Goal: Task Accomplishment & Management: Use online tool/utility

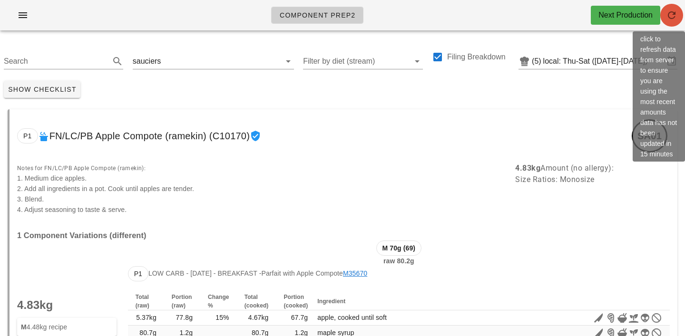
click at [671, 15] on icon "button" at bounding box center [671, 15] width 11 height 11
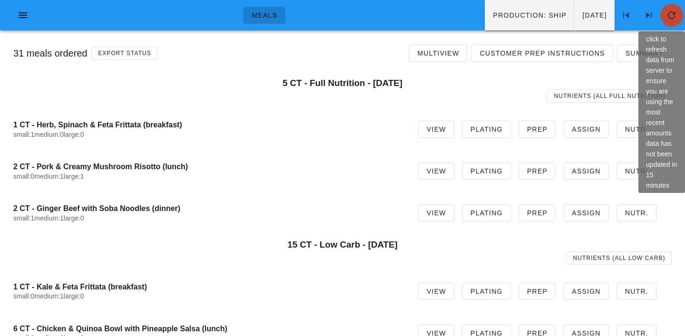
click at [671, 17] on icon "button" at bounding box center [671, 15] width 11 height 11
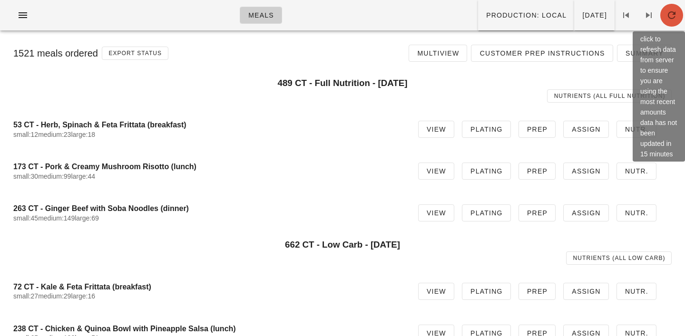
click at [675, 15] on icon "button" at bounding box center [671, 15] width 11 height 11
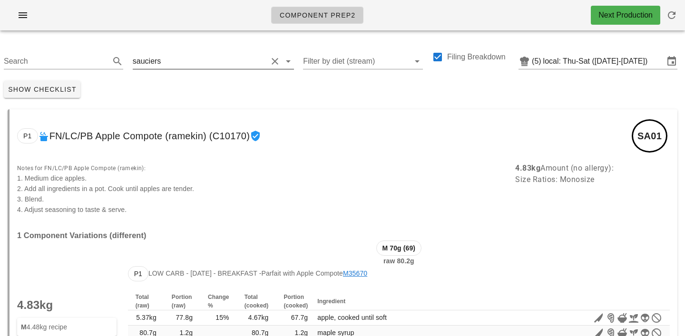
click at [184, 63] on input "text" at bounding box center [215, 61] width 104 height 15
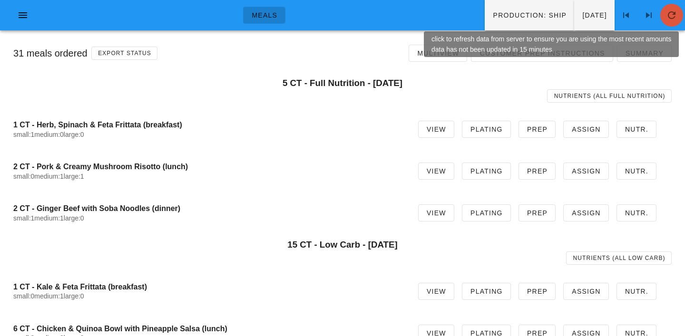
click at [669, 14] on icon "button" at bounding box center [671, 15] width 11 height 11
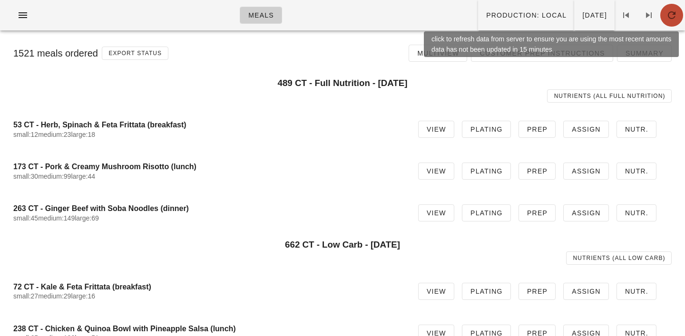
click at [676, 18] on icon "button" at bounding box center [671, 15] width 11 height 11
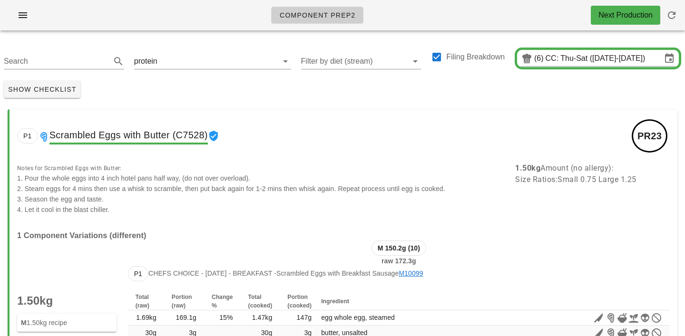
click at [170, 55] on input "text" at bounding box center [211, 61] width 105 height 15
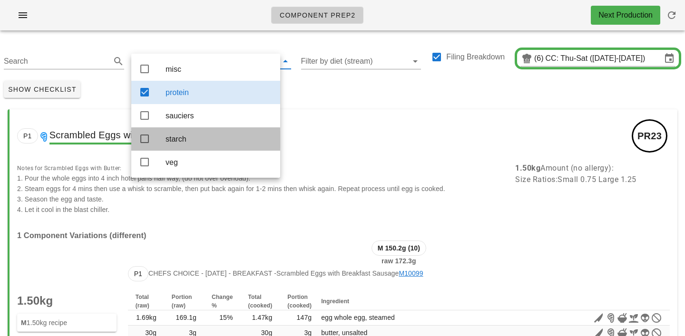
click at [172, 135] on div "starch" at bounding box center [218, 139] width 107 height 20
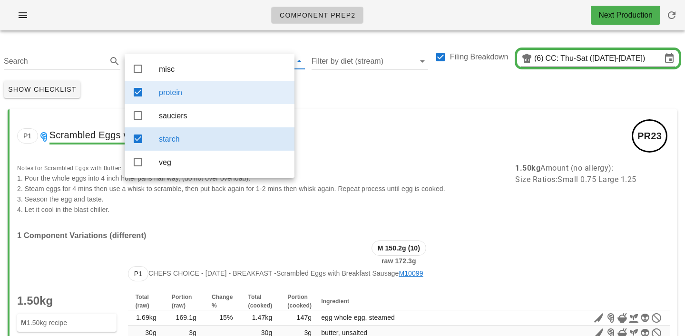
click at [178, 96] on div "protein" at bounding box center [223, 92] width 128 height 9
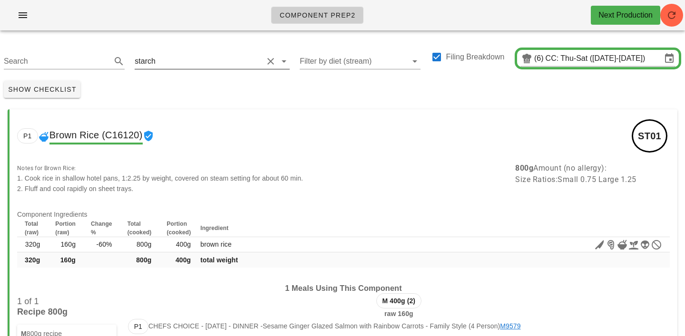
click at [163, 62] on input "text" at bounding box center [210, 61] width 106 height 15
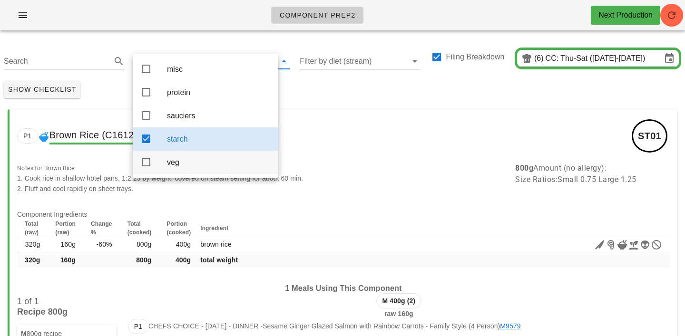
click at [182, 167] on div "veg" at bounding box center [219, 162] width 104 height 9
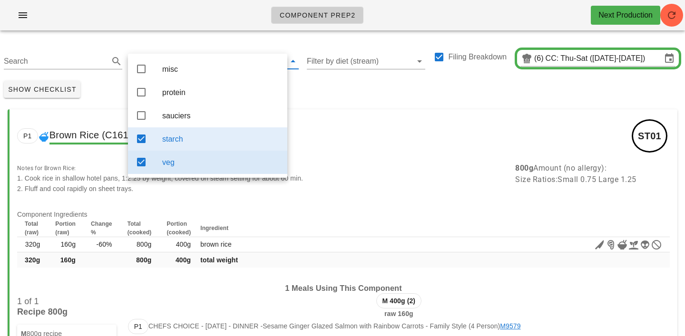
click at [184, 143] on div "starch" at bounding box center [220, 139] width 117 height 9
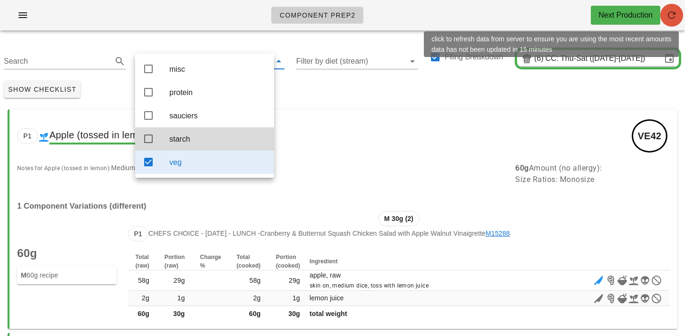
click at [670, 19] on icon "button" at bounding box center [671, 15] width 11 height 11
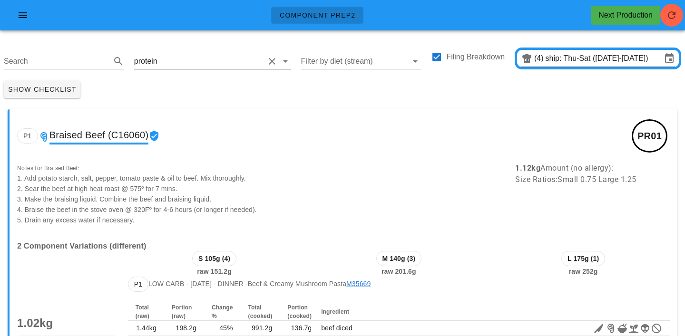
click at [167, 65] on input "text" at bounding box center [211, 61] width 105 height 15
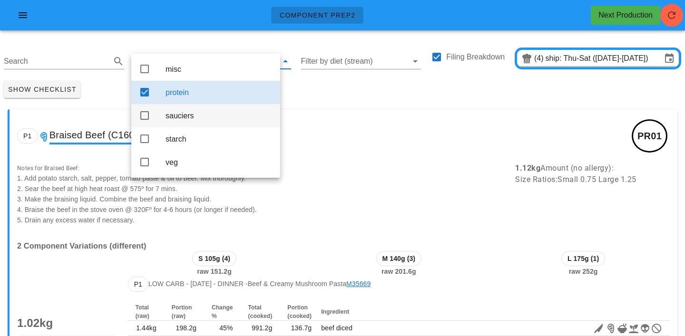
click at [173, 120] on div "sauciers" at bounding box center [218, 115] width 107 height 9
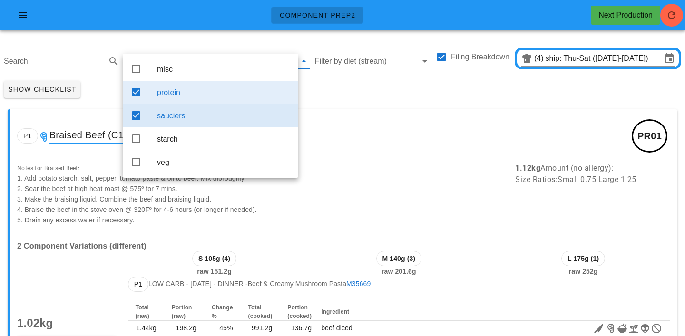
click at [186, 84] on div "protein" at bounding box center [224, 92] width 134 height 20
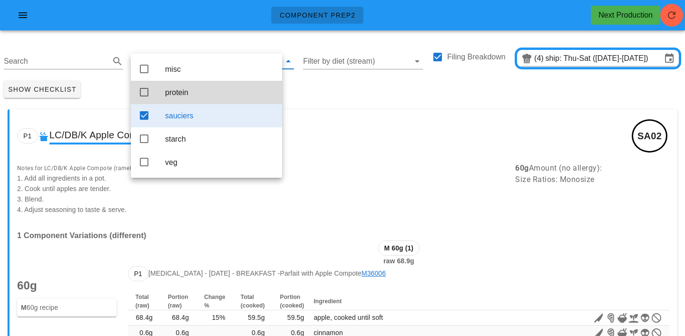
click at [347, 86] on div "Show Checklist" at bounding box center [342, 89] width 685 height 25
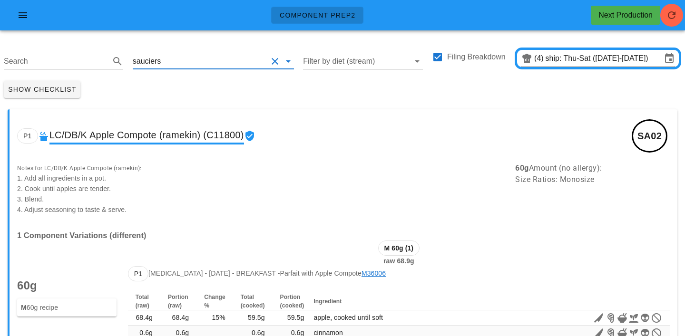
click at [177, 58] on input "text" at bounding box center [215, 61] width 104 height 15
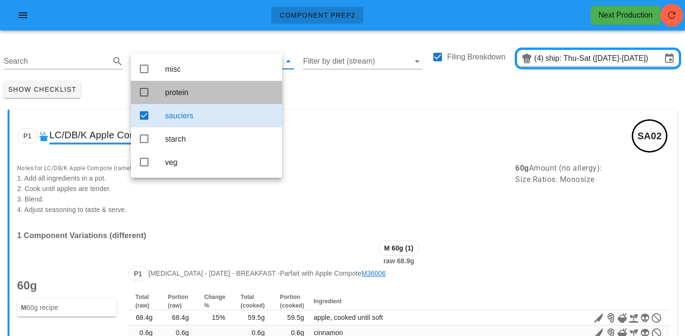
click at [179, 93] on div "protein" at bounding box center [219, 92] width 109 height 9
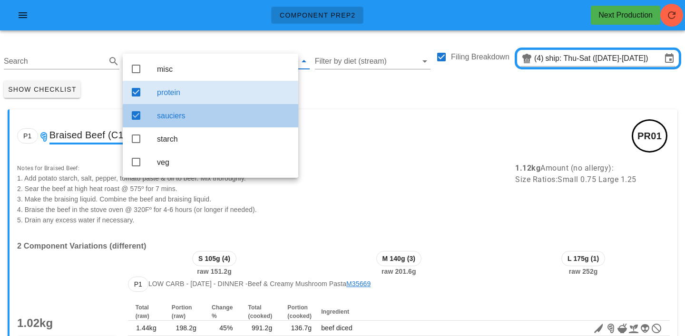
click at [202, 115] on div "sauciers" at bounding box center [224, 115] width 134 height 9
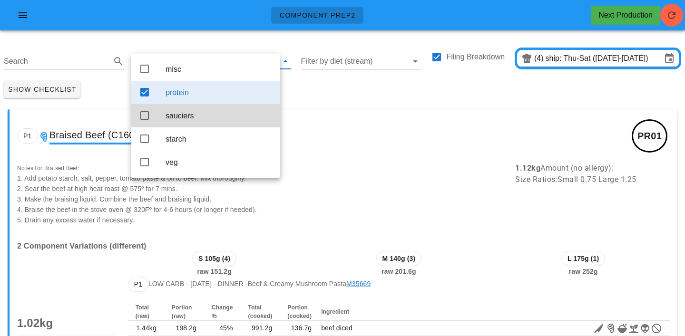
click at [327, 93] on div "Show Checklist" at bounding box center [342, 89] width 685 height 25
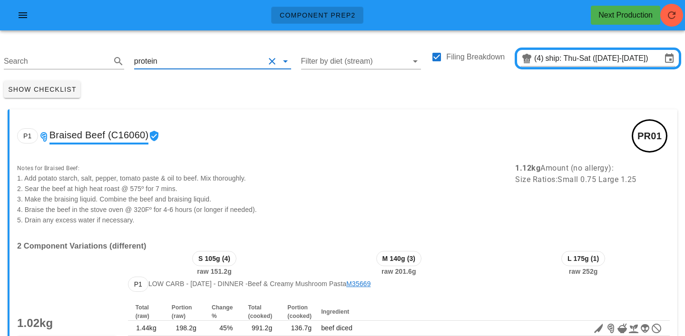
click at [168, 65] on input "text" at bounding box center [211, 61] width 105 height 15
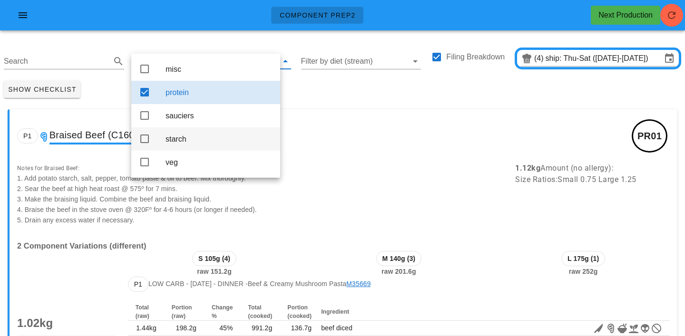
click at [181, 142] on div "starch" at bounding box center [218, 139] width 107 height 9
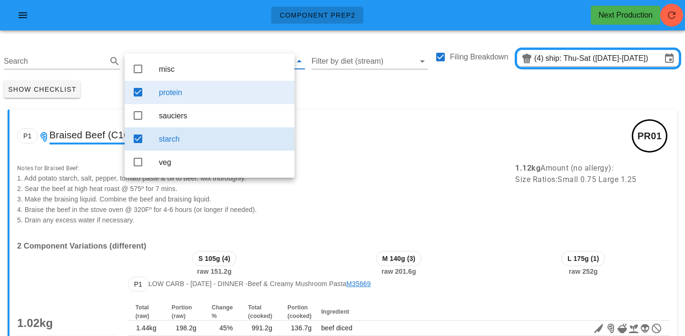
click at [179, 95] on div "protein" at bounding box center [223, 92] width 128 height 9
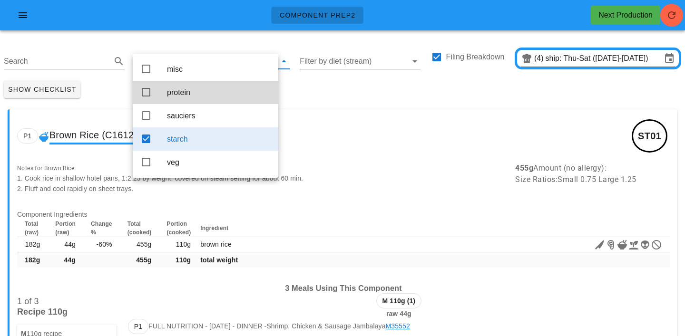
click at [310, 83] on div "Show Checklist" at bounding box center [342, 89] width 685 height 25
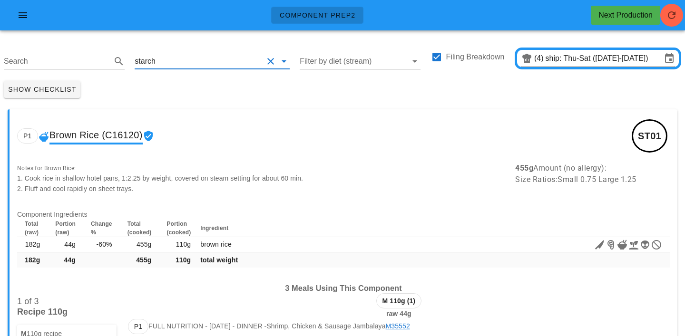
click at [178, 57] on input "text" at bounding box center [210, 61] width 106 height 15
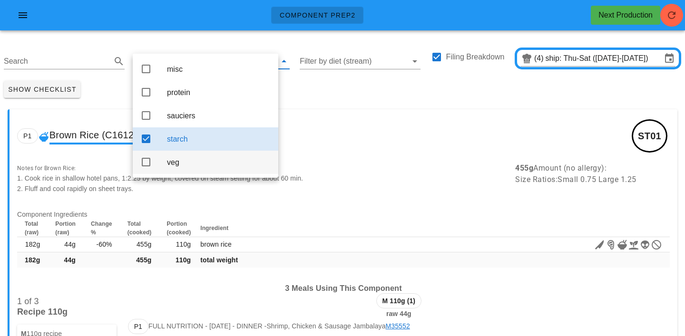
click at [182, 166] on div "veg" at bounding box center [219, 162] width 104 height 9
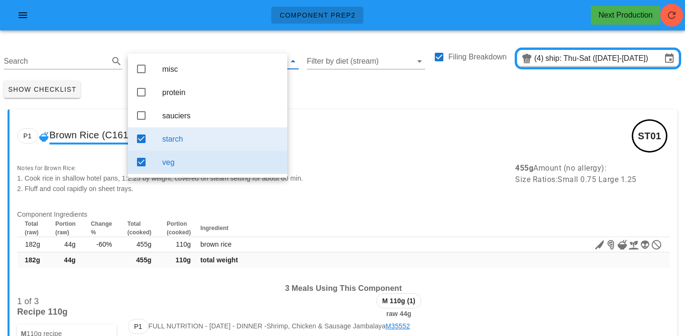
click at [182, 143] on div "starch" at bounding box center [220, 139] width 117 height 9
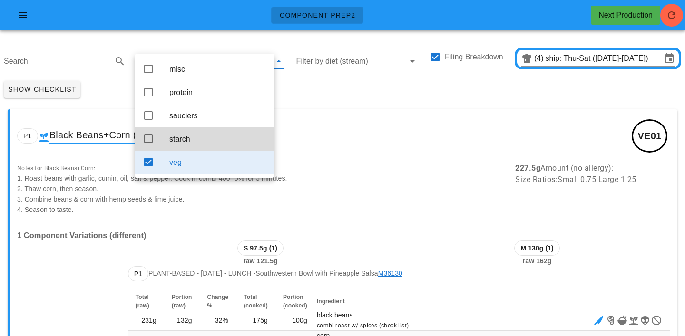
click at [494, 95] on div "Show Checklist" at bounding box center [342, 89] width 685 height 25
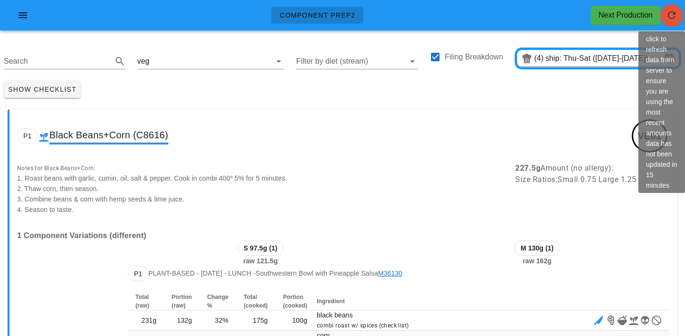
click at [671, 15] on icon "button" at bounding box center [671, 15] width 11 height 11
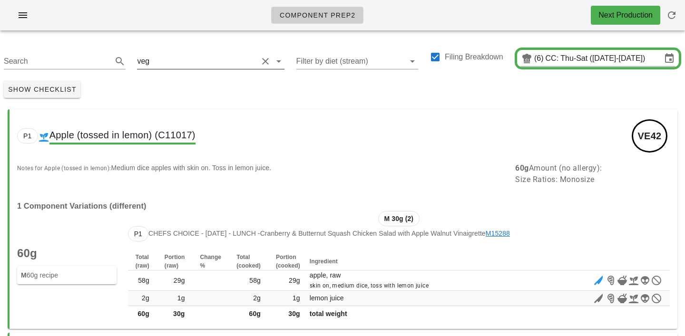
click at [171, 62] on input "text" at bounding box center [204, 61] width 107 height 15
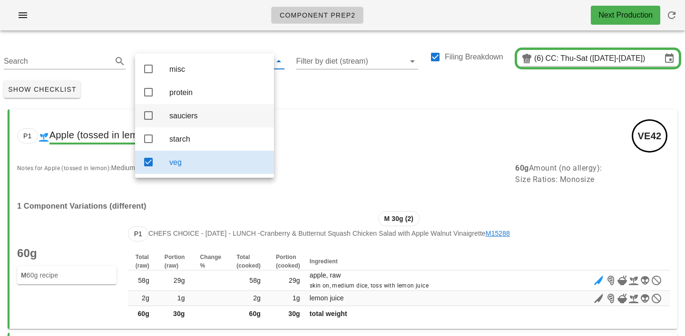
click at [185, 120] on div "sauciers" at bounding box center [217, 115] width 97 height 9
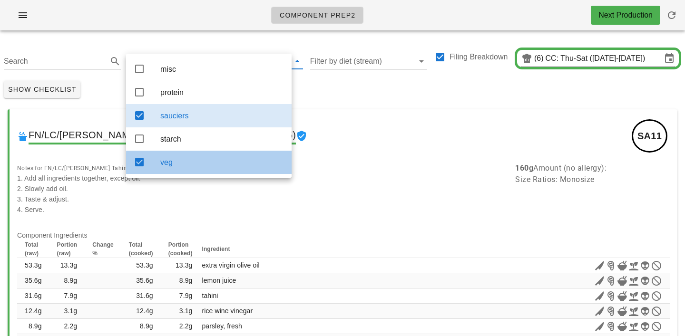
click at [194, 161] on div "veg" at bounding box center [222, 162] width 124 height 20
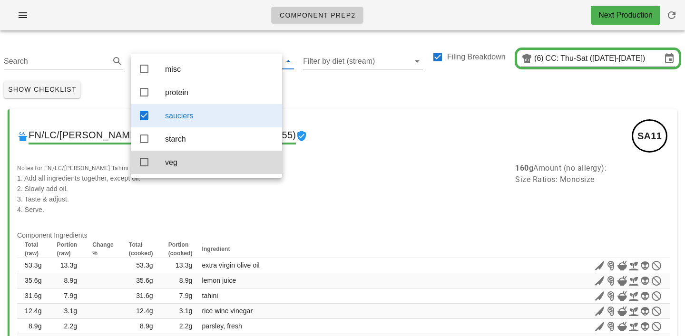
click at [334, 100] on div "Show Checklist" at bounding box center [342, 89] width 685 height 25
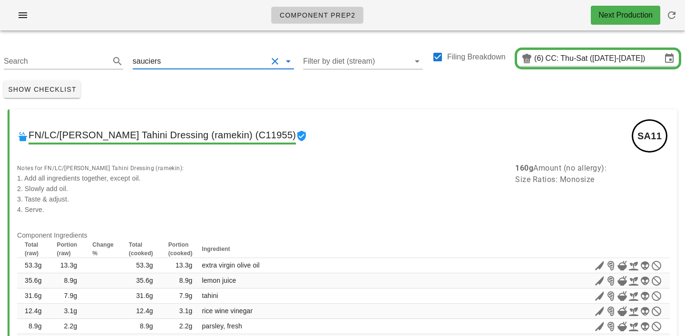
click at [167, 58] on input "text" at bounding box center [215, 61] width 104 height 15
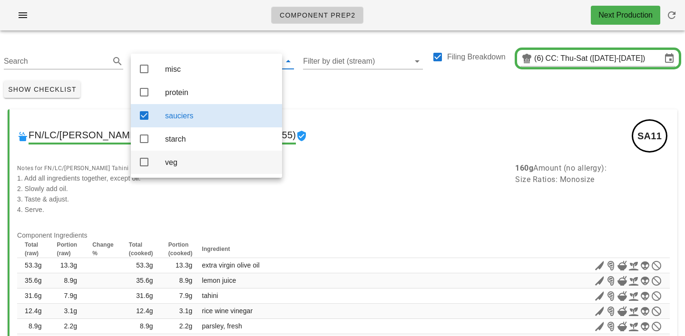
click at [174, 172] on div "veg" at bounding box center [219, 162] width 109 height 20
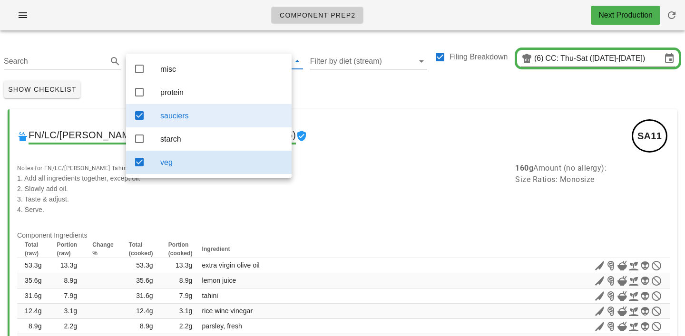
click at [196, 118] on div "sauciers" at bounding box center [222, 115] width 124 height 9
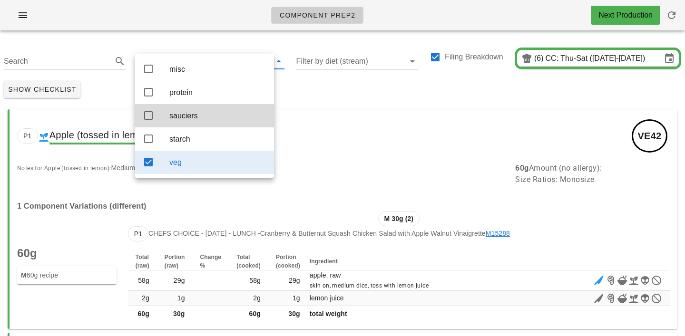
click at [333, 83] on div "Show Checklist" at bounding box center [342, 89] width 685 height 25
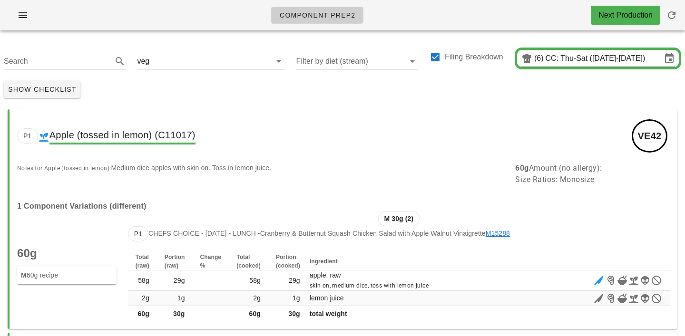
click at [328, 116] on div "P1 Apple (tossed in lemon) (C11017) VE42" at bounding box center [344, 135] width 668 height 53
click at [159, 61] on input "text" at bounding box center [204, 61] width 107 height 15
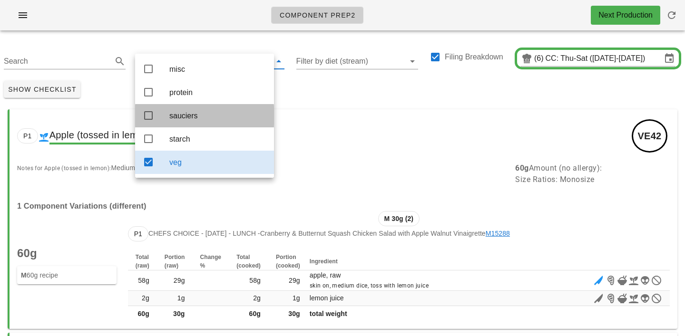
click at [183, 115] on div "sauciers" at bounding box center [217, 115] width 97 height 9
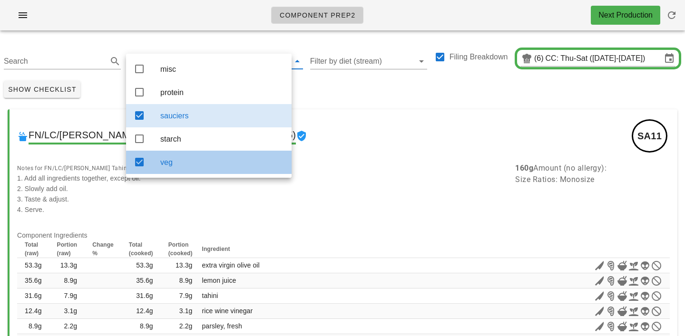
click at [192, 161] on div "veg" at bounding box center [222, 162] width 124 height 20
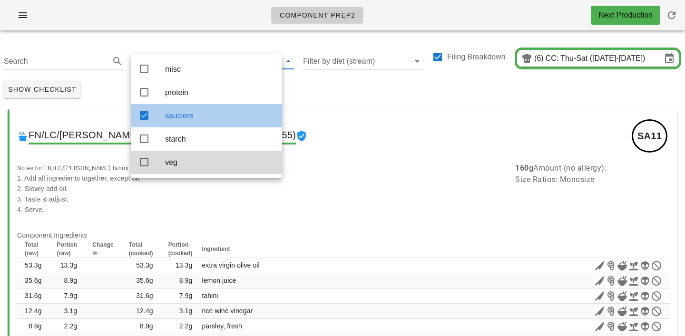
click at [255, 114] on div "sauciers" at bounding box center [219, 115] width 109 height 9
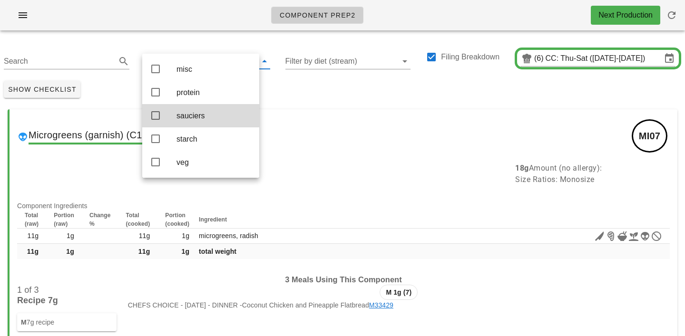
click at [186, 115] on div "sauciers" at bounding box center [213, 115] width 75 height 9
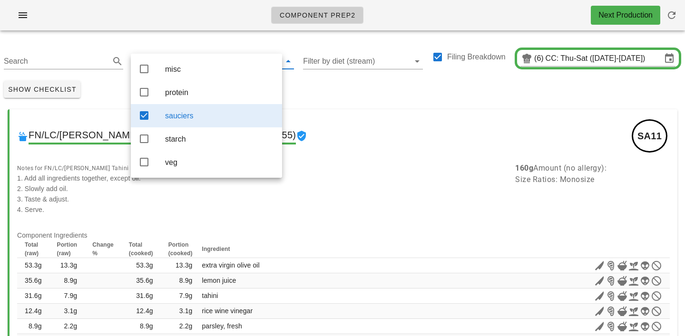
click at [332, 84] on div "Show Checklist" at bounding box center [342, 89] width 685 height 25
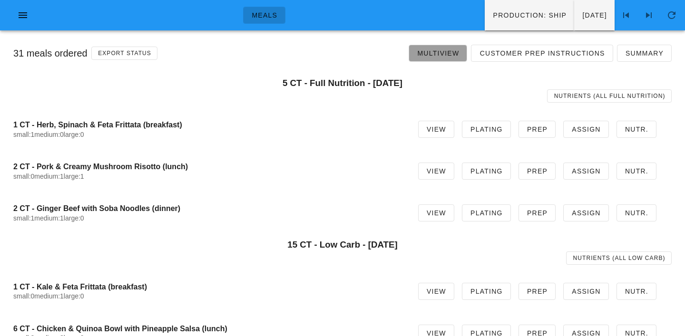
click at [448, 48] on link "Multiview" at bounding box center [437, 53] width 58 height 17
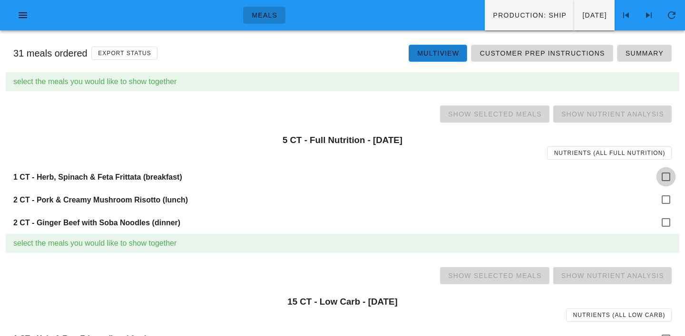
click at [665, 176] on div at bounding box center [666, 177] width 16 height 16
checkbox input "true"
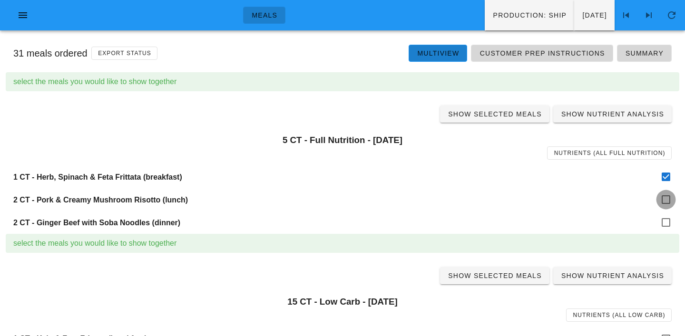
click at [666, 201] on div at bounding box center [666, 200] width 16 height 16
checkbox input "true"
click at [666, 223] on div at bounding box center [666, 222] width 16 height 16
checkbox input "true"
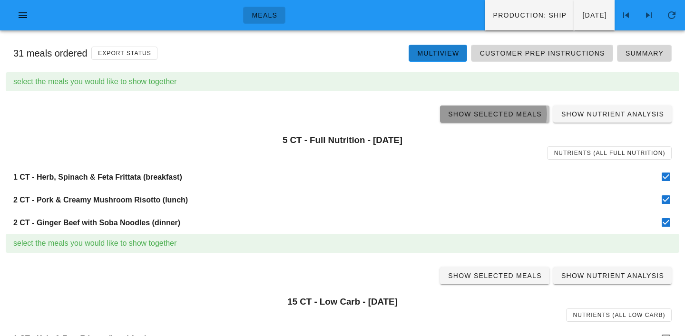
click at [498, 116] on span "Show Selected Meals" at bounding box center [494, 114] width 94 height 8
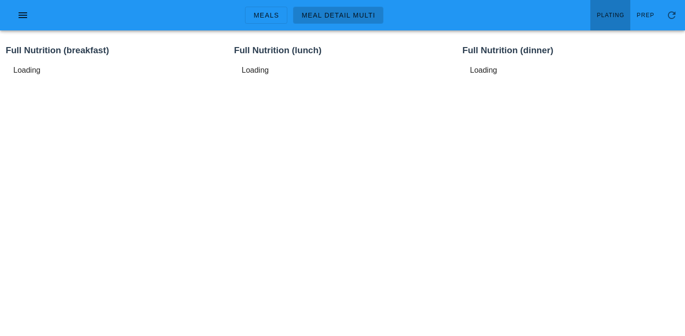
click at [615, 7] on link "Plating" at bounding box center [610, 15] width 40 height 30
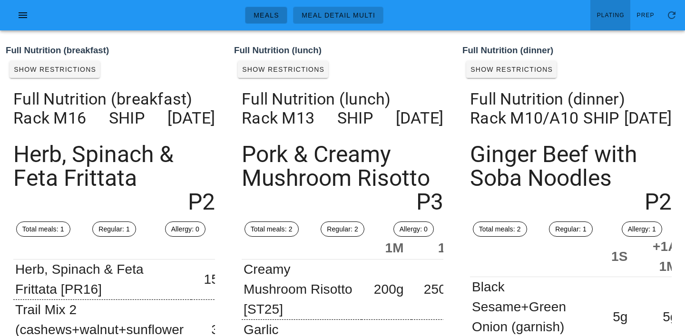
click at [274, 11] on span "Meals" at bounding box center [266, 15] width 26 height 8
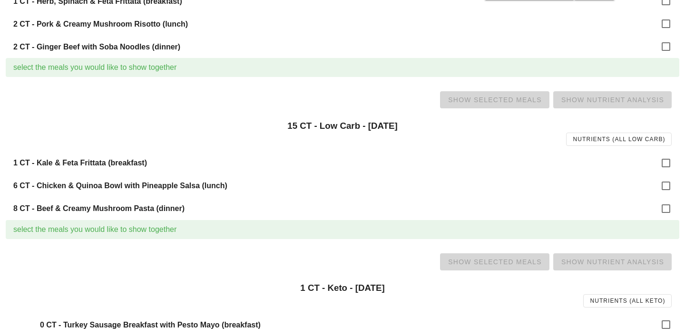
scroll to position [217, 0]
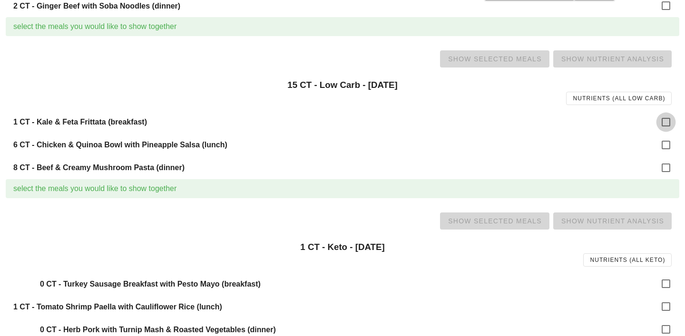
click at [668, 116] on div at bounding box center [666, 122] width 16 height 16
checkbox input "true"
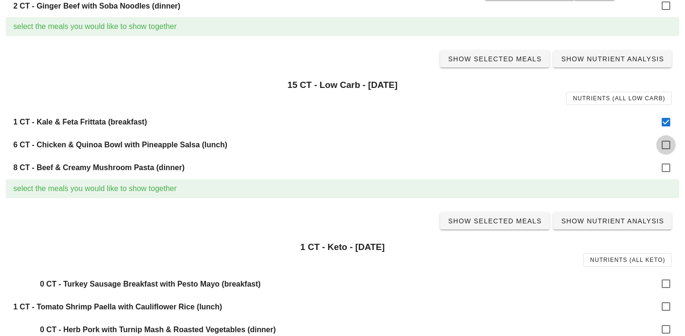
click at [669, 139] on div at bounding box center [666, 145] width 16 height 16
checkbox input "true"
click at [667, 168] on div at bounding box center [666, 168] width 16 height 16
checkbox input "true"
click at [505, 66] on link "Show Selected Meals" at bounding box center [494, 58] width 109 height 17
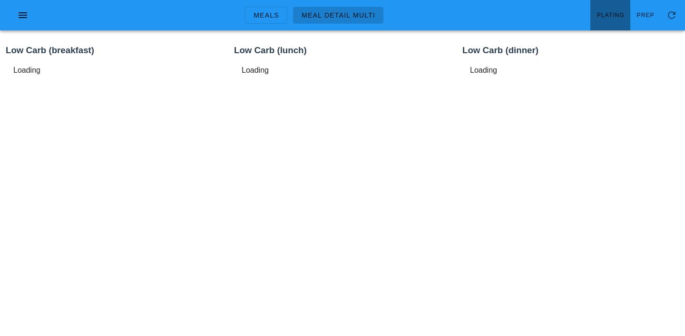
click at [611, 9] on link "Plating" at bounding box center [610, 15] width 40 height 30
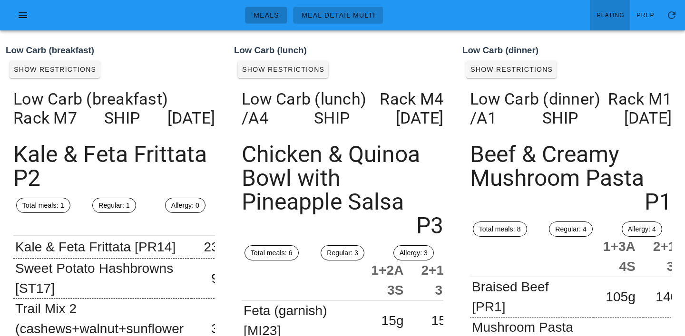
click at [263, 7] on link "Meals" at bounding box center [266, 15] width 42 height 17
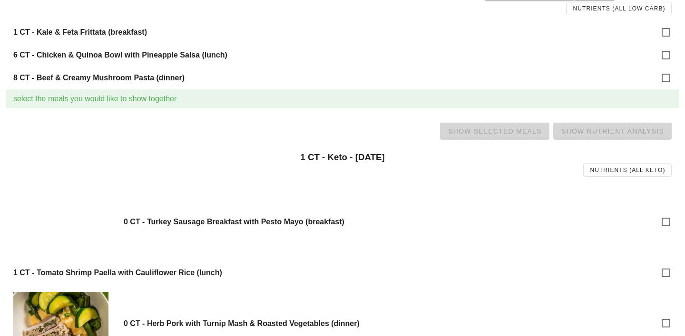
scroll to position [308, 0]
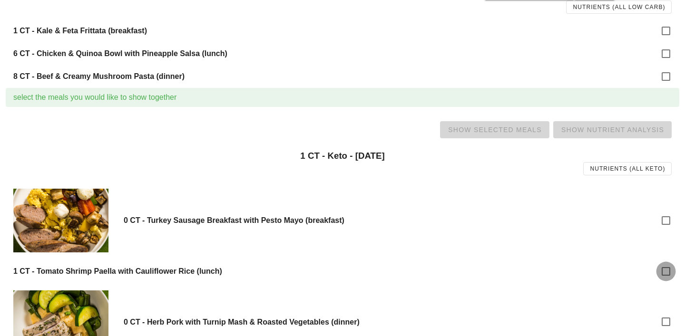
click at [665, 271] on div at bounding box center [666, 271] width 16 height 16
checkbox input "true"
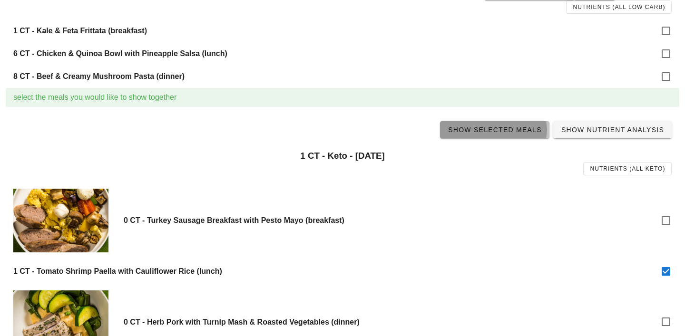
click at [504, 130] on span "Show Selected Meals" at bounding box center [494, 130] width 94 height 8
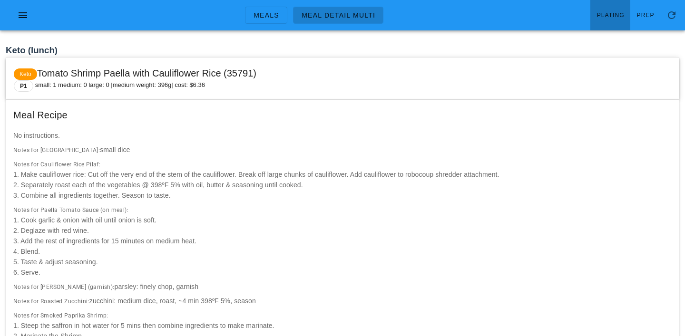
click at [600, 24] on link "Plating" at bounding box center [610, 15] width 40 height 30
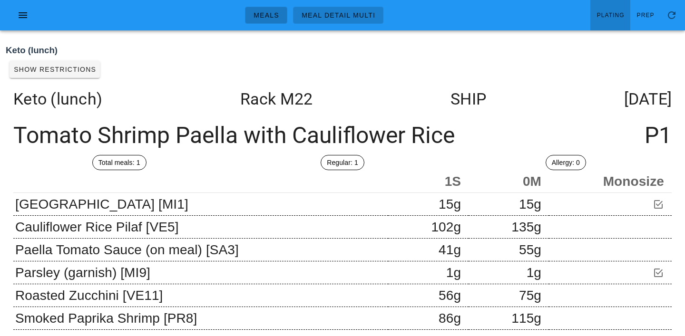
click at [274, 19] on link "Meals" at bounding box center [266, 15] width 42 height 17
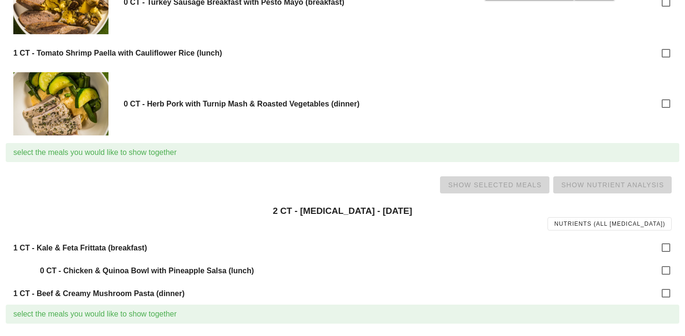
scroll to position [529, 0]
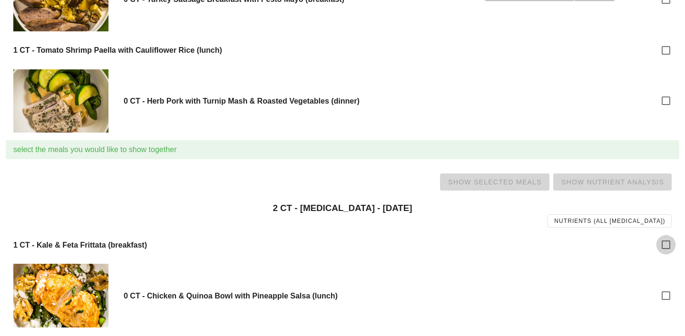
click at [663, 244] on div at bounding box center [666, 245] width 16 height 16
checkbox input "true"
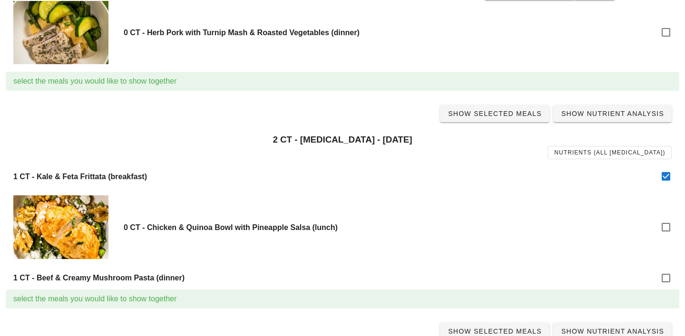
scroll to position [598, 0]
click at [668, 284] on div at bounding box center [666, 278] width 16 height 16
checkbox input "true"
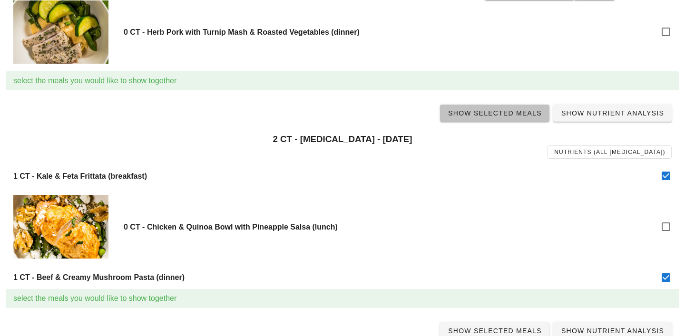
click at [492, 105] on link "Show Selected Meals" at bounding box center [494, 113] width 109 height 17
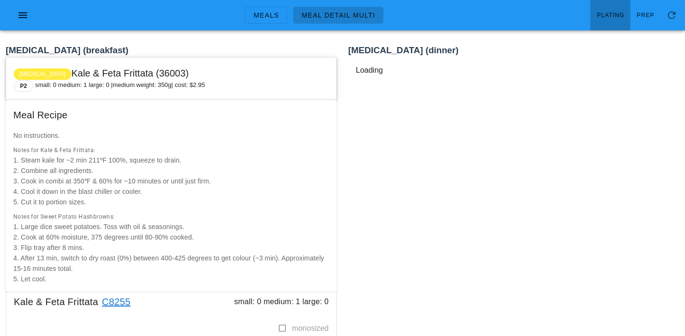
click at [611, 16] on span "Plating" at bounding box center [610, 15] width 28 height 7
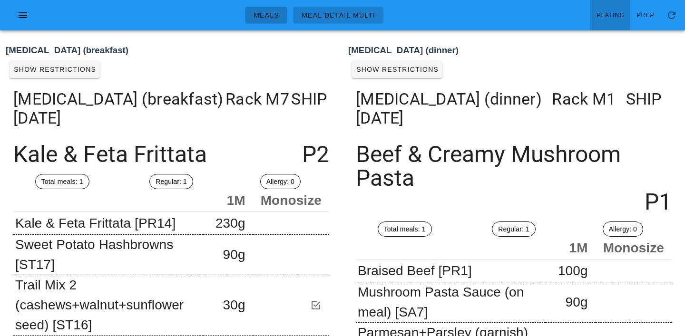
click at [265, 15] on span "Meals" at bounding box center [266, 15] width 26 height 8
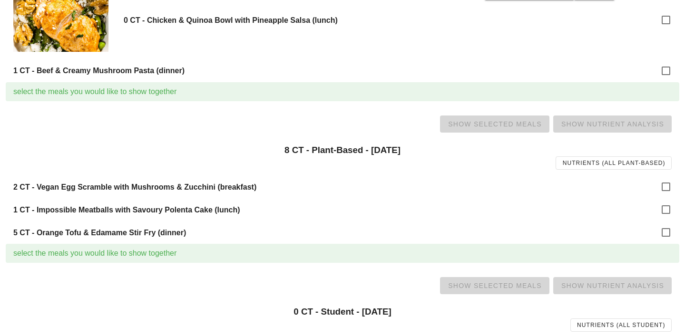
scroll to position [808, 0]
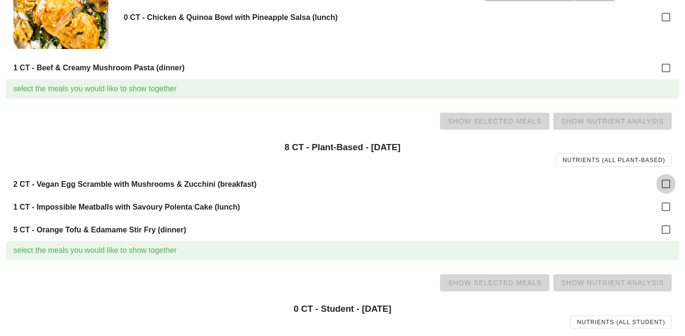
click at [672, 182] on div at bounding box center [666, 184] width 16 height 16
checkbox input "true"
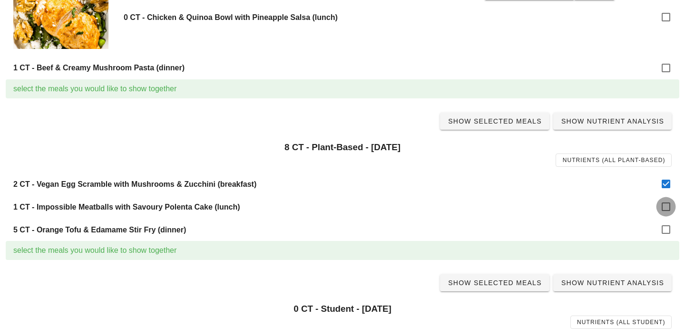
click at [669, 203] on div at bounding box center [666, 207] width 16 height 16
checkbox input "true"
click at [666, 230] on div at bounding box center [666, 230] width 16 height 16
checkbox input "true"
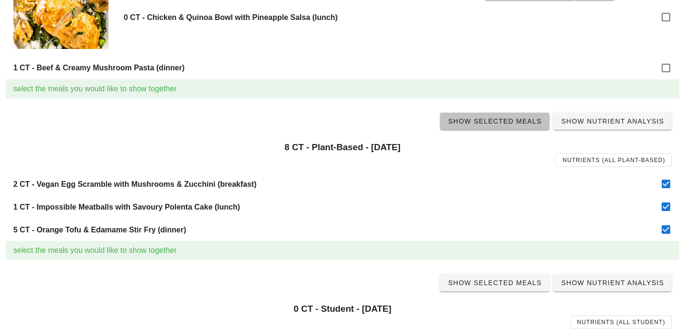
click at [505, 120] on span "Show Selected Meals" at bounding box center [494, 121] width 94 height 8
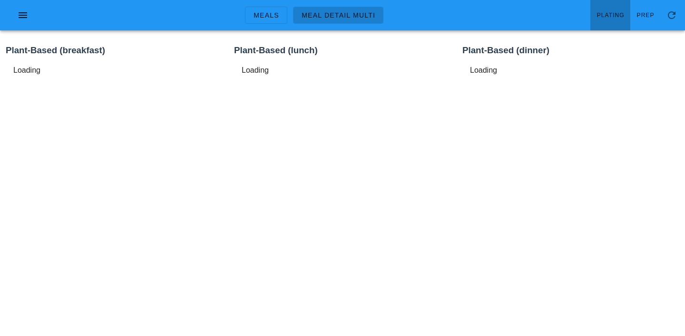
click at [608, 16] on span "Plating" at bounding box center [610, 15] width 28 height 7
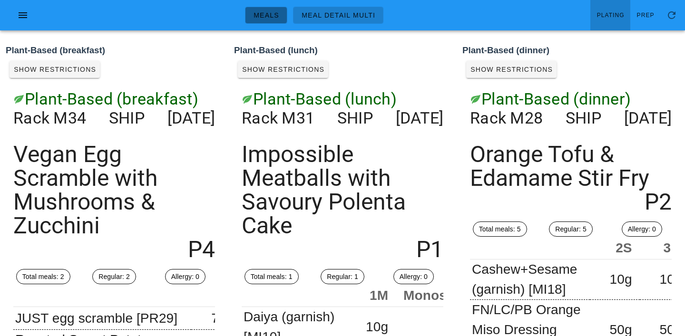
click at [269, 19] on span "Meals" at bounding box center [266, 15] width 26 height 8
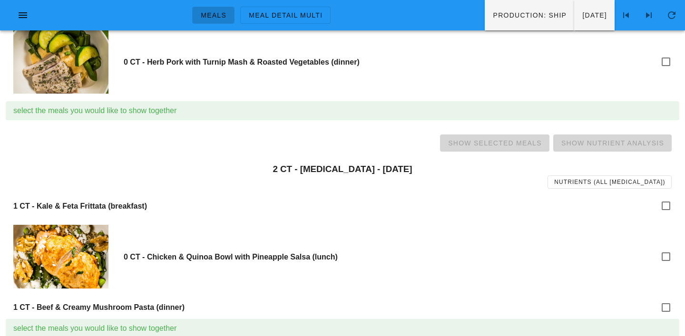
scroll to position [522, 0]
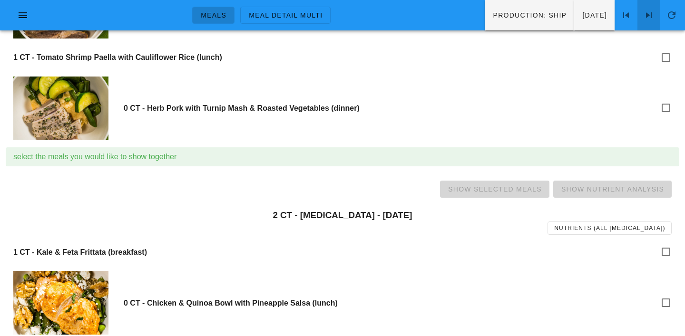
click at [651, 12] on icon at bounding box center [648, 15] width 11 height 11
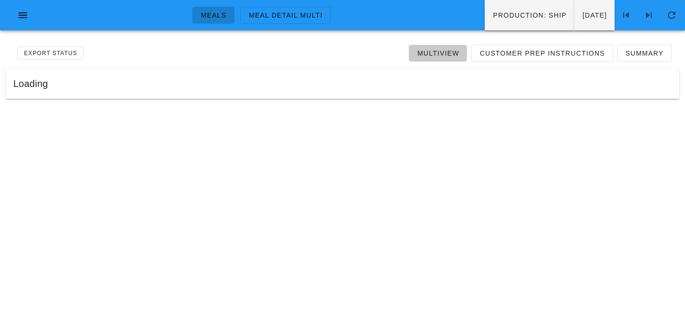
click at [431, 48] on link "Multiview" at bounding box center [437, 53] width 58 height 17
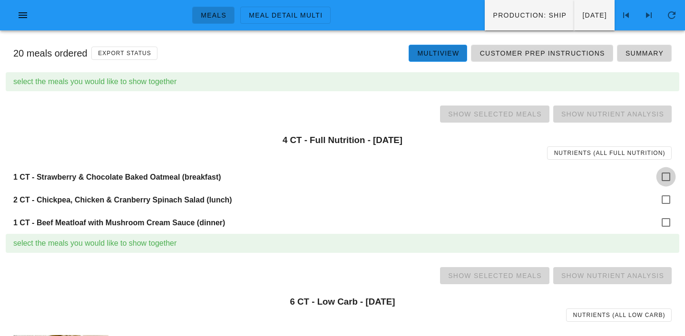
click at [659, 175] on div at bounding box center [666, 177] width 16 height 16
checkbox input "true"
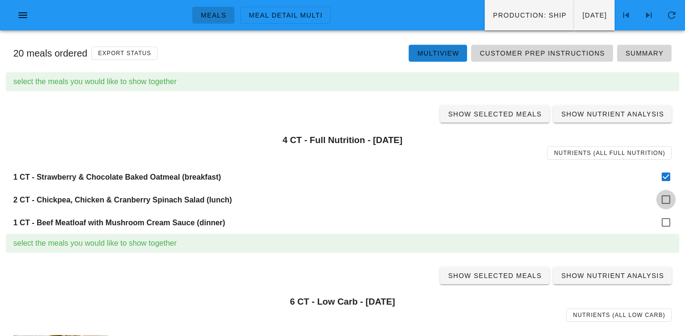
click at [664, 198] on div at bounding box center [666, 200] width 16 height 16
checkbox input "true"
click at [665, 218] on div at bounding box center [666, 222] width 16 height 16
checkbox input "true"
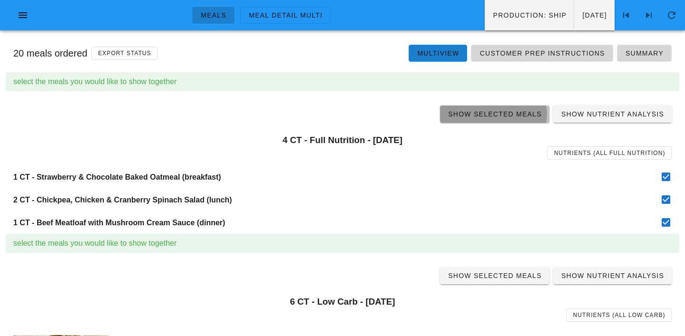
click at [523, 118] on span "Show Selected Meals" at bounding box center [494, 114] width 94 height 8
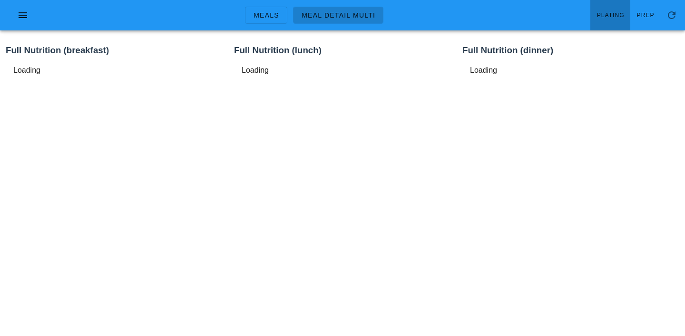
click at [618, 6] on link "Plating" at bounding box center [610, 15] width 40 height 30
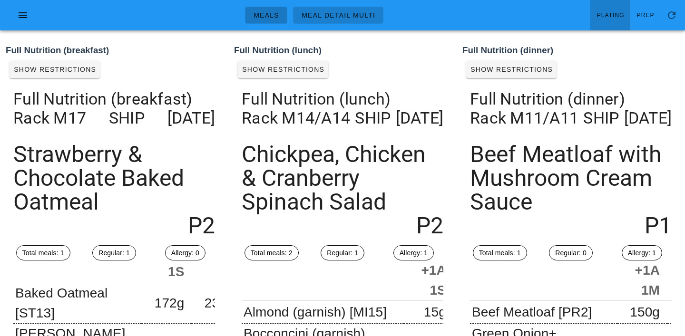
click at [260, 14] on span "Meals" at bounding box center [266, 15] width 26 height 8
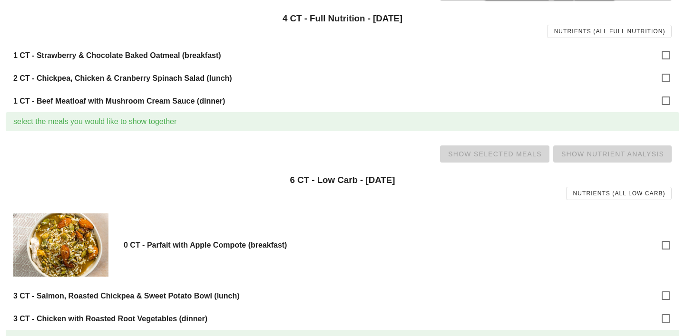
scroll to position [223, 0]
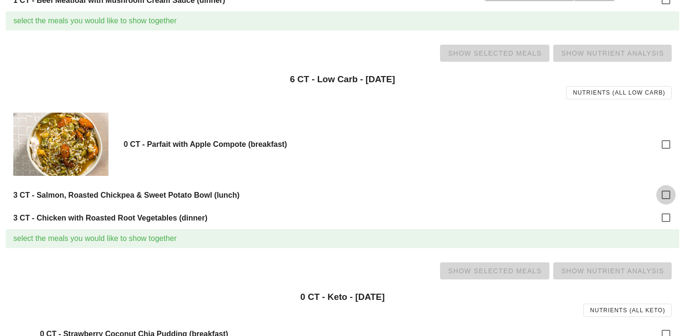
click at [664, 188] on div at bounding box center [666, 195] width 16 height 16
checkbox input "true"
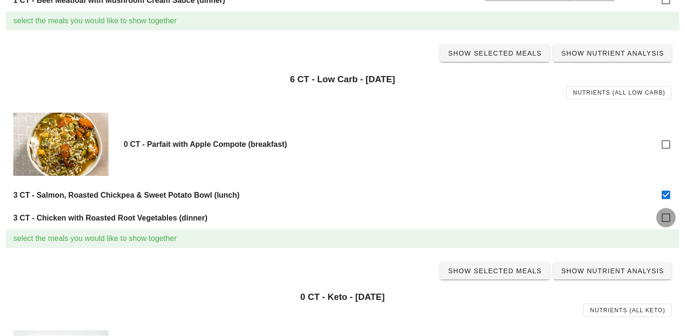
click at [667, 216] on div at bounding box center [666, 218] width 16 height 16
checkbox input "true"
click at [495, 50] on span "Show Selected Meals" at bounding box center [494, 53] width 94 height 8
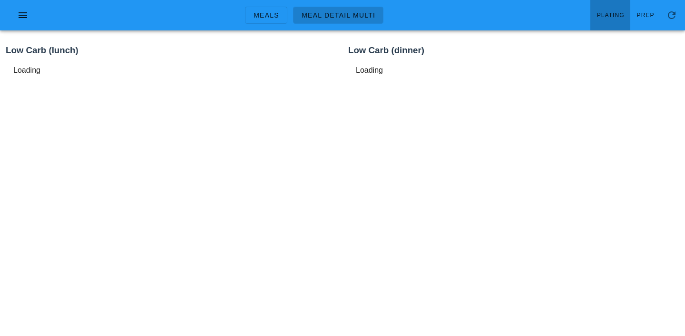
click at [621, 9] on link "Plating" at bounding box center [610, 15] width 40 height 30
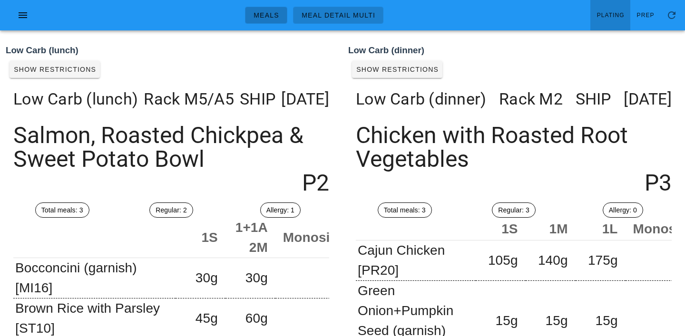
click at [274, 15] on span "Meals" at bounding box center [266, 15] width 26 height 8
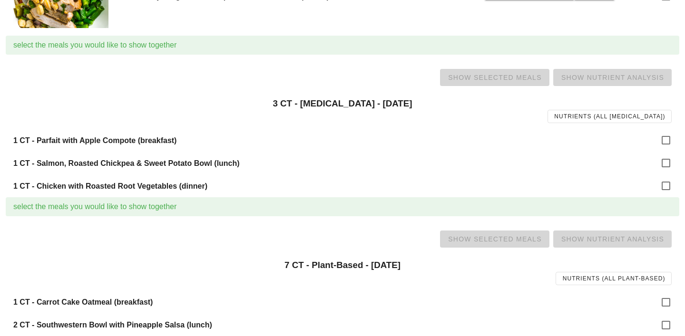
scroll to position [758, 0]
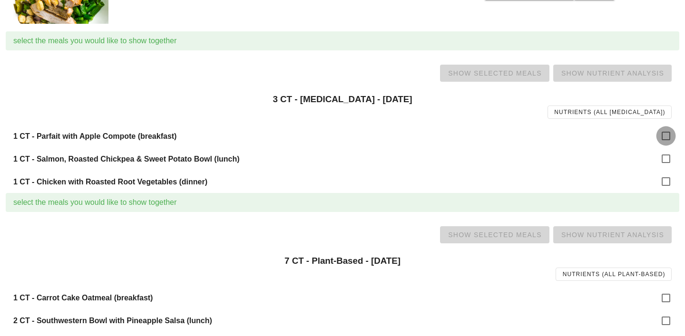
click at [670, 132] on div at bounding box center [666, 136] width 16 height 16
checkbox input "true"
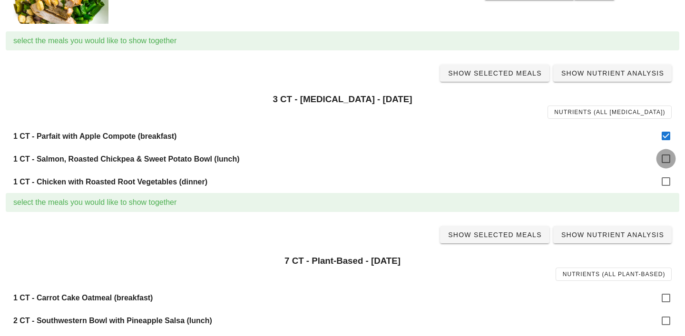
click at [670, 159] on div at bounding box center [666, 159] width 16 height 16
checkbox input "true"
click at [668, 178] on div at bounding box center [666, 182] width 16 height 16
checkbox input "true"
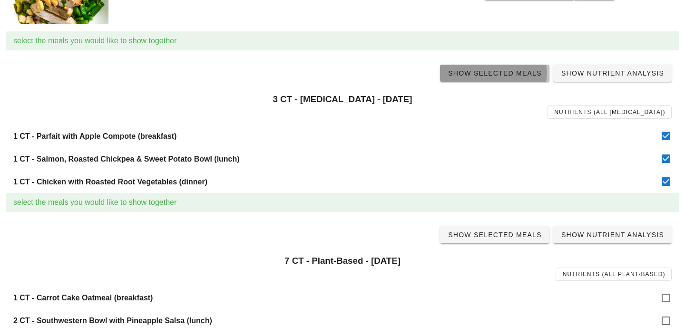
click at [515, 76] on span "Show Selected Meals" at bounding box center [494, 73] width 94 height 8
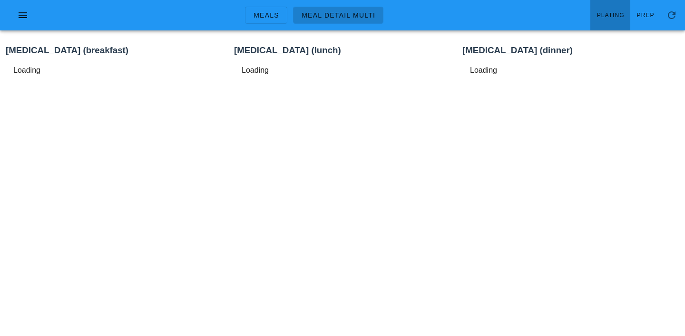
click at [618, 12] on span "Plating" at bounding box center [610, 15] width 28 height 7
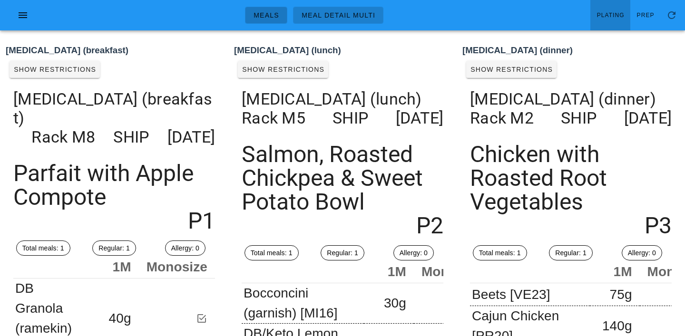
click at [264, 9] on link "Meals" at bounding box center [266, 15] width 42 height 17
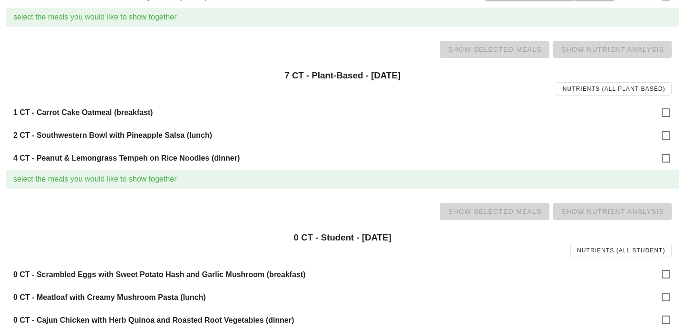
scroll to position [948, 0]
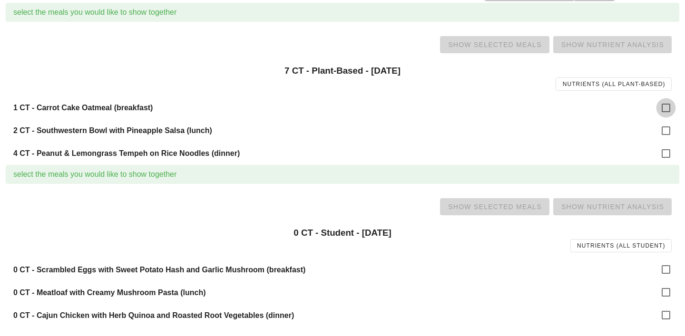
click at [666, 110] on div at bounding box center [666, 108] width 16 height 16
checkbox input "true"
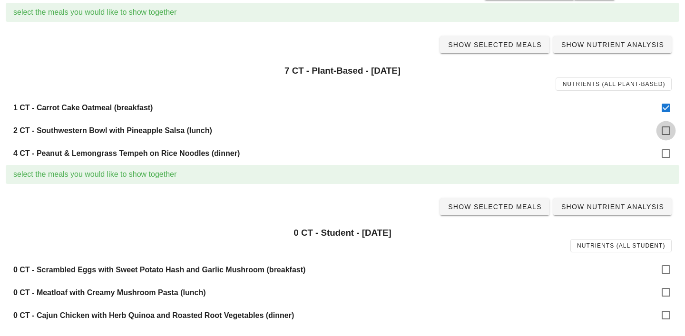
click at [666, 126] on div at bounding box center [666, 131] width 16 height 16
checkbox input "true"
click at [668, 162] on div at bounding box center [666, 154] width 16 height 16
checkbox input "true"
click at [505, 51] on link "Show Selected Meals" at bounding box center [494, 44] width 109 height 17
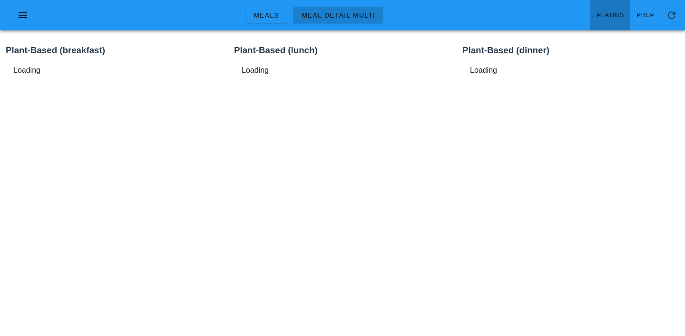
click at [615, 6] on link "Plating" at bounding box center [610, 15] width 40 height 30
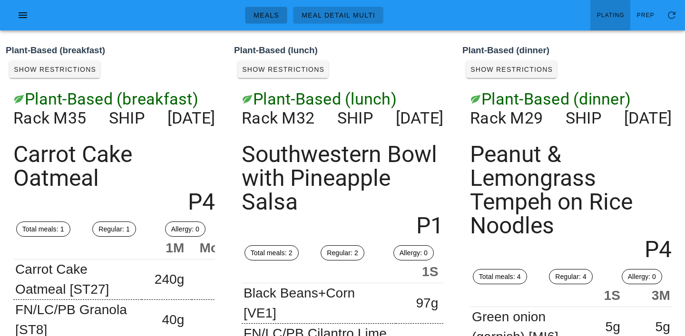
click at [265, 14] on span "Meals" at bounding box center [266, 15] width 26 height 8
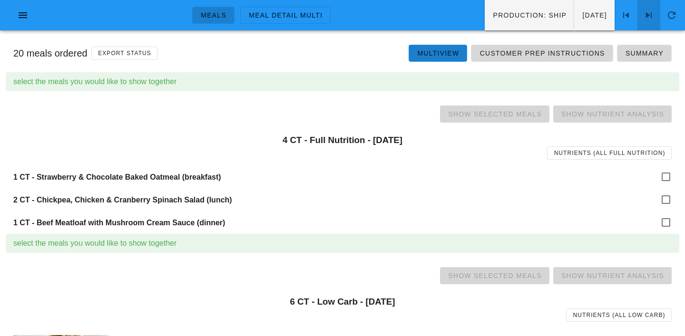
click at [649, 15] on icon at bounding box center [648, 15] width 11 height 11
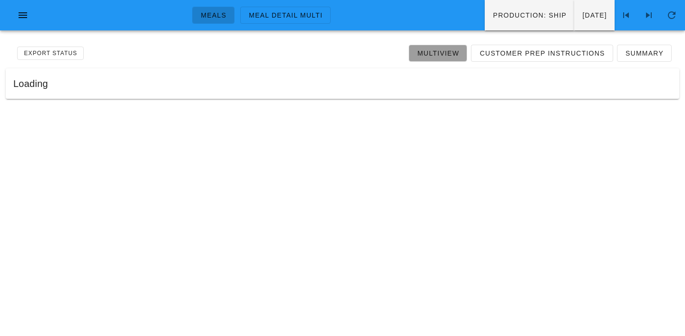
click at [443, 57] on span "Multiview" at bounding box center [438, 53] width 42 height 8
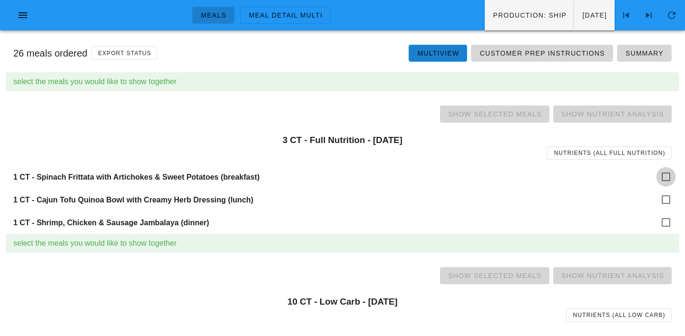
click at [664, 175] on div at bounding box center [666, 177] width 16 height 16
checkbox input "true"
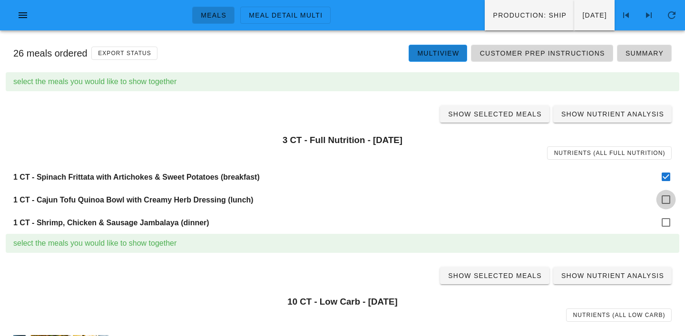
click at [664, 199] on div at bounding box center [666, 200] width 16 height 16
checkbox input "true"
click at [665, 215] on div at bounding box center [666, 222] width 16 height 16
checkbox input "true"
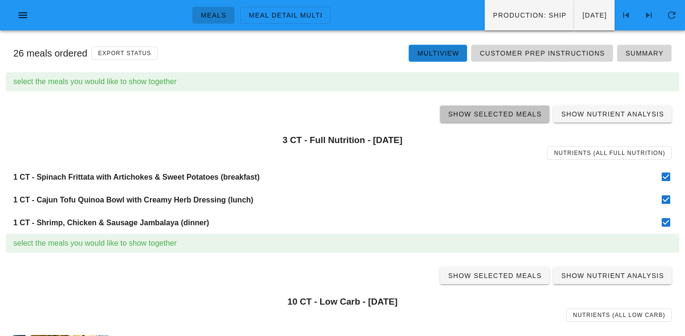
click at [498, 112] on span "Show Selected Meals" at bounding box center [494, 114] width 94 height 8
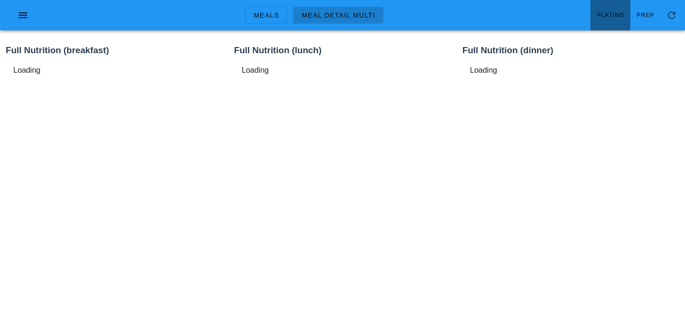
click at [604, 22] on link "Plating" at bounding box center [610, 15] width 40 height 30
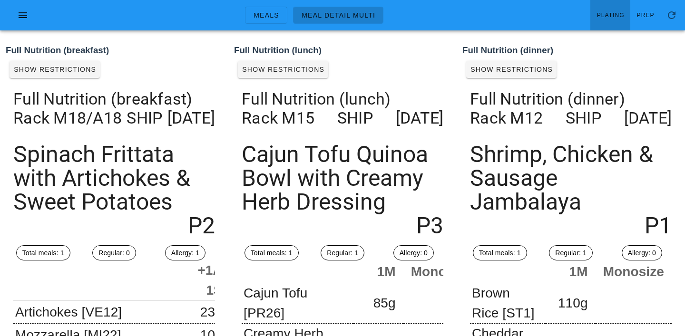
click at [268, 2] on ul "Meals Meal Detail Multi" at bounding box center [313, 15] width 161 height 34
click at [269, 11] on span "Meals" at bounding box center [266, 15] width 26 height 8
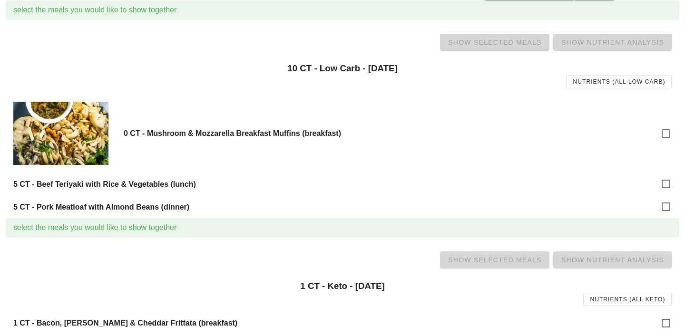
scroll to position [262, 0]
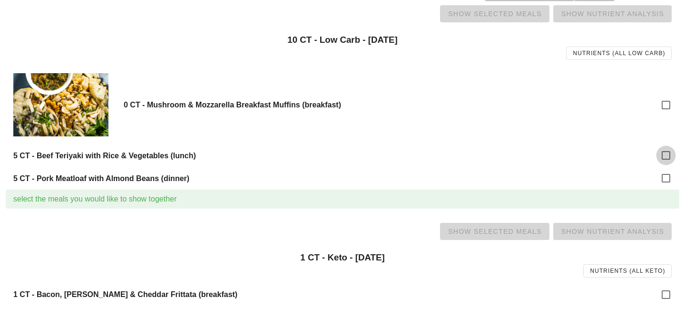
click at [664, 153] on div at bounding box center [666, 155] width 16 height 16
checkbox input "true"
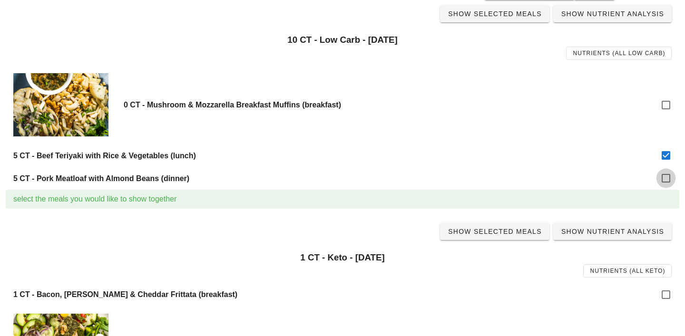
click at [665, 185] on div at bounding box center [666, 178] width 16 height 16
checkbox input "true"
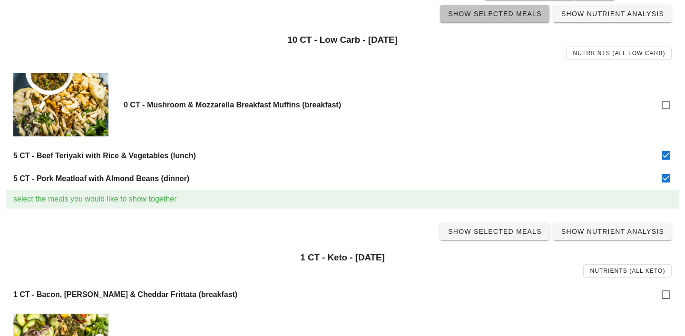
click at [495, 20] on link "Show Selected Meals" at bounding box center [494, 13] width 109 height 17
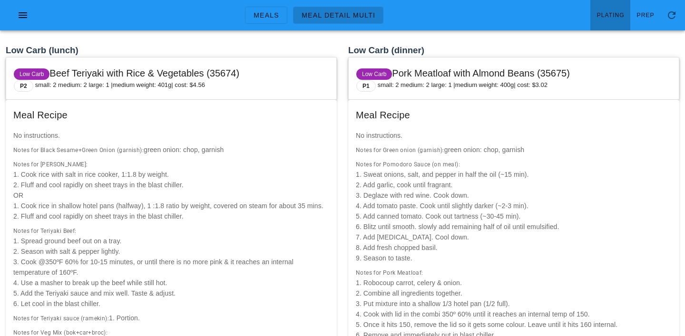
click at [609, 19] on span "Plating" at bounding box center [610, 15] width 28 height 7
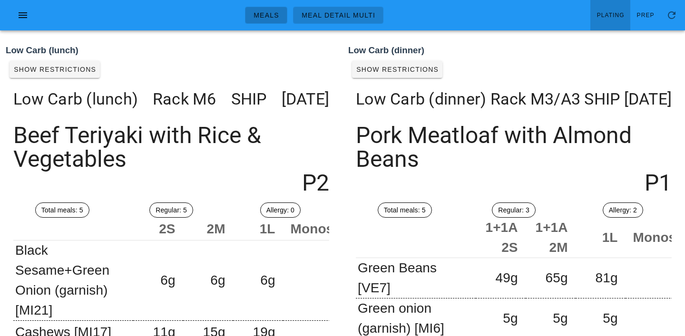
click at [266, 15] on span "Meals" at bounding box center [266, 15] width 26 height 8
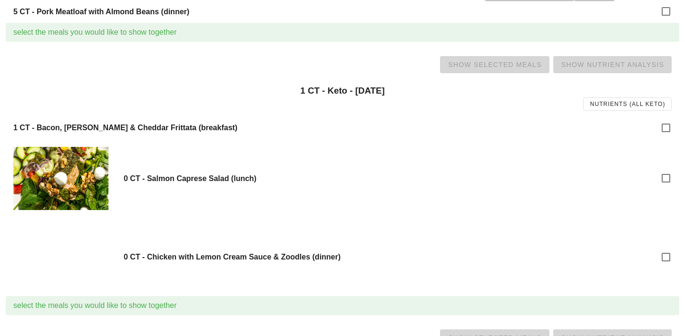
scroll to position [431, 0]
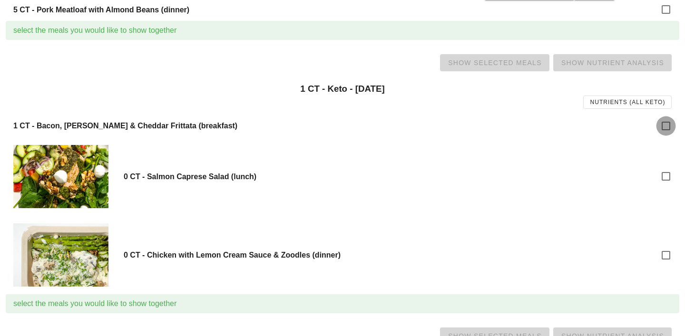
click at [661, 126] on div at bounding box center [666, 126] width 16 height 16
checkbox input "true"
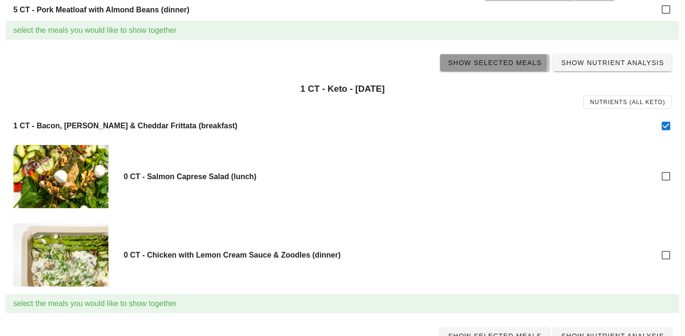
click at [496, 61] on span "Show Selected Meals" at bounding box center [494, 63] width 94 height 8
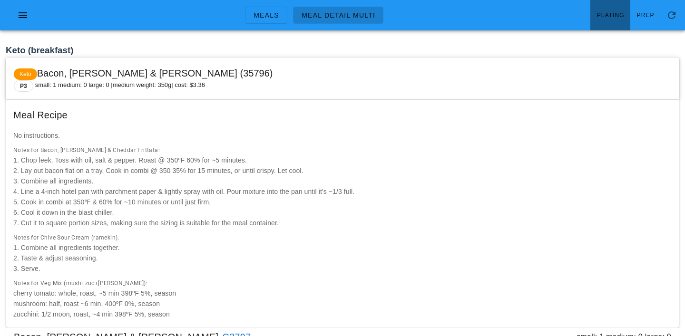
click at [615, 13] on span "Plating" at bounding box center [610, 15] width 28 height 7
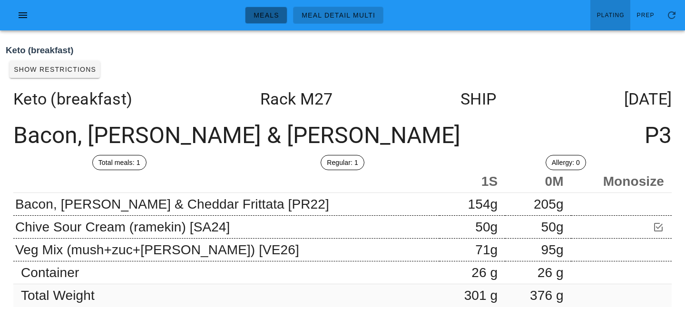
click at [275, 20] on link "Meals" at bounding box center [266, 15] width 42 height 17
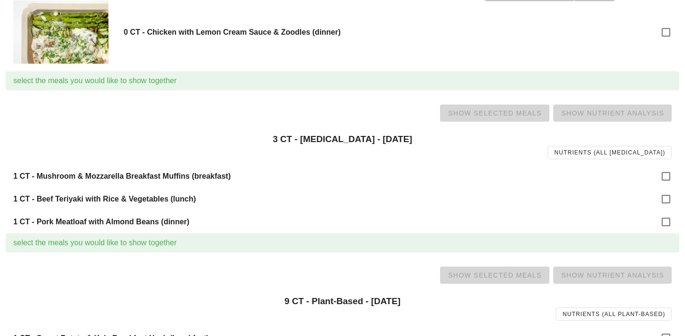
scroll to position [671, 0]
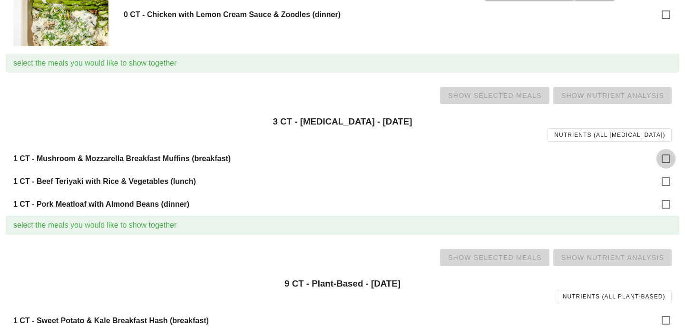
click at [668, 162] on div at bounding box center [666, 159] width 16 height 16
checkbox input "true"
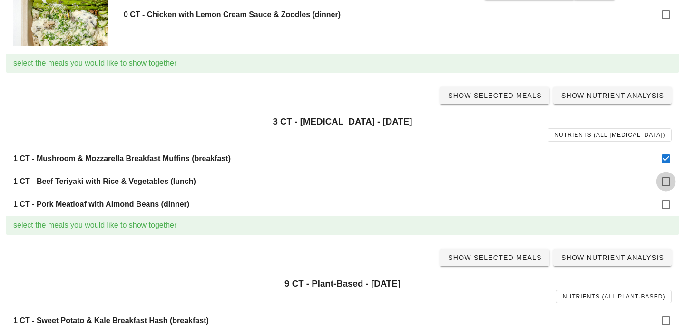
click at [668, 181] on div at bounding box center [666, 182] width 16 height 16
checkbox input "true"
click at [668, 202] on div at bounding box center [666, 204] width 16 height 16
checkbox input "true"
click at [501, 99] on span "Show Selected Meals" at bounding box center [494, 96] width 94 height 8
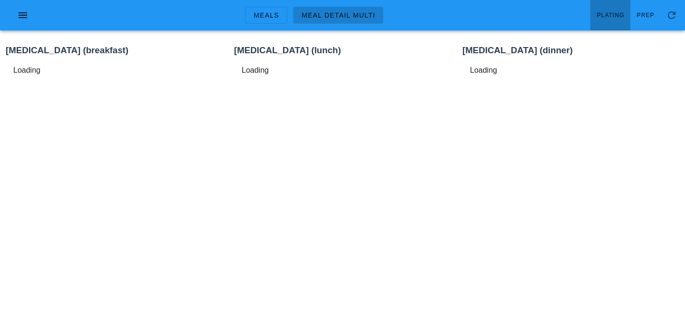
click at [609, 18] on span "Plating" at bounding box center [610, 15] width 28 height 7
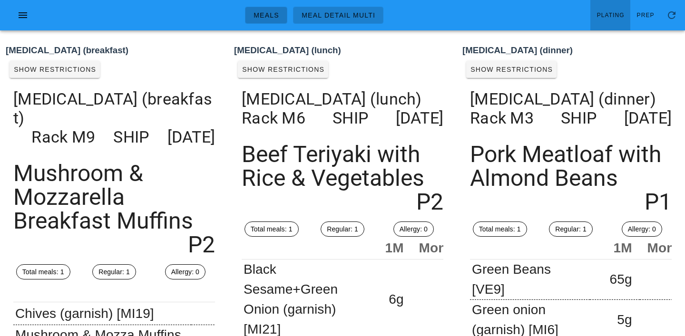
click at [264, 11] on span "Meals" at bounding box center [266, 15] width 26 height 8
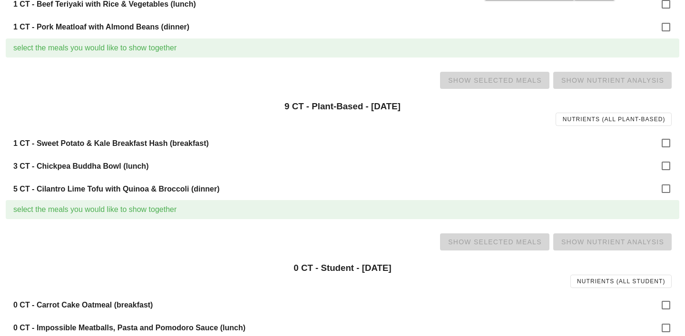
scroll to position [885, 0]
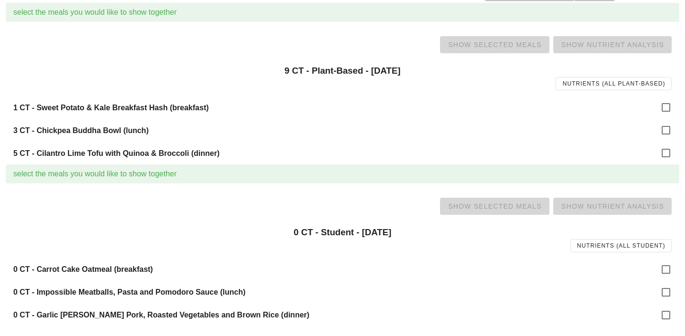
click at [675, 113] on div "1 CT - Sweet Potato & Kale Breakfast Hash (breakfast)" at bounding box center [342, 107] width 673 height 23
click at [667, 109] on div at bounding box center [666, 107] width 16 height 16
checkbox input "true"
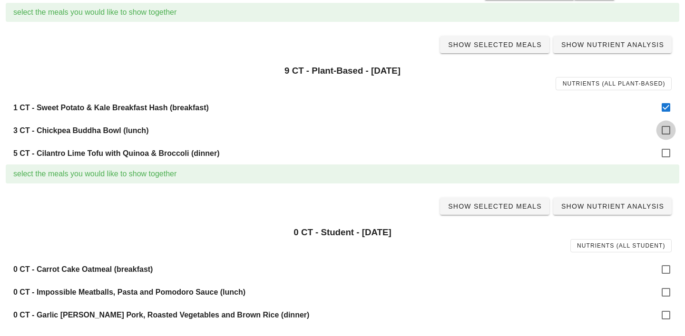
click at [667, 127] on div at bounding box center [666, 130] width 16 height 16
checkbox input "true"
click at [667, 146] on div at bounding box center [666, 153] width 16 height 16
checkbox input "true"
click at [500, 32] on div "Show Selected Meals Show Nutrient Analysis" at bounding box center [342, 44] width 673 height 30
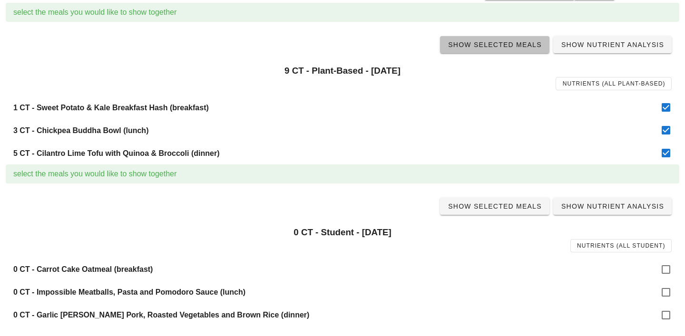
click at [503, 39] on link "Show Selected Meals" at bounding box center [494, 44] width 109 height 17
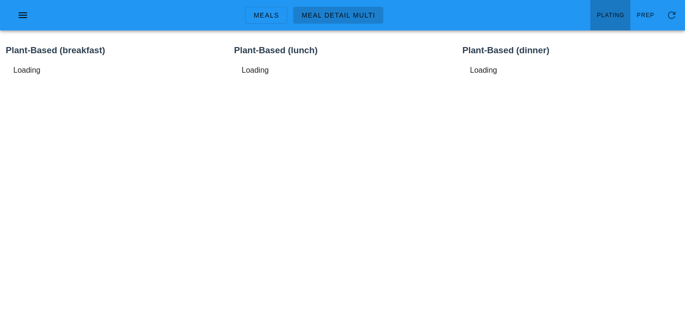
click at [607, 12] on span "Plating" at bounding box center [610, 15] width 28 height 7
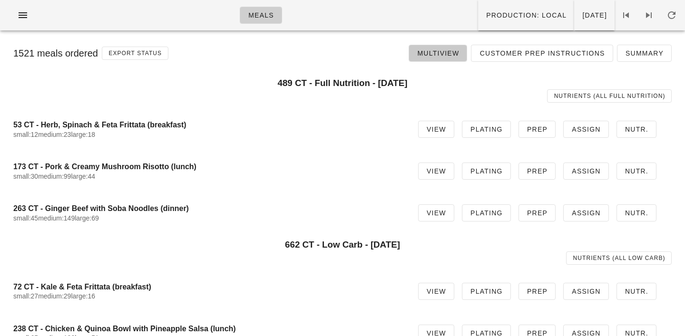
click at [442, 51] on span "Multiview" at bounding box center [438, 53] width 42 height 8
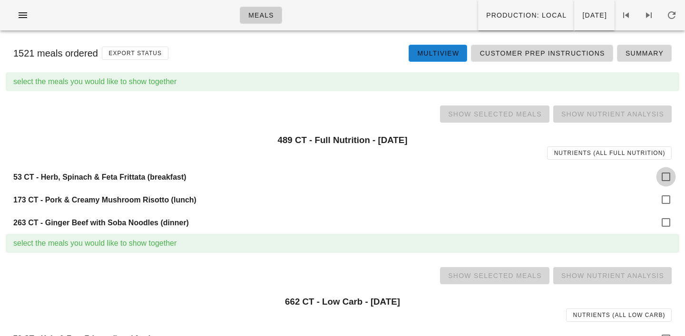
click at [669, 184] on div at bounding box center [666, 177] width 16 height 16
checkbox input "true"
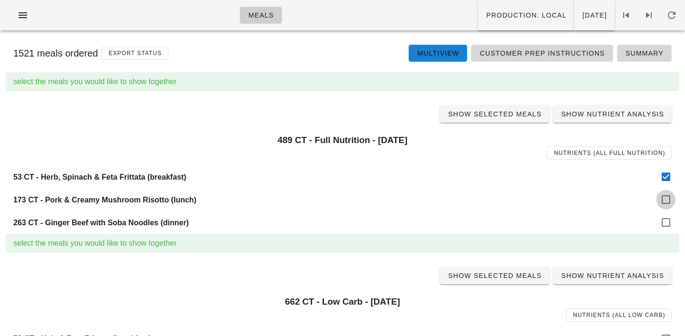
click at [667, 202] on div at bounding box center [666, 200] width 16 height 16
checkbox input "true"
click at [667, 221] on div at bounding box center [666, 222] width 16 height 16
checkbox input "true"
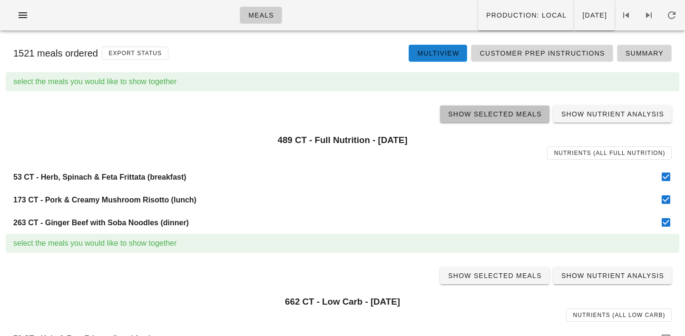
click at [489, 116] on span "Show Selected Meals" at bounding box center [494, 114] width 94 height 8
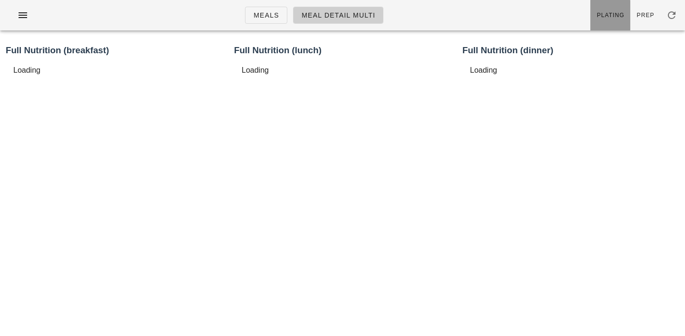
click at [613, 12] on span "Plating" at bounding box center [610, 15] width 28 height 7
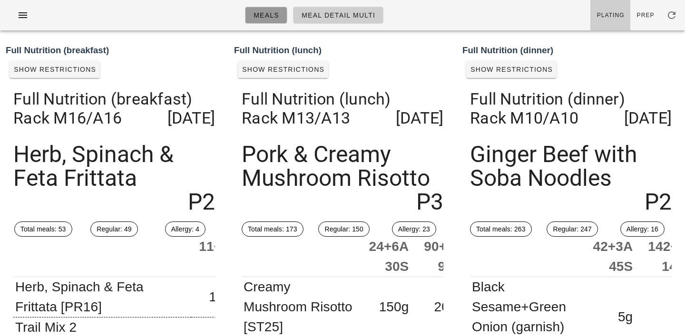
click at [260, 12] on span "Meals" at bounding box center [266, 15] width 26 height 8
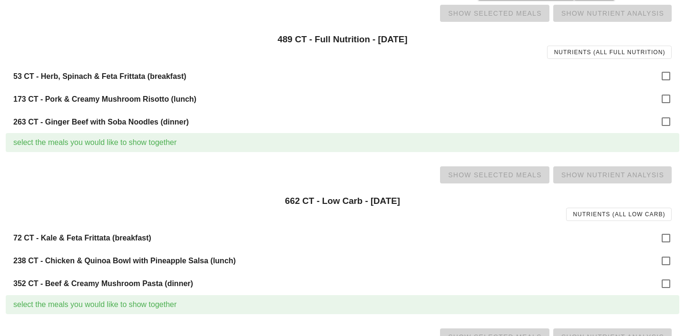
scroll to position [112, 0]
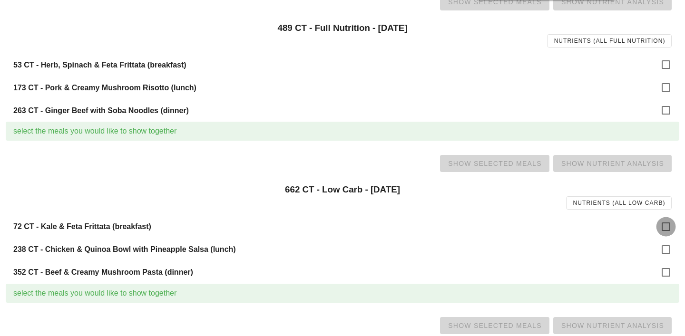
click at [662, 223] on div at bounding box center [666, 227] width 16 height 16
checkbox input "true"
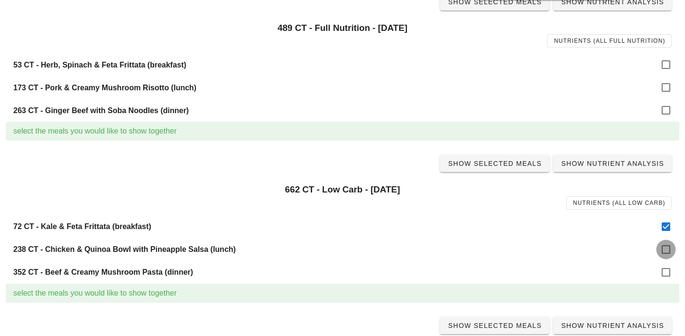
click at [663, 243] on div at bounding box center [666, 250] width 16 height 16
checkbox input "true"
click at [665, 267] on div at bounding box center [666, 272] width 16 height 16
checkbox input "true"
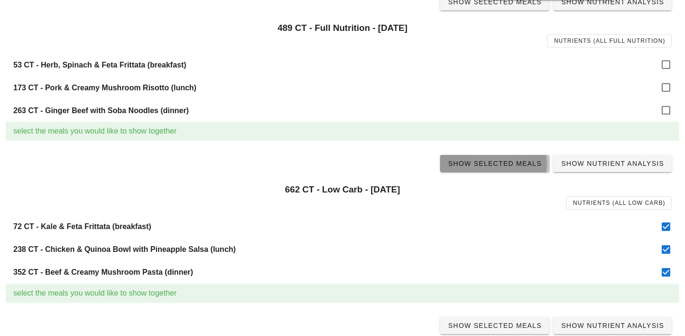
click at [503, 164] on span "Show Selected Meals" at bounding box center [494, 164] width 94 height 8
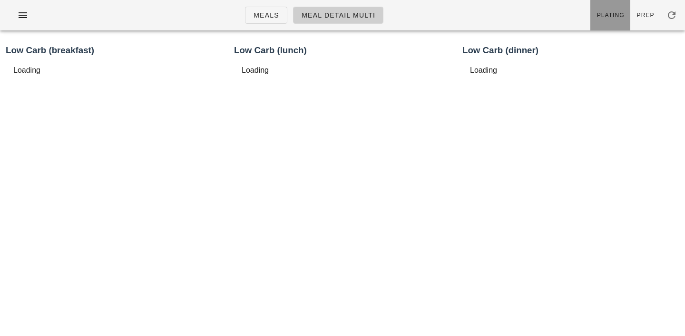
click at [608, 21] on link "Plating" at bounding box center [610, 15] width 40 height 30
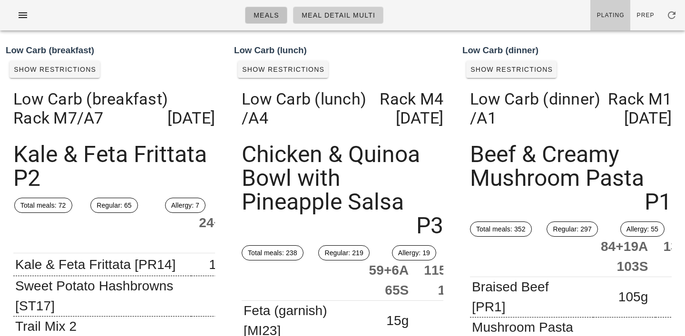
click at [263, 15] on span "Meals" at bounding box center [266, 15] width 26 height 8
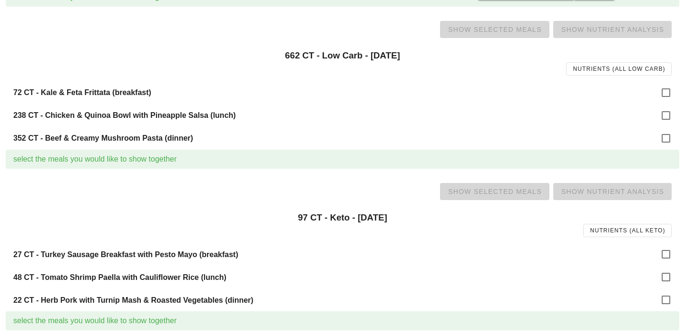
scroll to position [251, 0]
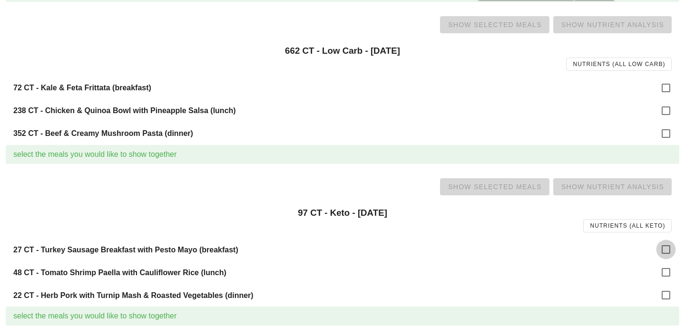
click at [664, 247] on div at bounding box center [666, 250] width 16 height 16
checkbox input "true"
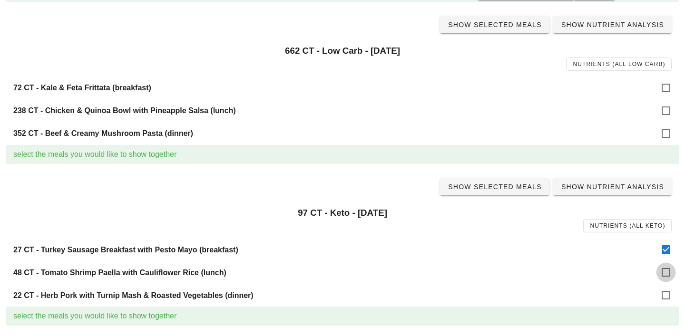
click at [665, 278] on div at bounding box center [666, 272] width 16 height 16
checkbox input "true"
click at [665, 301] on div at bounding box center [666, 295] width 16 height 16
checkbox input "true"
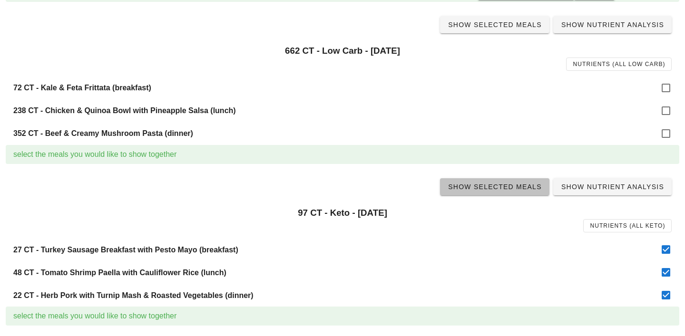
click at [490, 193] on link "Show Selected Meals" at bounding box center [494, 186] width 109 height 17
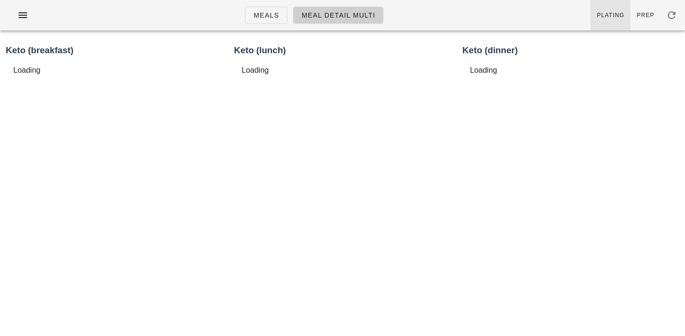
click at [616, 3] on link "Plating" at bounding box center [610, 15] width 40 height 30
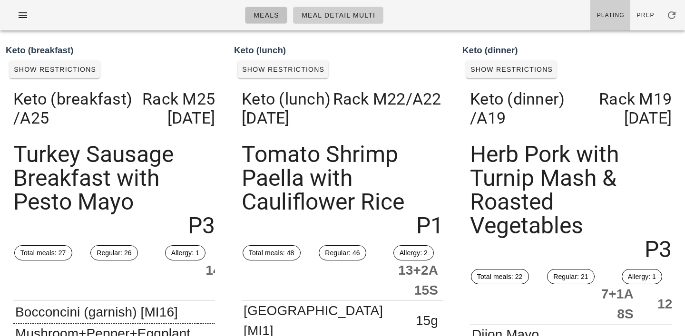
click at [262, 14] on span "Meals" at bounding box center [266, 15] width 26 height 8
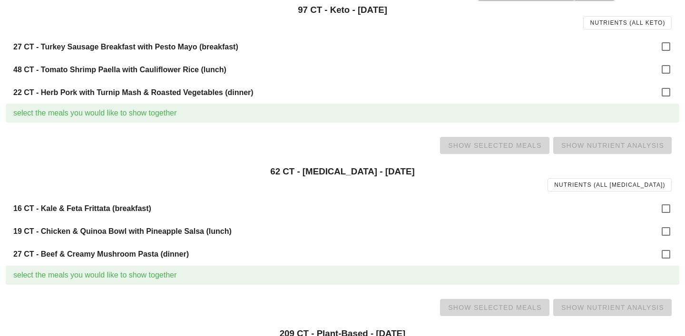
scroll to position [469, 0]
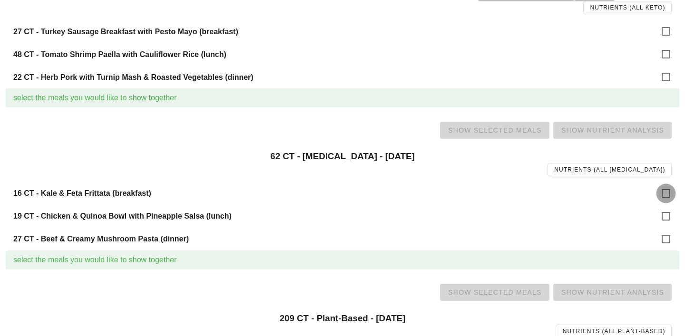
click at [668, 190] on div at bounding box center [666, 193] width 16 height 16
checkbox input "true"
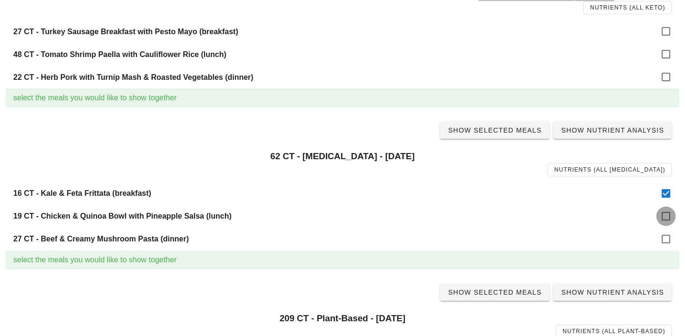
click at [666, 211] on div at bounding box center [666, 216] width 16 height 16
checkbox input "true"
click at [664, 240] on div at bounding box center [666, 239] width 16 height 16
checkbox input "true"
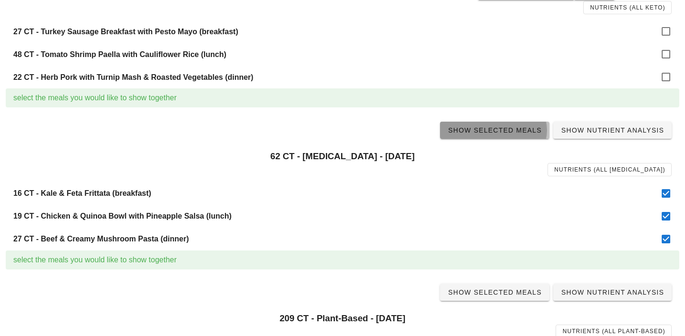
click at [516, 137] on link "Show Selected Meals" at bounding box center [494, 130] width 109 height 17
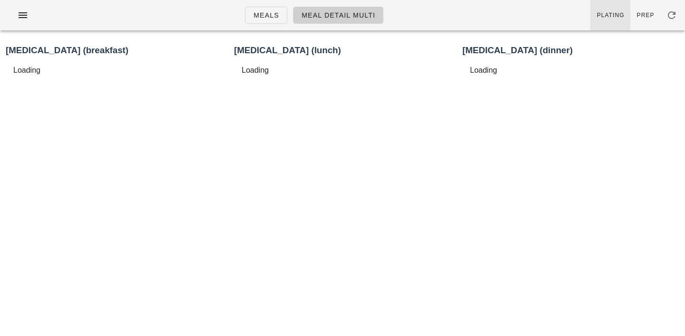
click at [608, 15] on span "Plating" at bounding box center [610, 15] width 28 height 7
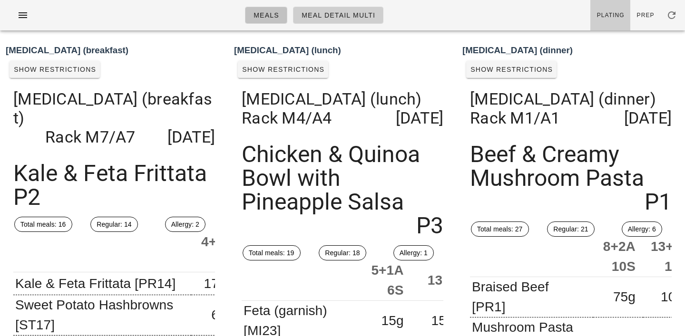
click at [270, 14] on span "Meals" at bounding box center [266, 15] width 26 height 8
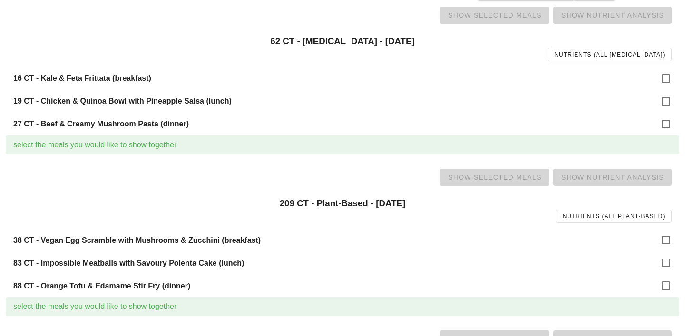
scroll to position [604, 0]
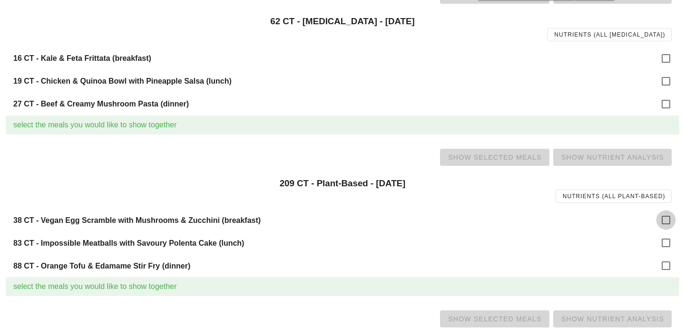
click at [670, 214] on div at bounding box center [666, 220] width 16 height 16
checkbox input "true"
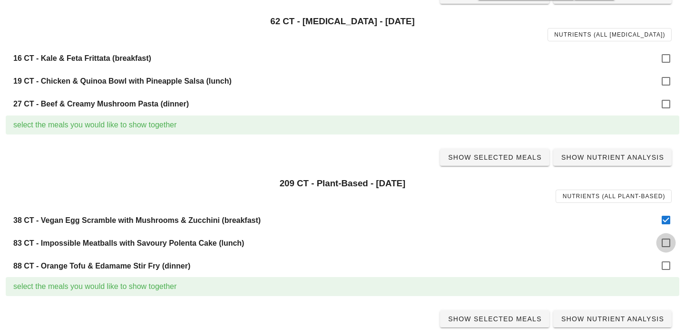
click at [670, 244] on div at bounding box center [666, 243] width 16 height 16
checkbox input "true"
click at [668, 264] on div at bounding box center [666, 266] width 16 height 16
checkbox input "true"
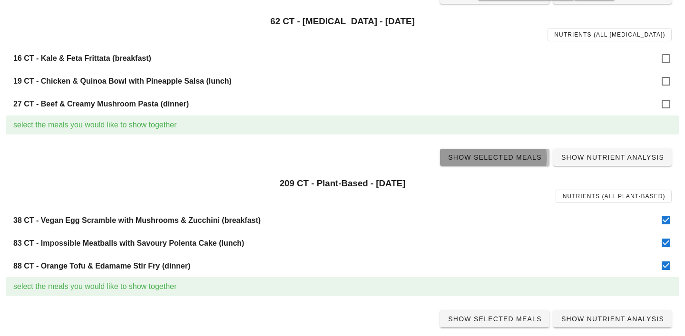
click at [503, 156] on span "Show Selected Meals" at bounding box center [494, 158] width 94 height 8
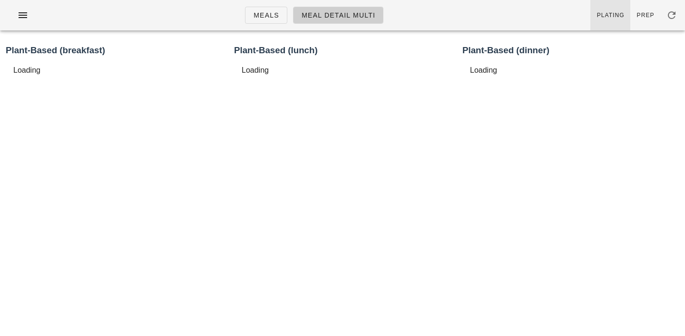
click at [611, 18] on span "Plating" at bounding box center [610, 15] width 28 height 7
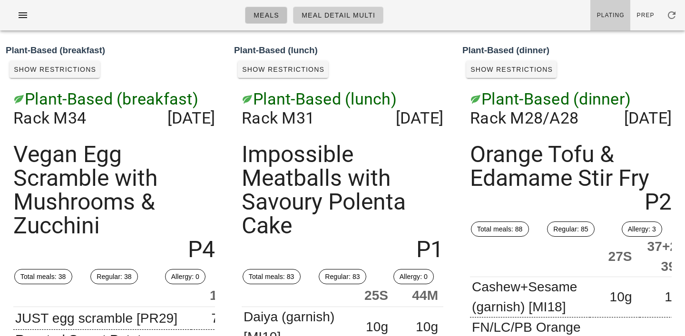
click at [273, 19] on link "Meals" at bounding box center [266, 15] width 42 height 17
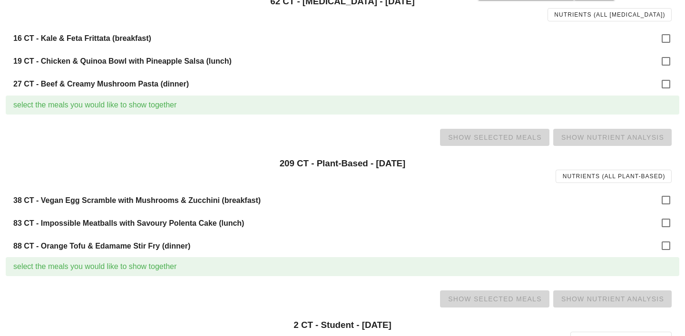
scroll to position [717, 0]
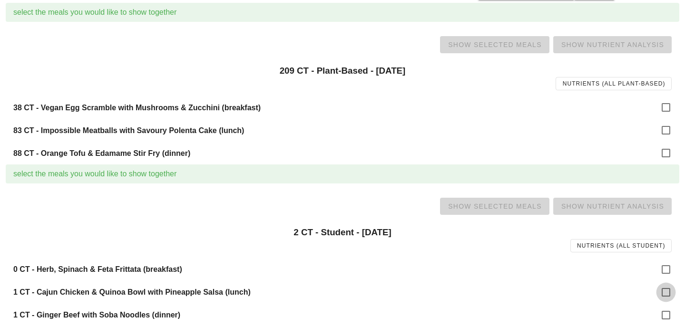
click at [664, 292] on div at bounding box center [666, 292] width 16 height 16
checkbox input "true"
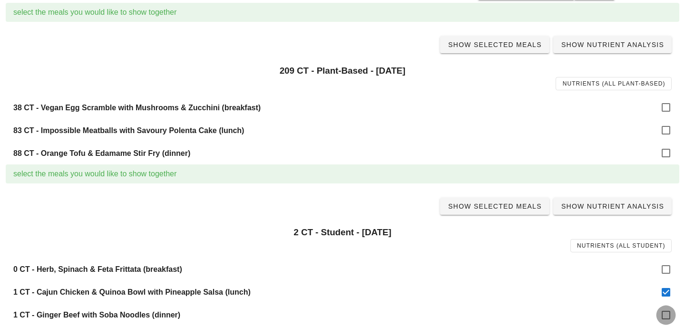
click at [669, 315] on div at bounding box center [666, 315] width 16 height 16
checkbox input "true"
click at [493, 201] on link "Show Selected Meals" at bounding box center [494, 206] width 109 height 17
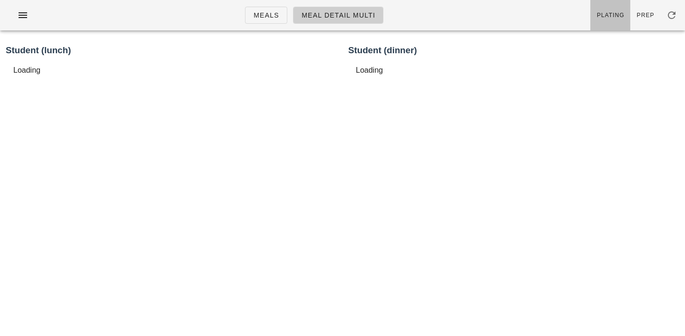
click at [619, 24] on link "Plating" at bounding box center [610, 15] width 40 height 30
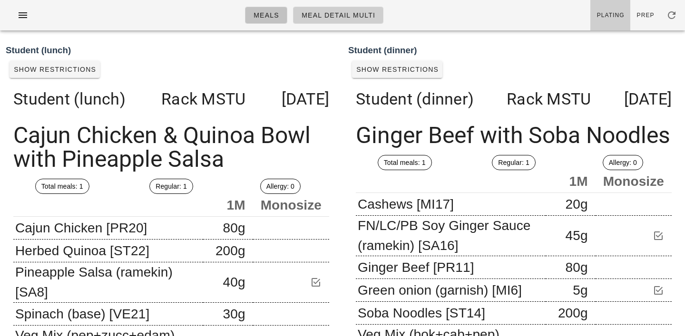
click at [272, 15] on span "Meals" at bounding box center [266, 15] width 26 height 8
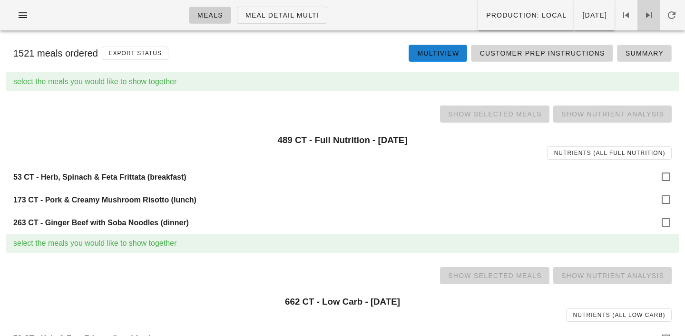
click at [646, 10] on icon at bounding box center [648, 15] width 11 height 11
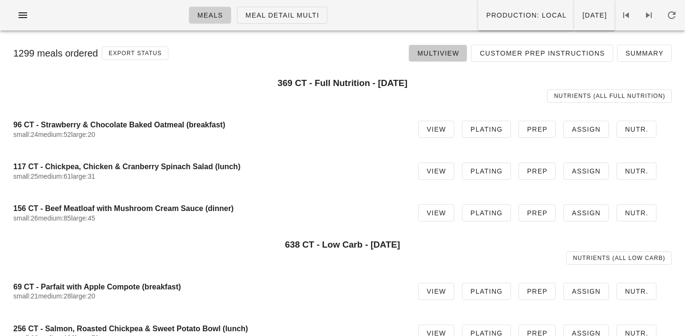
click at [445, 54] on span "Multiview" at bounding box center [438, 53] width 42 height 8
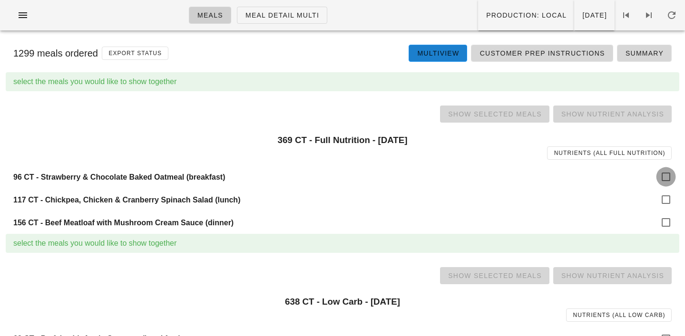
click at [660, 176] on div at bounding box center [666, 177] width 16 height 16
checkbox input "true"
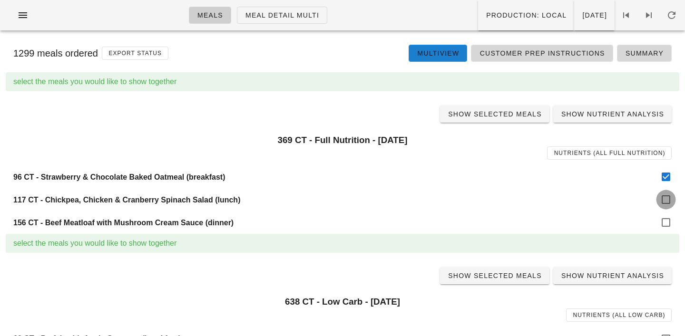
click at [671, 206] on div at bounding box center [666, 200] width 16 height 16
checkbox input "true"
click at [671, 220] on div at bounding box center [666, 222] width 16 height 16
checkbox input "true"
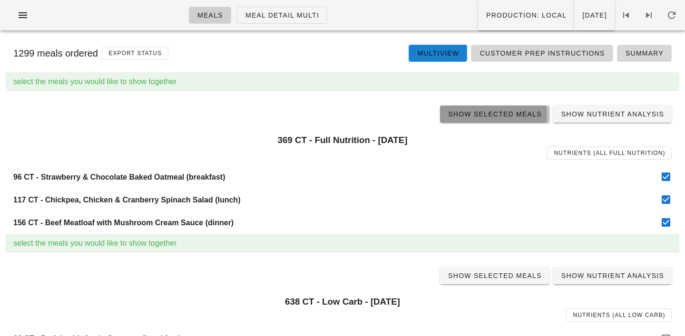
click at [502, 119] on link "Show Selected Meals" at bounding box center [494, 114] width 109 height 17
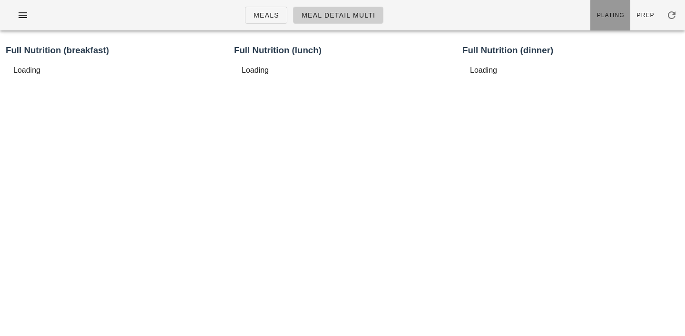
click at [611, 10] on link "Plating" at bounding box center [610, 15] width 40 height 30
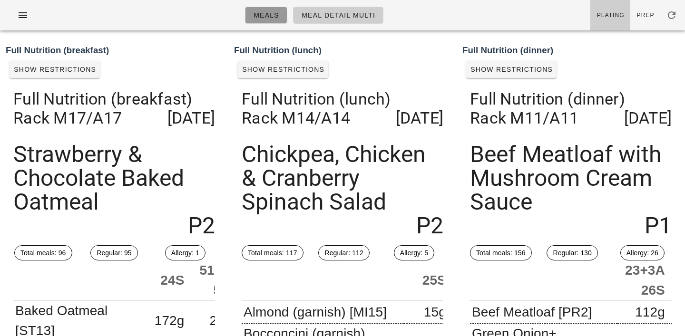
click at [277, 8] on link "Meals" at bounding box center [266, 15] width 42 height 17
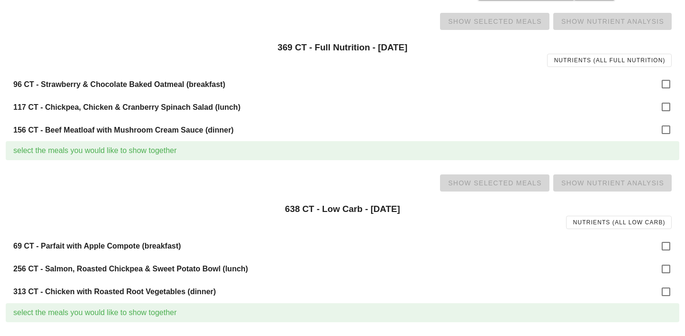
scroll to position [147, 0]
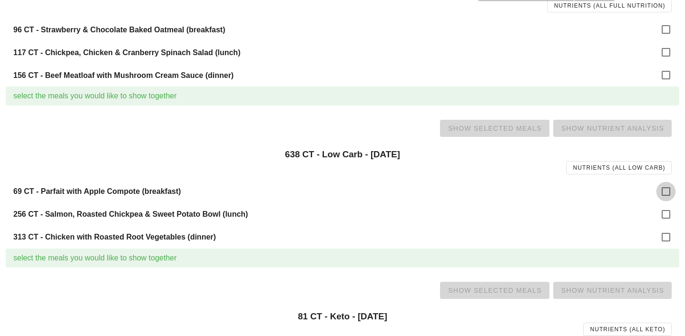
click at [670, 190] on div at bounding box center [666, 192] width 16 height 16
checkbox input "true"
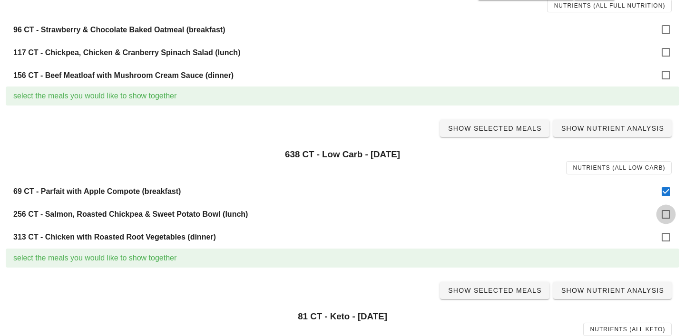
click at [670, 219] on div at bounding box center [666, 214] width 16 height 16
checkbox input "true"
click at [670, 243] on div at bounding box center [666, 237] width 16 height 16
checkbox input "true"
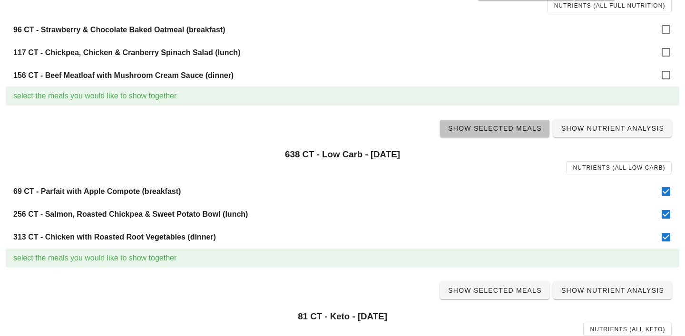
click at [485, 129] on span "Show Selected Meals" at bounding box center [494, 129] width 94 height 8
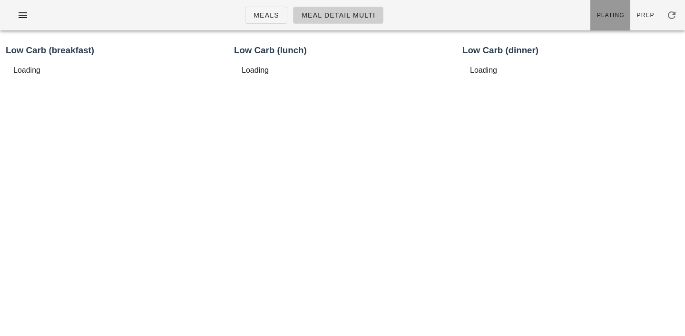
click at [625, 8] on link "Plating" at bounding box center [610, 15] width 40 height 30
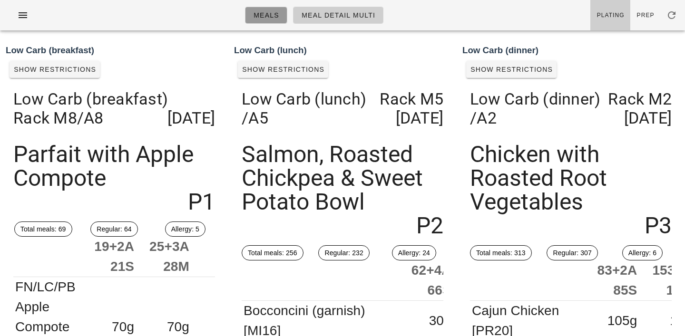
click at [271, 11] on span "Meals" at bounding box center [266, 15] width 26 height 8
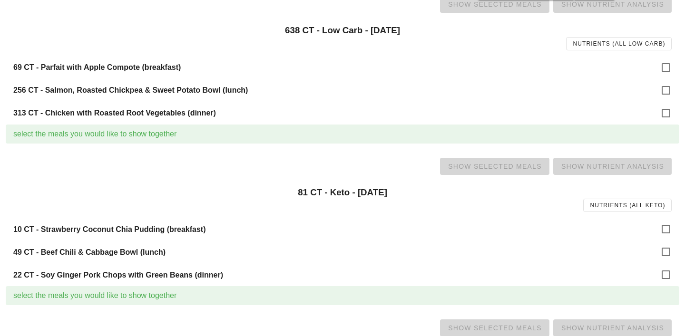
scroll to position [280, 0]
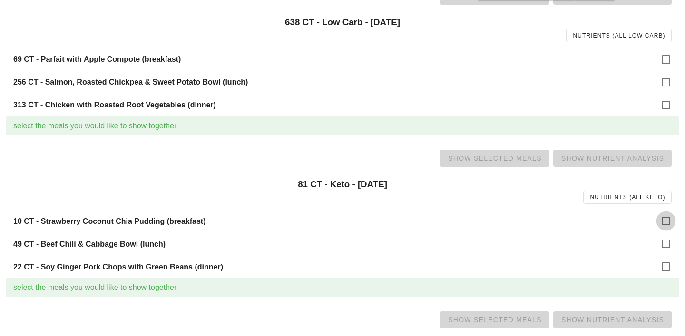
click at [663, 221] on div at bounding box center [666, 221] width 16 height 16
checkbox input "true"
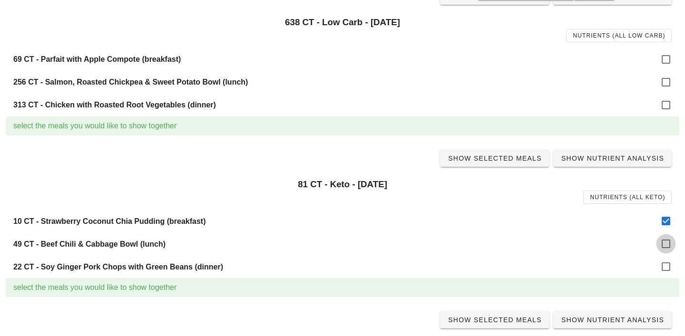
click at [664, 240] on div at bounding box center [666, 244] width 16 height 16
checkbox input "true"
click at [664, 264] on div at bounding box center [666, 267] width 16 height 16
checkbox input "true"
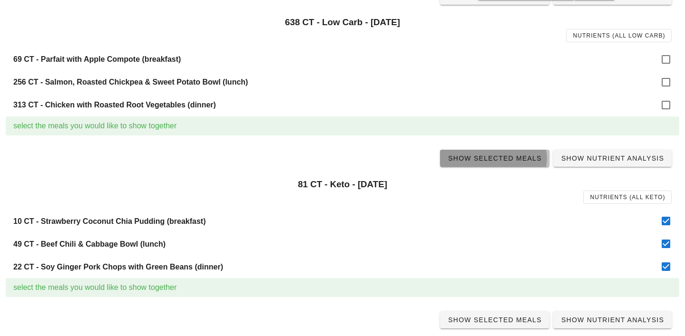
click at [496, 160] on span "Show Selected Meals" at bounding box center [494, 159] width 94 height 8
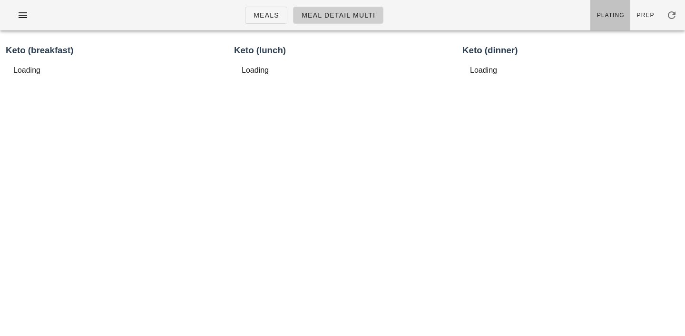
click at [608, 12] on span "Plating" at bounding box center [610, 15] width 28 height 7
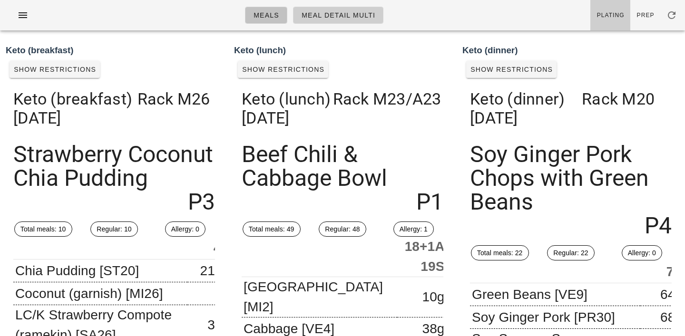
click at [261, 13] on span "Meals" at bounding box center [266, 15] width 26 height 8
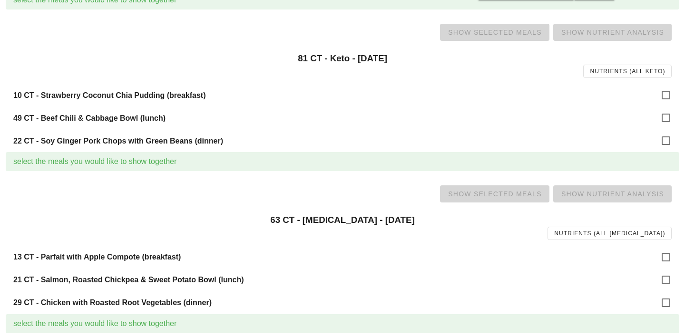
scroll to position [408, 0]
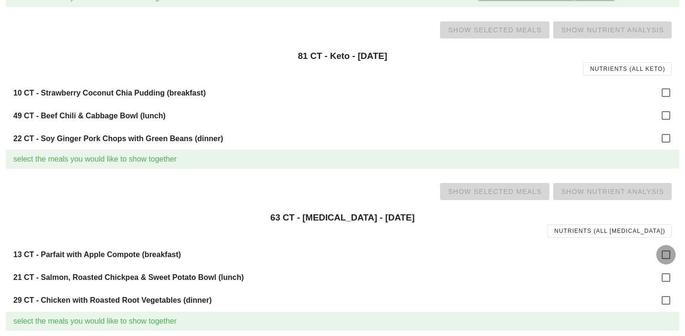
click at [659, 252] on div at bounding box center [666, 255] width 16 height 16
checkbox input "true"
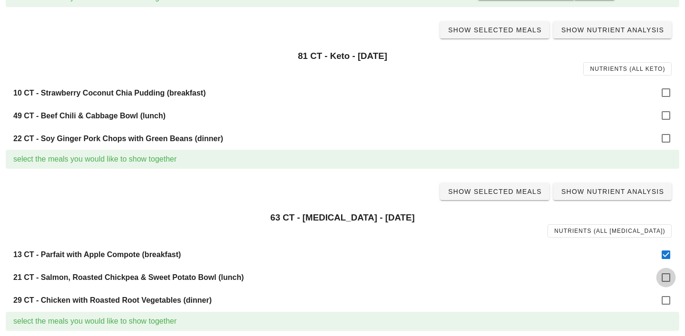
click at [662, 284] on div at bounding box center [666, 278] width 16 height 16
checkbox input "true"
click at [662, 304] on div at bounding box center [666, 300] width 16 height 16
checkbox input "true"
click at [497, 195] on span "Show Selected Meals" at bounding box center [494, 192] width 94 height 8
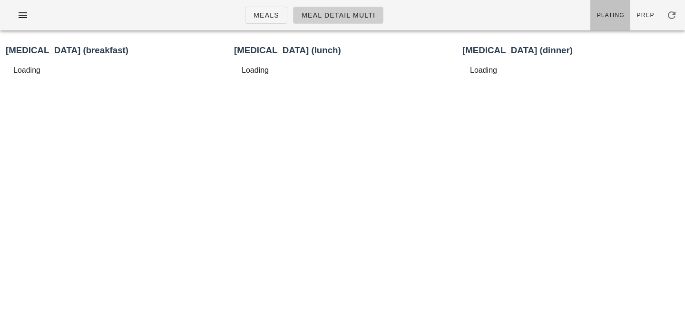
click at [608, 24] on link "Plating" at bounding box center [610, 15] width 40 height 30
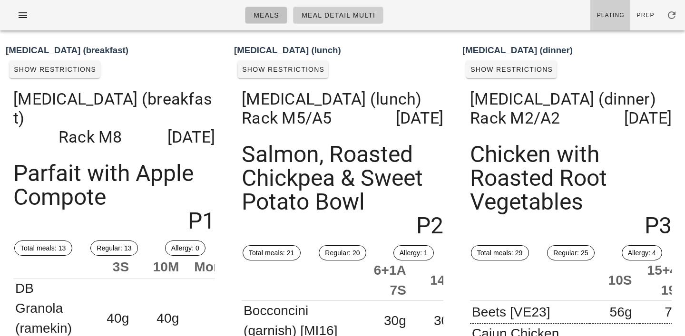
click at [261, 14] on span "Meals" at bounding box center [266, 15] width 26 height 8
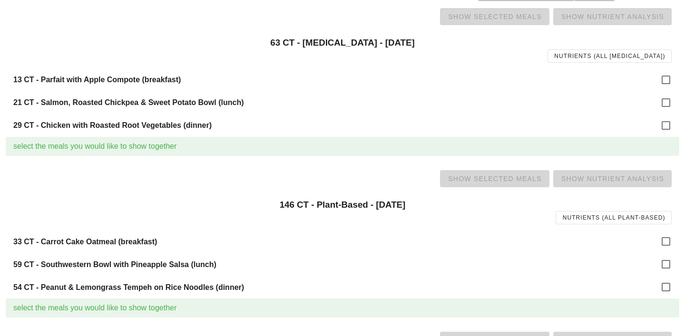
scroll to position [612, 0]
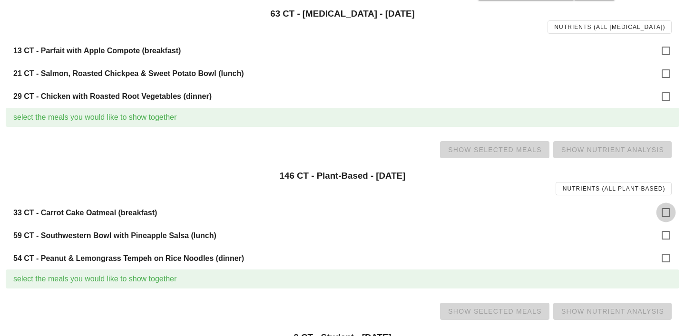
click at [666, 211] on div at bounding box center [666, 212] width 16 height 16
checkbox input "true"
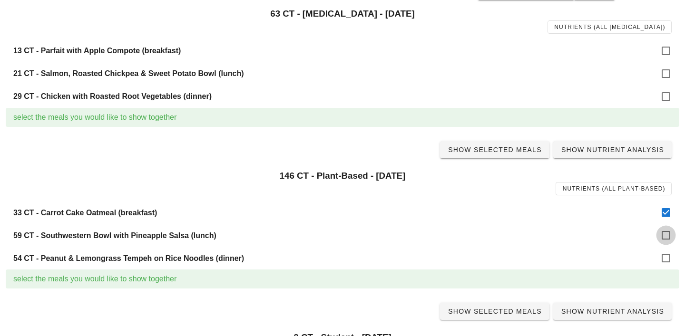
click at [669, 235] on div at bounding box center [666, 235] width 16 height 16
checkbox input "true"
click at [669, 253] on div at bounding box center [666, 258] width 16 height 16
checkbox input "true"
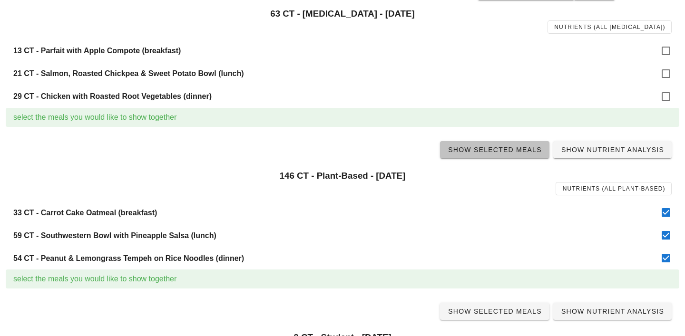
click at [504, 153] on span "Show Selected Meals" at bounding box center [494, 150] width 94 height 8
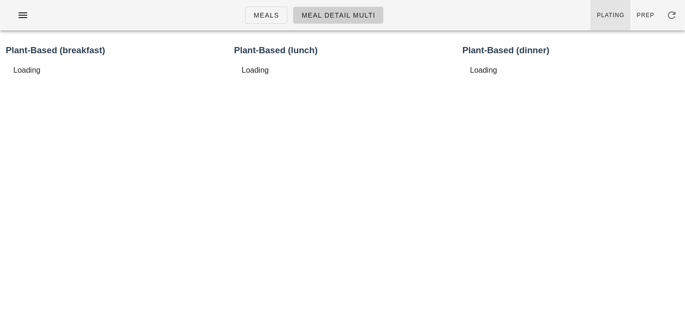
click at [623, 2] on link "Plating" at bounding box center [610, 15] width 40 height 30
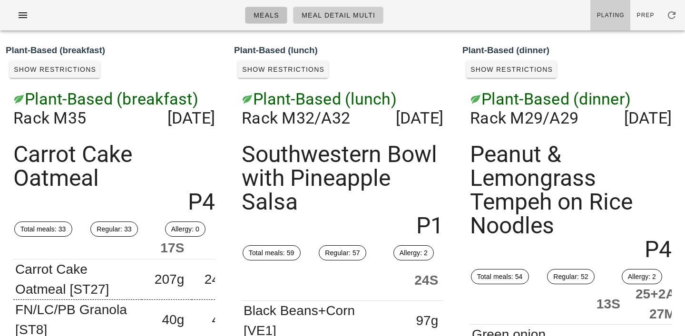
click at [263, 13] on span "Meals" at bounding box center [266, 15] width 26 height 8
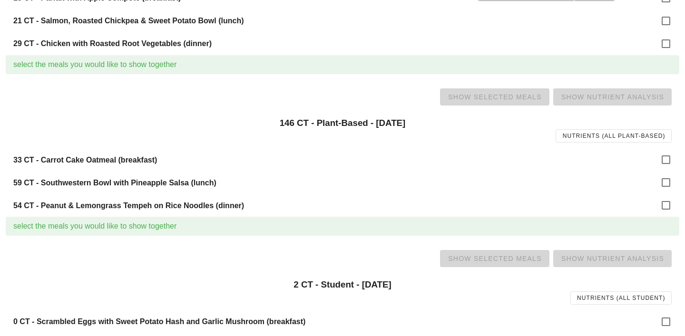
scroll to position [717, 0]
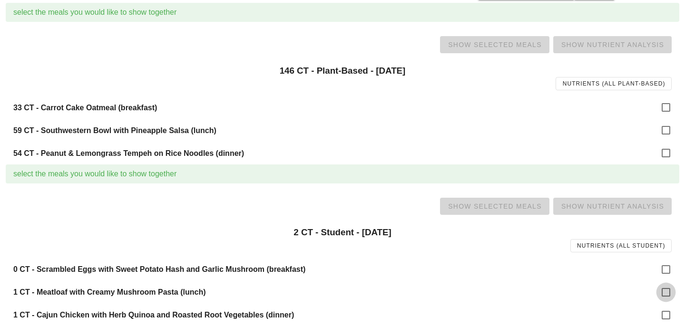
click at [669, 293] on div at bounding box center [666, 292] width 16 height 16
checkbox input "true"
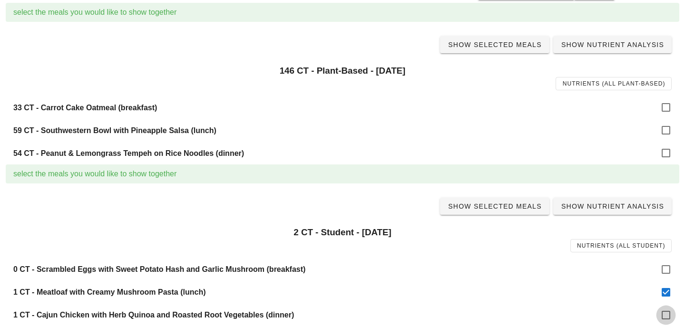
click at [668, 322] on div at bounding box center [666, 315] width 16 height 16
checkbox input "true"
click at [496, 207] on span "Show Selected Meals" at bounding box center [494, 207] width 94 height 8
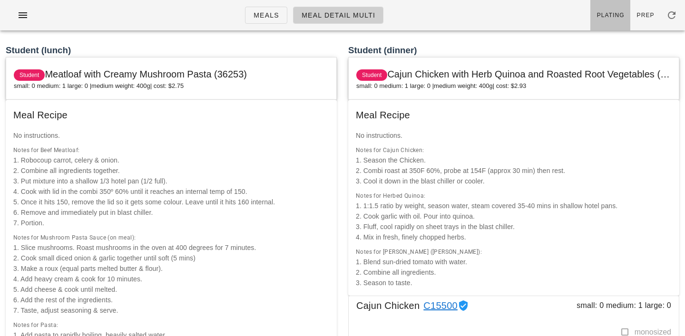
click at [610, 17] on span "Plating" at bounding box center [610, 15] width 28 height 7
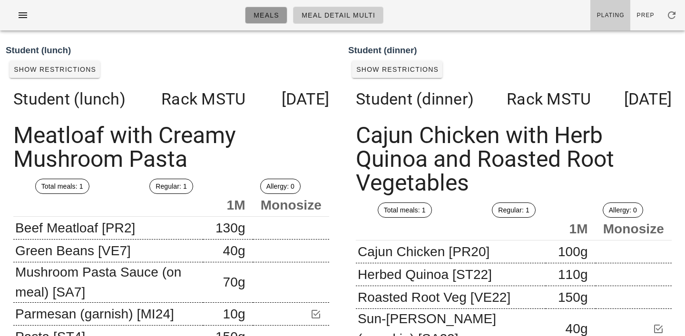
click at [271, 11] on span "Meals" at bounding box center [266, 15] width 26 height 8
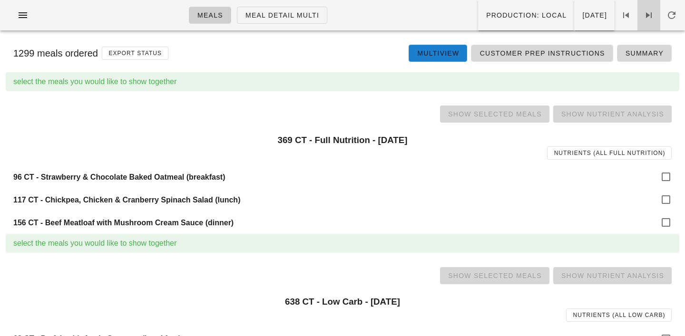
click at [653, 12] on icon at bounding box center [648, 15] width 11 height 11
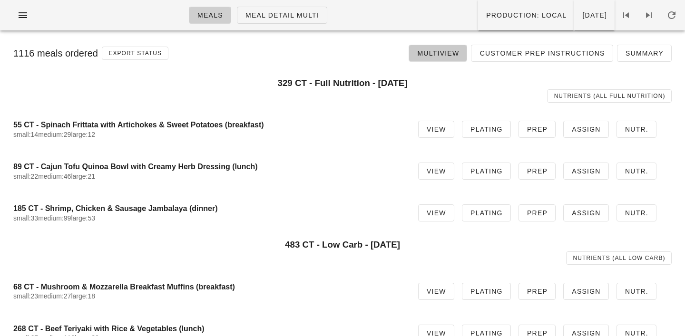
click at [440, 53] on span "Multiview" at bounding box center [438, 53] width 42 height 8
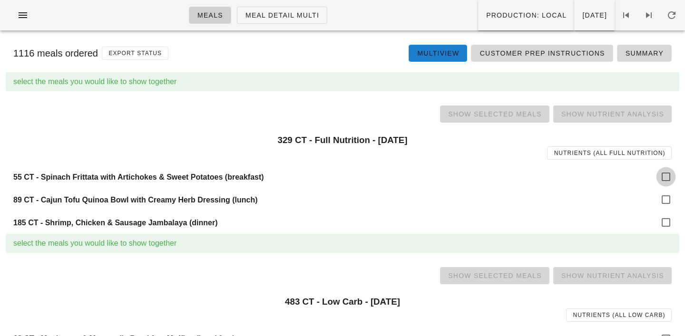
click at [672, 177] on div at bounding box center [666, 177] width 16 height 16
checkbox input "true"
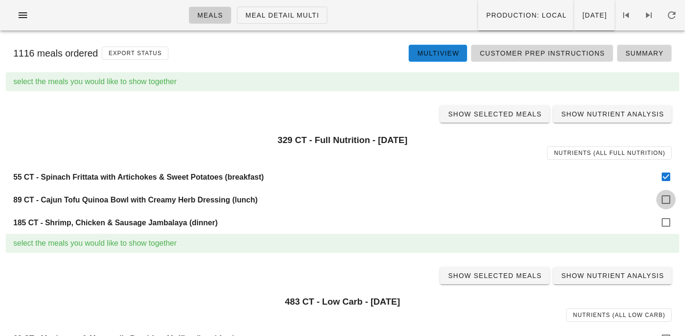
click at [672, 199] on div at bounding box center [666, 200] width 16 height 16
checkbox input "true"
click at [669, 220] on div at bounding box center [666, 222] width 16 height 16
checkbox input "true"
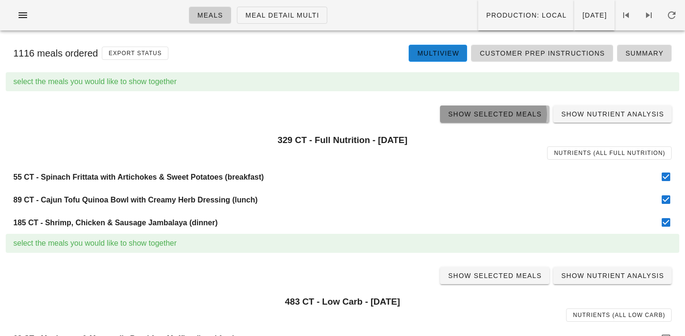
click at [482, 109] on link "Show Selected Meals" at bounding box center [494, 114] width 109 height 17
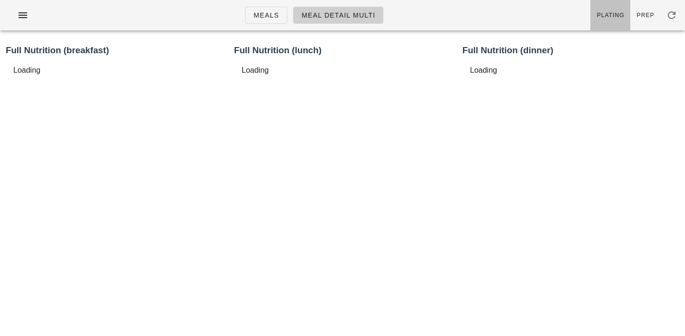
click at [595, 14] on link "Plating" at bounding box center [610, 15] width 40 height 30
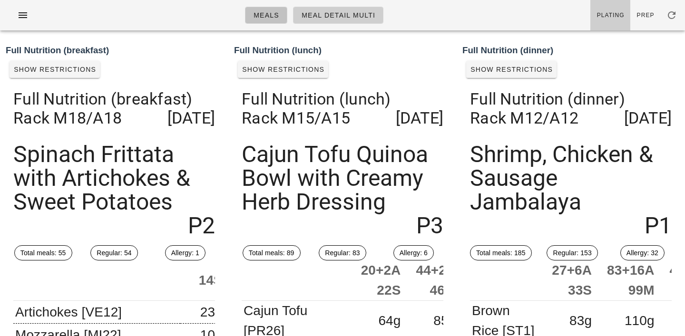
click at [255, 21] on link "Meals" at bounding box center [266, 15] width 42 height 17
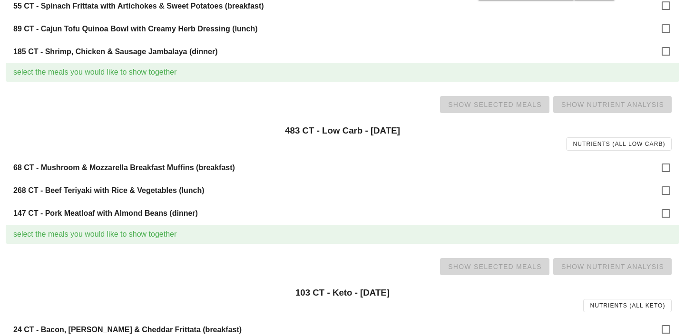
scroll to position [215, 0]
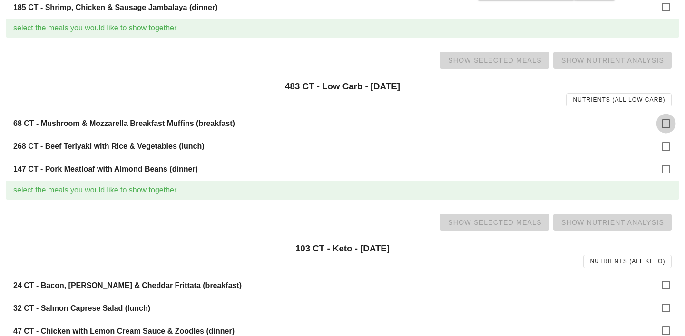
click at [664, 122] on div at bounding box center [666, 124] width 16 height 16
checkbox input "true"
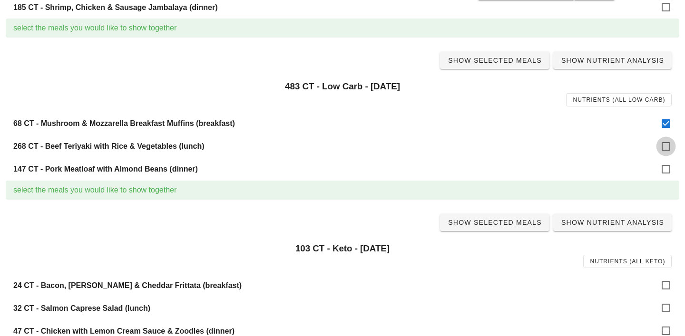
click at [664, 150] on div at bounding box center [666, 146] width 16 height 16
checkbox input "true"
click at [664, 172] on div at bounding box center [666, 169] width 16 height 16
checkbox input "true"
click at [493, 61] on span "Show Selected Meals" at bounding box center [494, 61] width 94 height 8
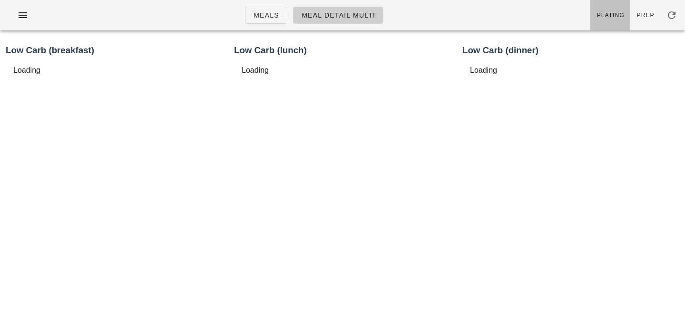
click at [616, 13] on span "Plating" at bounding box center [610, 15] width 28 height 7
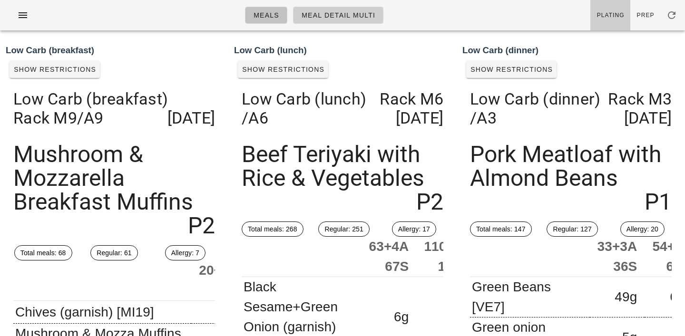
click at [254, 19] on span "Meals" at bounding box center [266, 15] width 26 height 8
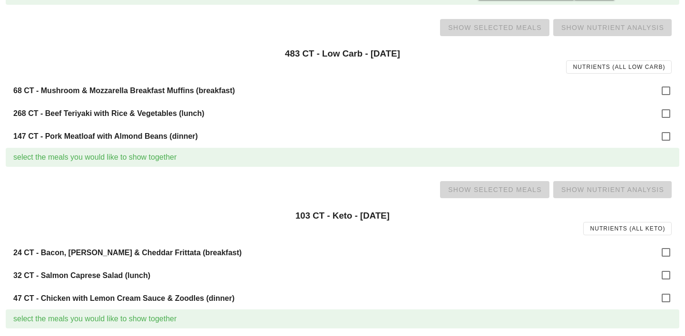
scroll to position [253, 0]
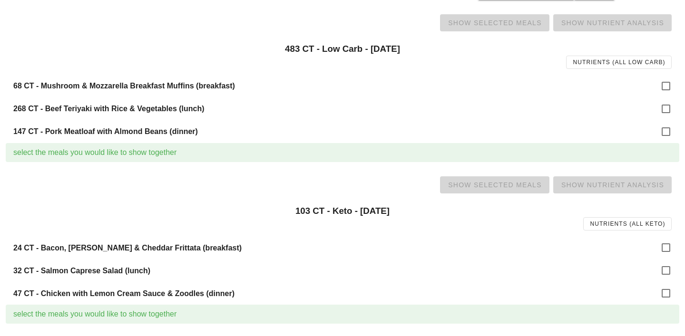
click at [658, 240] on div "24 CT - Bacon, Leek & Cheddar Frittata (breakfast)" at bounding box center [342, 247] width 673 height 23
click at [663, 249] on div at bounding box center [666, 248] width 16 height 16
checkbox input "true"
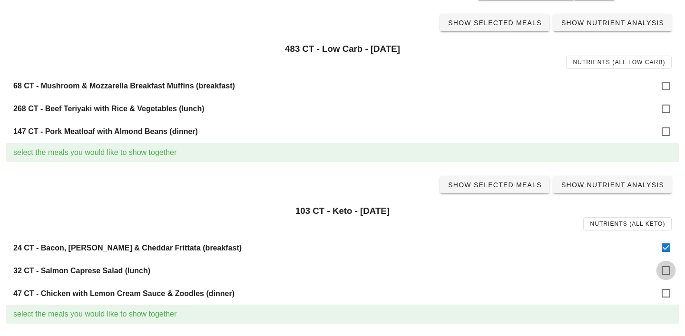
click at [665, 275] on div at bounding box center [666, 270] width 16 height 16
checkbox input "true"
click at [665, 287] on div at bounding box center [666, 293] width 16 height 16
checkbox input "true"
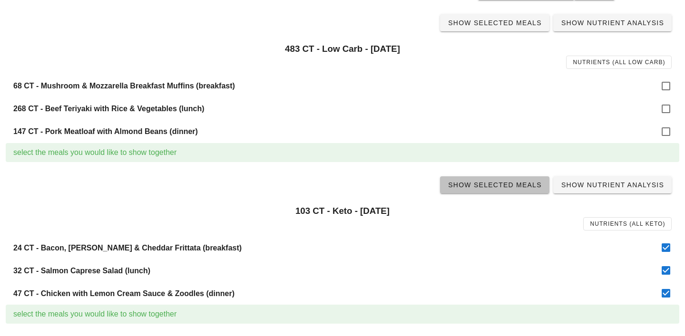
click at [510, 190] on link "Show Selected Meals" at bounding box center [494, 184] width 109 height 17
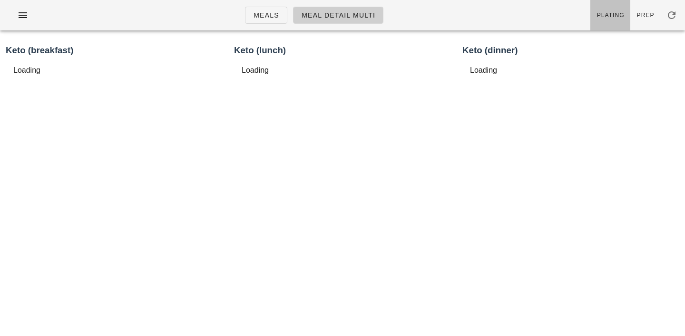
click at [612, 17] on span "Plating" at bounding box center [610, 15] width 28 height 7
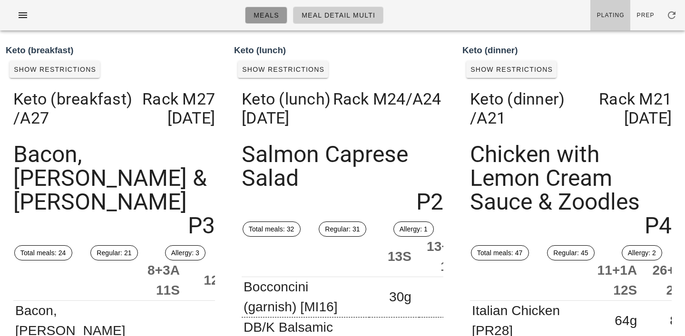
click at [272, 8] on link "Meals" at bounding box center [266, 15] width 42 height 17
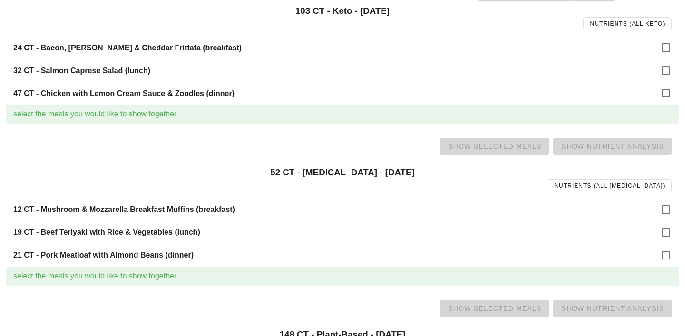
scroll to position [456, 0]
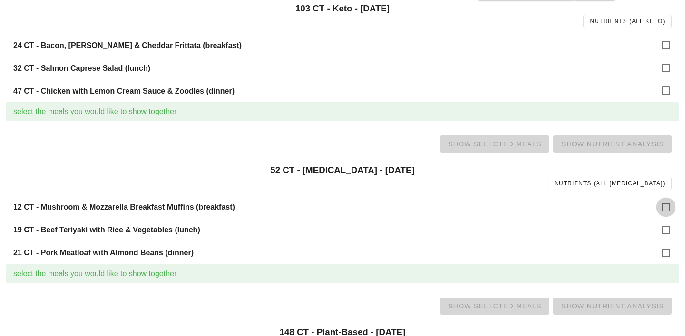
click at [668, 204] on div at bounding box center [666, 207] width 16 height 16
checkbox input "true"
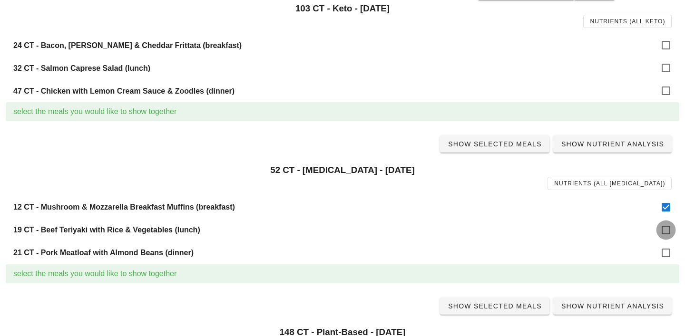
click at [671, 233] on div at bounding box center [666, 230] width 16 height 16
checkbox input "true"
click at [671, 246] on div "21 CT - Pork Meatloaf with Almond Beans (dinner)" at bounding box center [342, 253] width 673 height 23
click at [669, 252] on div at bounding box center [666, 253] width 16 height 16
checkbox input "true"
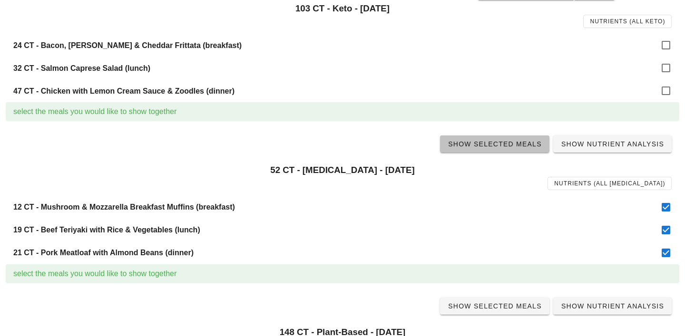
click at [511, 146] on span "Show Selected Meals" at bounding box center [494, 144] width 94 height 8
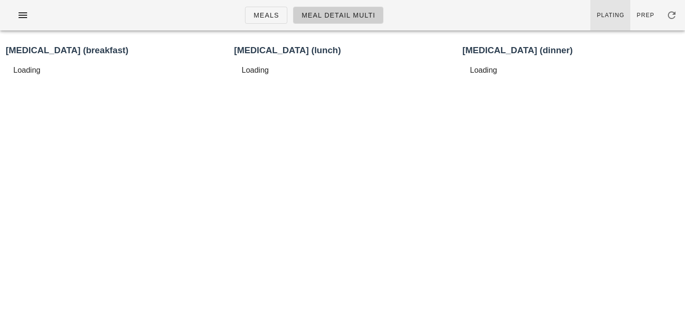
click at [612, 13] on span "Plating" at bounding box center [610, 15] width 28 height 7
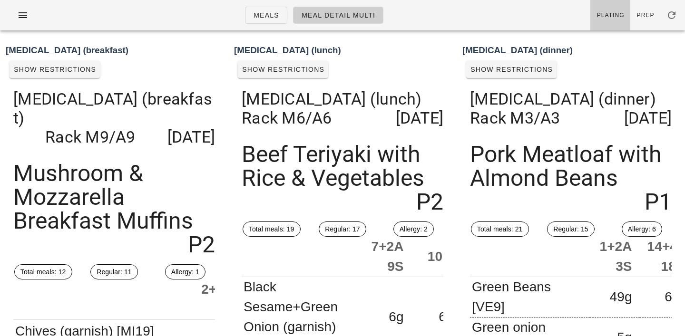
click at [263, 24] on ul "Meals Meal Detail Multi" at bounding box center [313, 15] width 161 height 34
click at [263, 17] on span "Meals" at bounding box center [266, 15] width 26 height 8
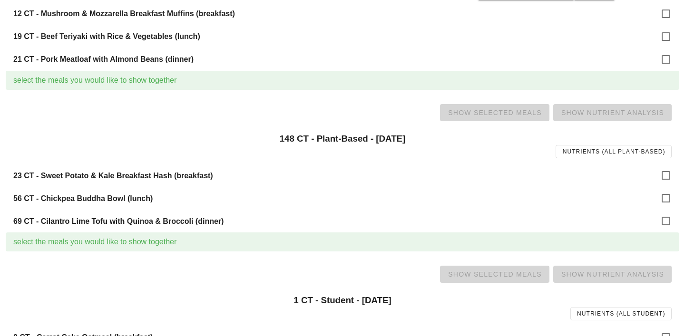
scroll to position [652, 0]
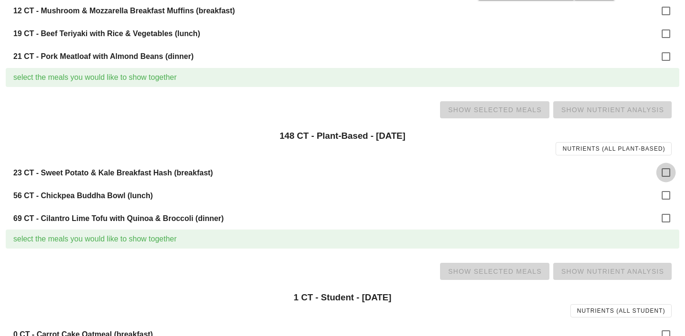
click at [668, 172] on div at bounding box center [666, 173] width 16 height 16
checkbox input "true"
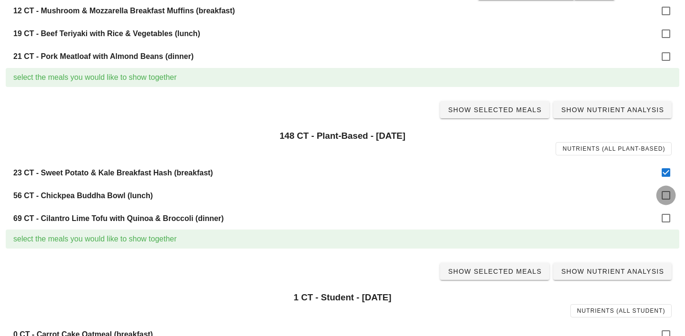
click at [663, 194] on div at bounding box center [666, 195] width 16 height 16
checkbox input "true"
click at [671, 218] on div at bounding box center [666, 218] width 16 height 16
checkbox input "true"
click at [501, 108] on span "Show Selected Meals" at bounding box center [494, 110] width 94 height 8
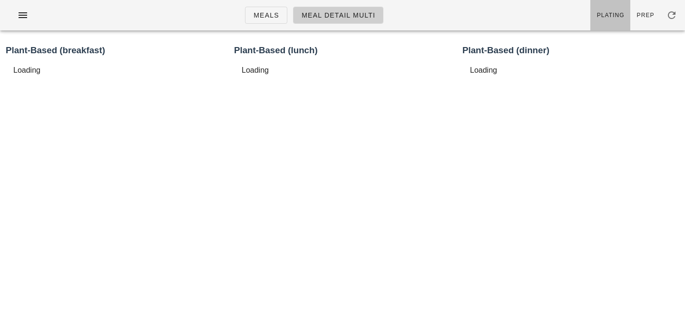
click at [614, 16] on span "Plating" at bounding box center [610, 15] width 28 height 7
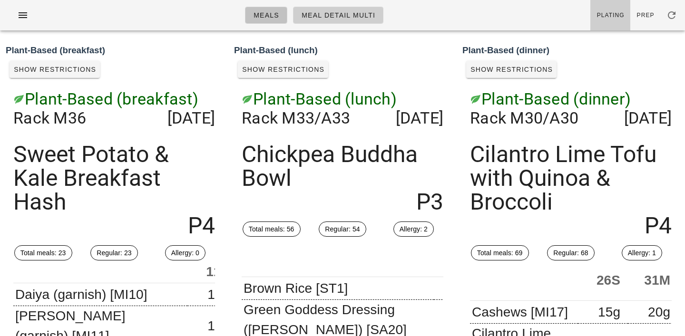
click at [270, 11] on span "Meals" at bounding box center [266, 15] width 26 height 8
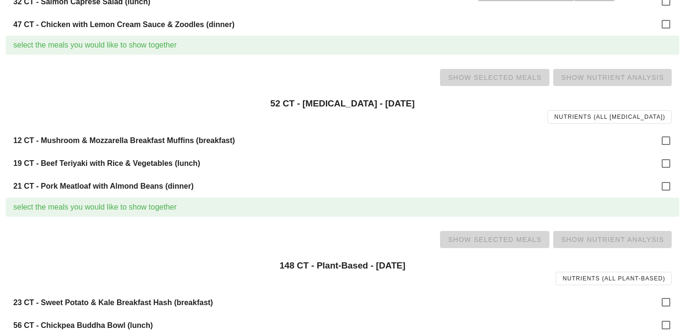
scroll to position [717, 0]
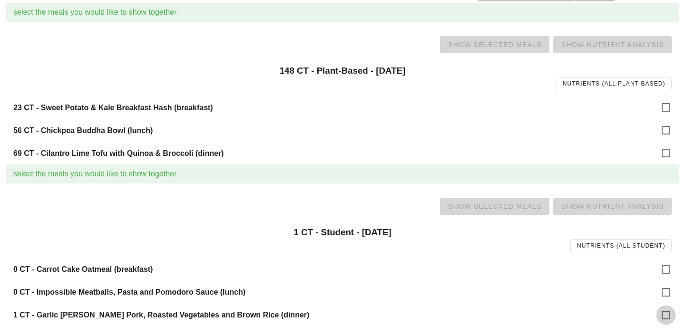
click at [664, 314] on div at bounding box center [666, 315] width 16 height 16
checkbox input "true"
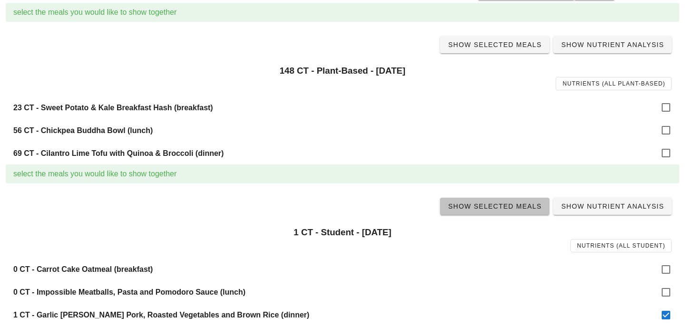
click at [502, 206] on span "Show Selected Meals" at bounding box center [494, 207] width 94 height 8
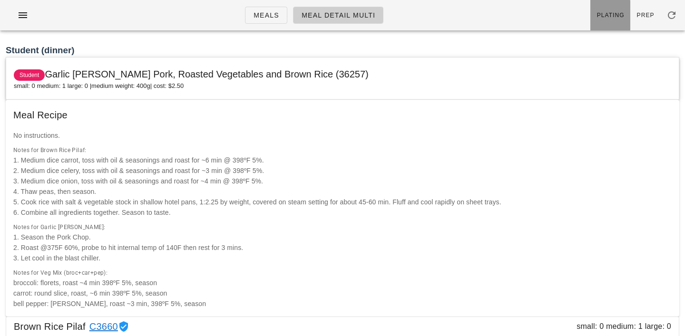
click at [616, 18] on span "Plating" at bounding box center [610, 15] width 28 height 7
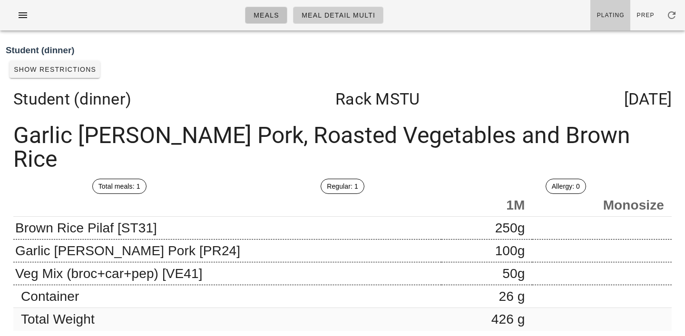
click at [264, 18] on span "Meals" at bounding box center [266, 15] width 26 height 8
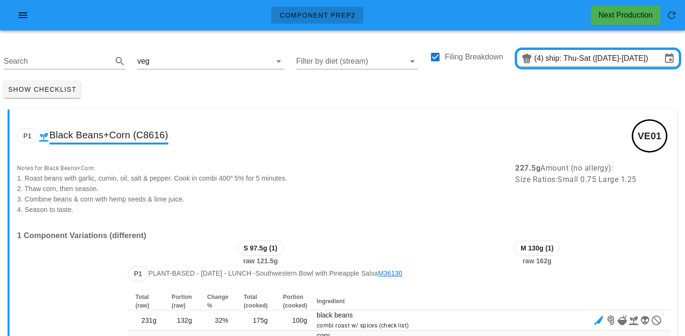
click at [222, 94] on div "Show Checklist" at bounding box center [342, 89] width 685 height 25
click at [18, 13] on icon "button" at bounding box center [22, 15] width 11 height 11
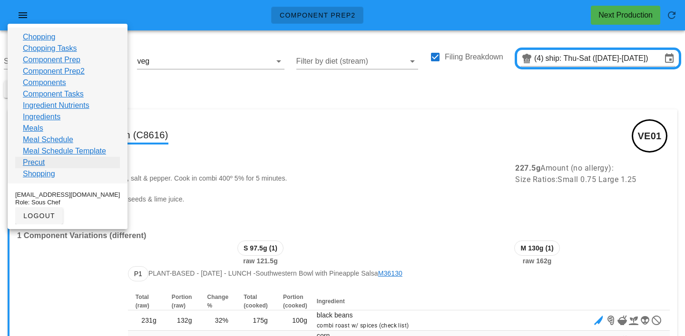
click at [33, 165] on link "Precut" at bounding box center [34, 162] width 22 height 11
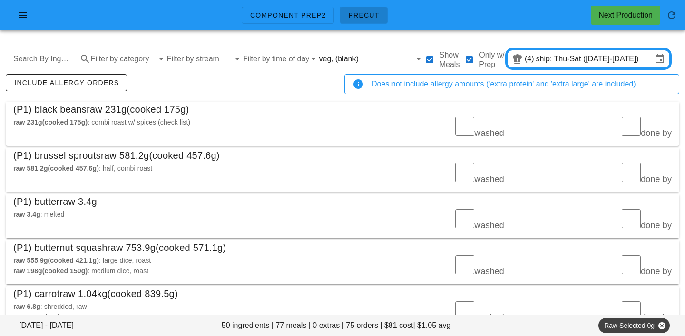
click at [360, 59] on input "text" at bounding box center [385, 58] width 50 height 15
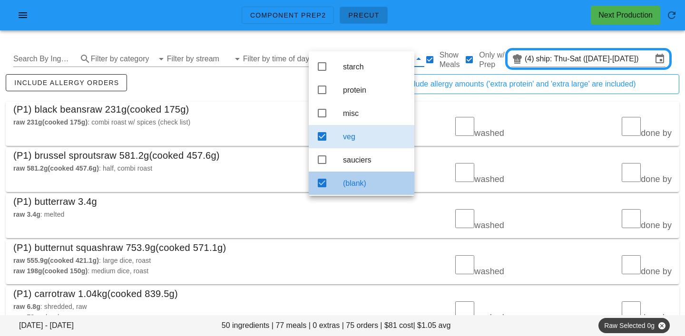
click at [356, 188] on div "(blank)" at bounding box center [375, 183] width 64 height 9
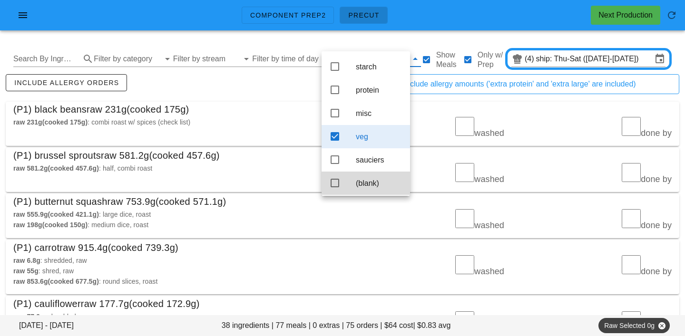
scroll to position [9, 0]
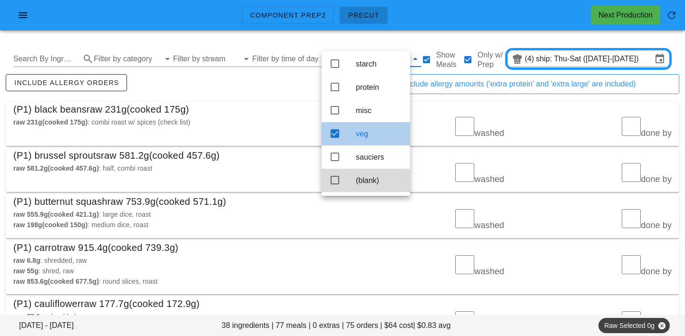
click at [350, 135] on div "veg" at bounding box center [365, 133] width 88 height 23
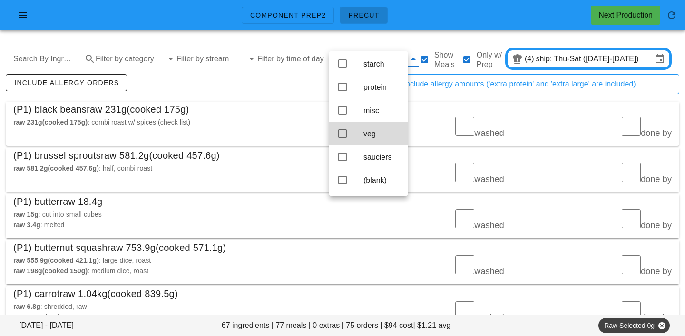
click at [350, 135] on div "veg" at bounding box center [368, 133] width 78 height 23
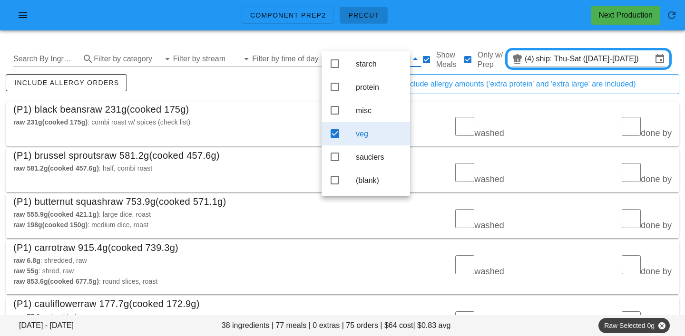
click at [301, 97] on div "include allergy orders" at bounding box center [173, 87] width 339 height 31
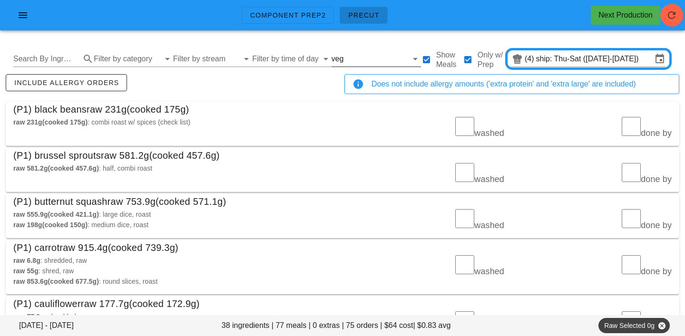
click at [350, 59] on input "text" at bounding box center [376, 58] width 62 height 15
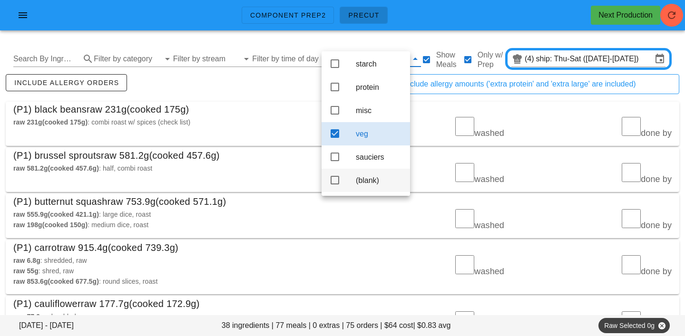
click at [368, 182] on div "(blank)" at bounding box center [379, 180] width 47 height 9
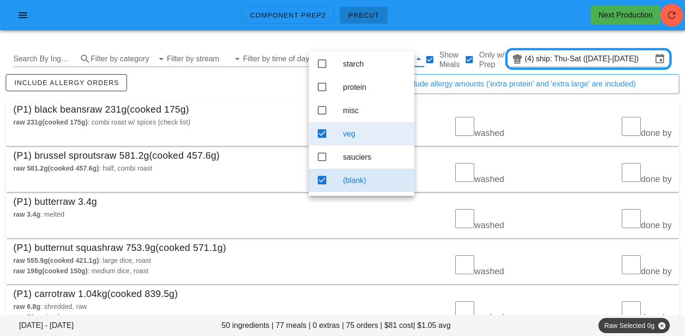
click at [366, 137] on div "veg" at bounding box center [375, 134] width 64 height 20
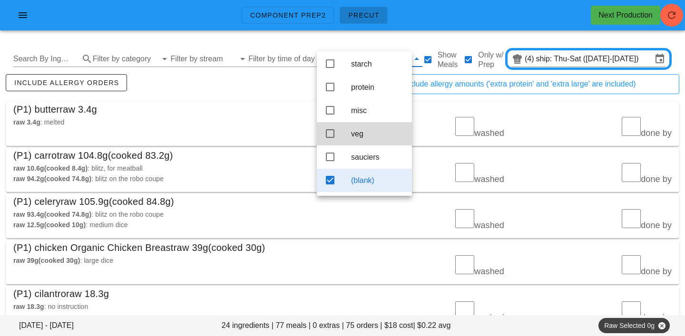
click at [251, 77] on div "include allergy orders" at bounding box center [173, 87] width 339 height 31
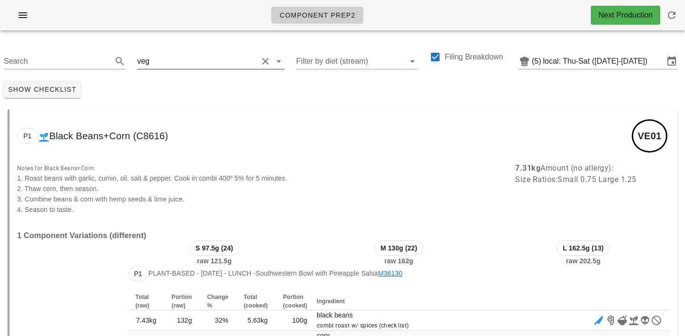
click at [171, 57] on input "text" at bounding box center [204, 61] width 107 height 15
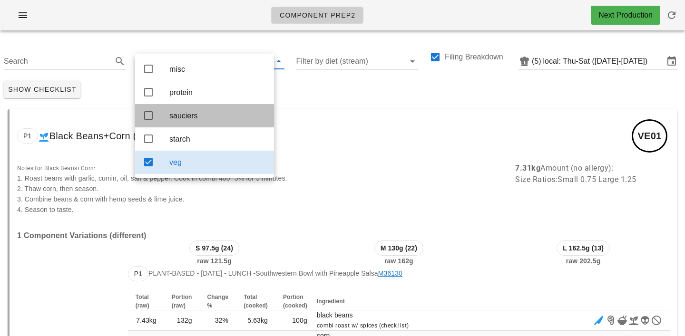
click at [185, 117] on div "sauciers" at bounding box center [217, 115] width 97 height 9
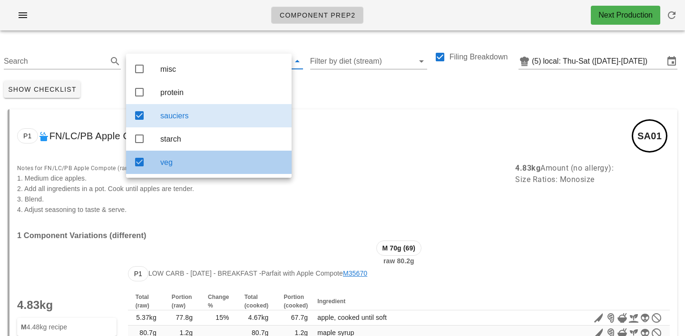
click at [204, 167] on div "veg" at bounding box center [222, 162] width 124 height 9
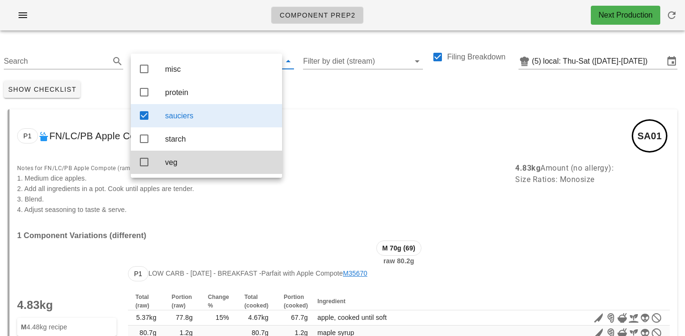
click at [332, 94] on div "Show Checklist" at bounding box center [342, 89] width 685 height 25
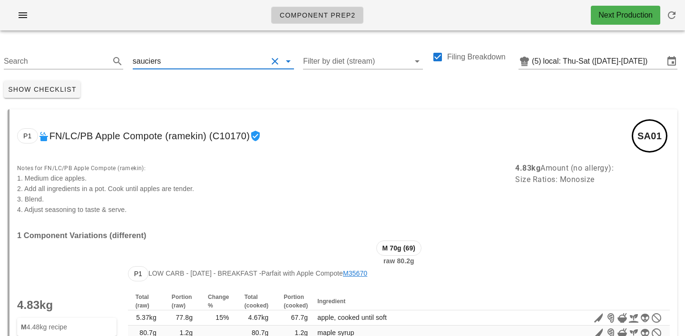
click at [163, 65] on input "text" at bounding box center [215, 61] width 104 height 15
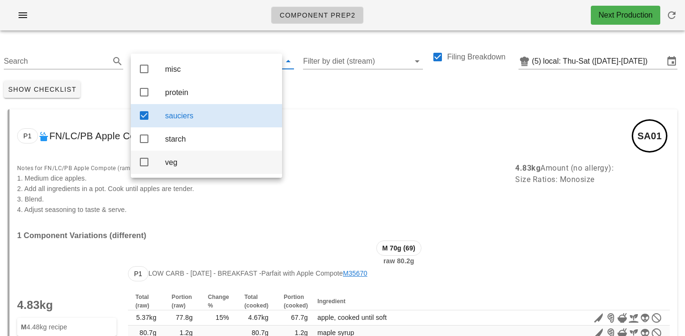
click at [174, 167] on div "veg" at bounding box center [219, 162] width 109 height 9
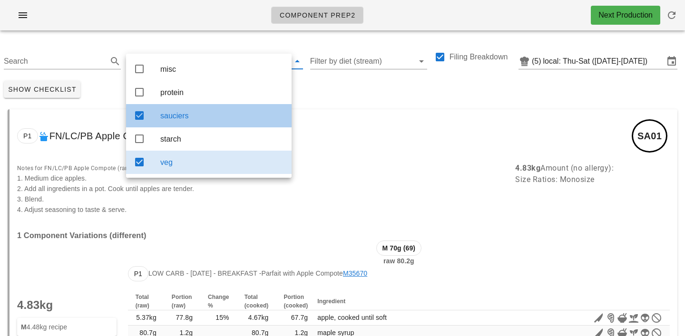
click at [185, 126] on div "sauciers" at bounding box center [222, 116] width 124 height 20
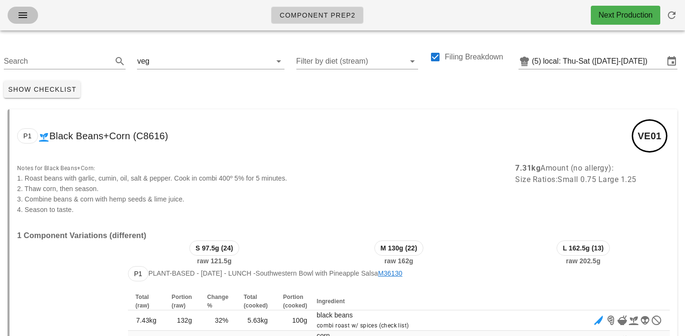
click at [29, 19] on span "button" at bounding box center [22, 15] width 15 height 11
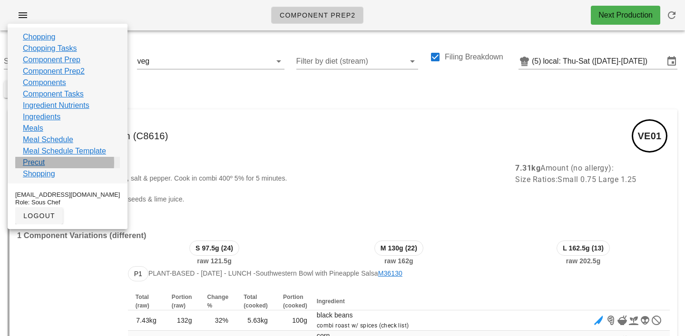
click at [36, 166] on link "Precut" at bounding box center [34, 162] width 22 height 11
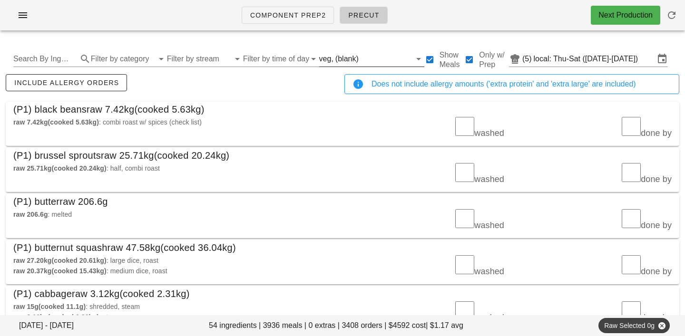
click at [360, 62] on input "text" at bounding box center [385, 58] width 50 height 15
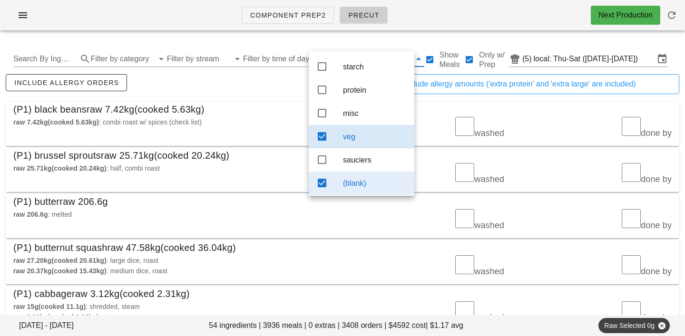
click at [353, 183] on div "(blank)" at bounding box center [375, 183] width 64 height 9
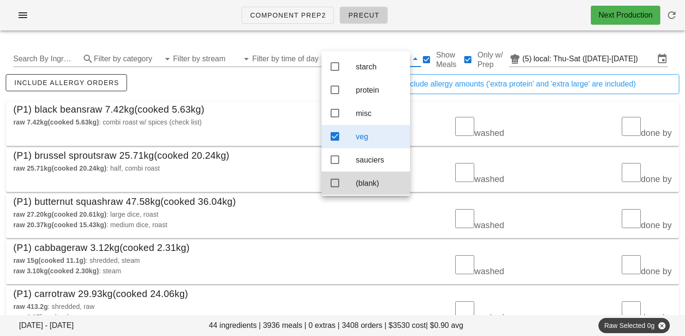
scroll to position [9, 0]
click at [289, 104] on div "(P1) black beans raw 7.42kg (cooked 5.63kg)" at bounding box center [342, 109] width 673 height 15
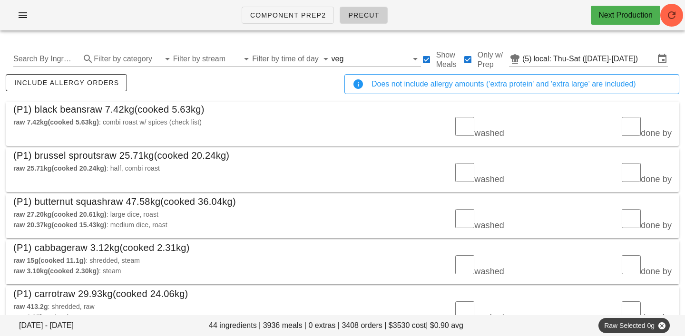
click at [299, 98] on div "include allergy orders" at bounding box center [173, 87] width 339 height 31
click at [345, 60] on input "text" at bounding box center [376, 58] width 62 height 15
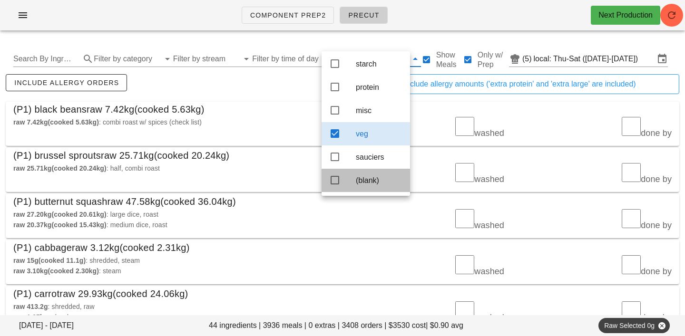
click at [376, 181] on div "(blank)" at bounding box center [379, 180] width 47 height 9
click at [358, 132] on div "veg" at bounding box center [379, 133] width 47 height 9
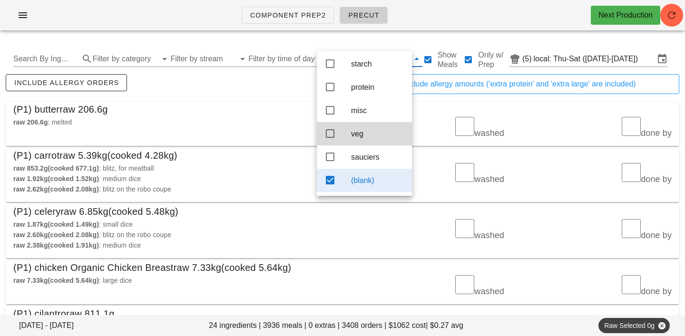
click at [263, 90] on div "include allergy orders" at bounding box center [173, 87] width 339 height 31
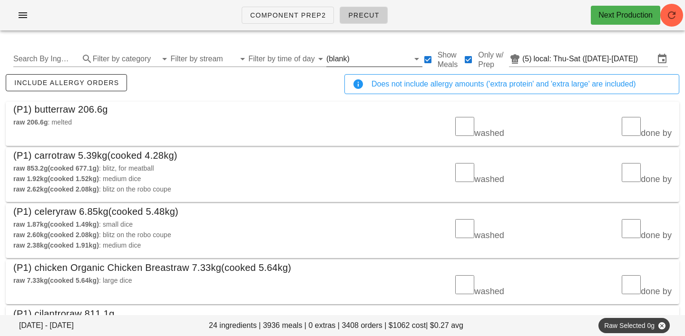
click at [351, 56] on input "text" at bounding box center [380, 58] width 58 height 15
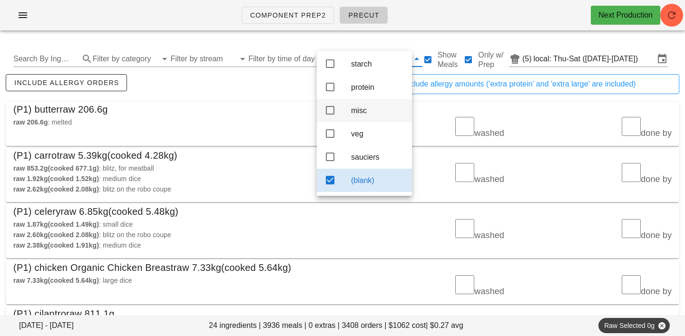
click at [361, 106] on div "misc" at bounding box center [377, 110] width 53 height 9
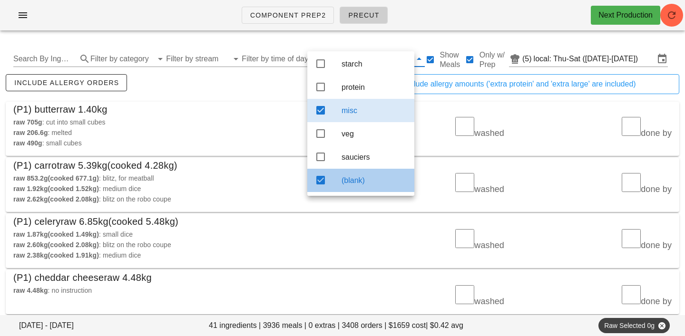
click at [359, 185] on div "(blank)" at bounding box center [373, 180] width 65 height 20
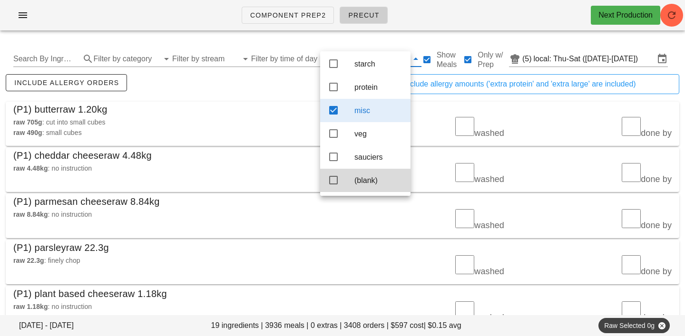
click at [247, 116] on div "raw 705g : cut into small cubes raw 490g : small cubes" at bounding box center [175, 127] width 335 height 33
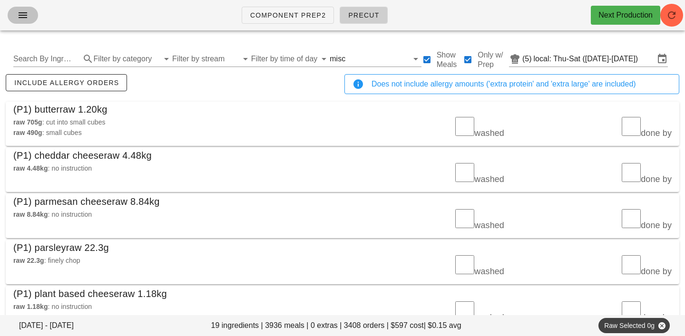
click at [24, 14] on icon "button" at bounding box center [22, 15] width 11 height 11
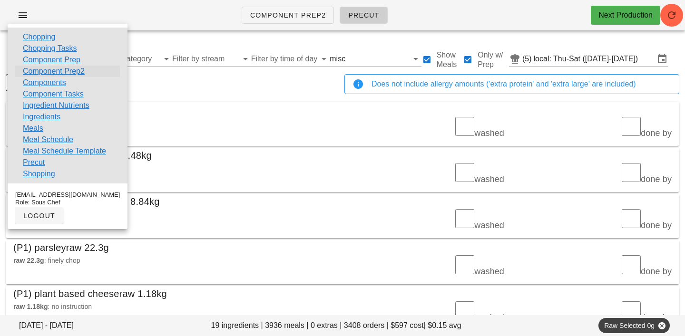
click at [54, 72] on link "Component Prep2" at bounding box center [54, 71] width 62 height 11
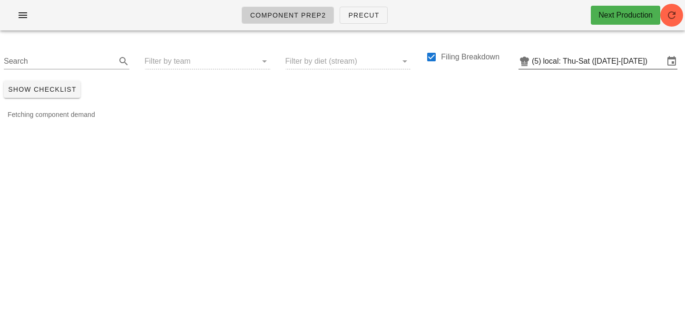
click at [549, 62] on input "local: Thu-Sat ([DATE]-[DATE])" at bounding box center [603, 61] width 121 height 15
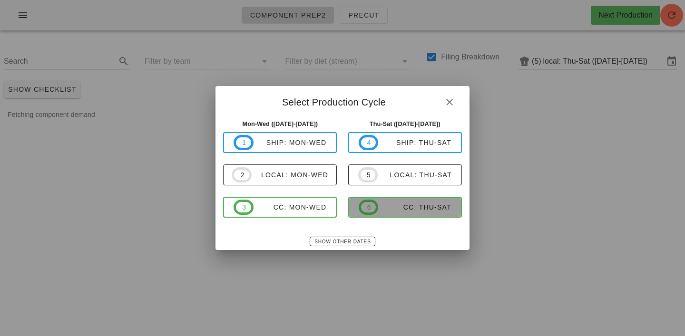
click at [409, 209] on div "CC: Thu-Sat" at bounding box center [414, 208] width 73 height 8
type input "CC: Thu-Sat ([DATE]-[DATE])"
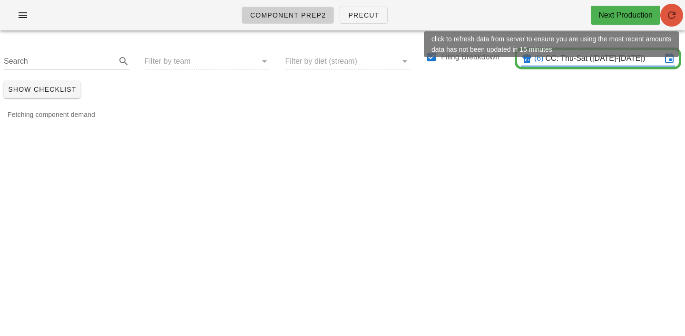
click at [664, 21] on button "button" at bounding box center [671, 15] width 23 height 23
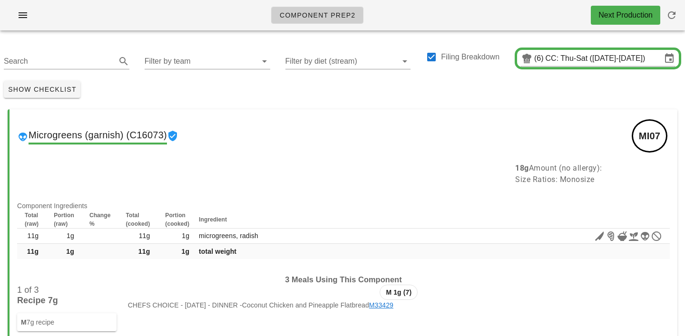
click at [193, 62] on input "Filter by team" at bounding box center [200, 61] width 110 height 15
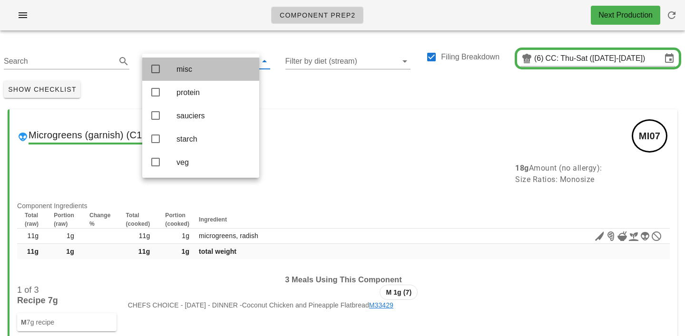
click at [193, 78] on div "misc" at bounding box center [213, 69] width 75 height 20
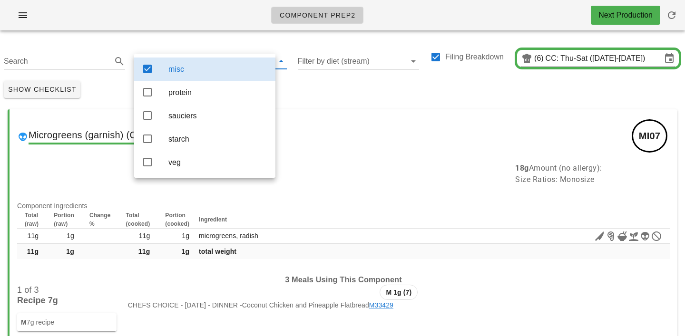
click at [294, 89] on div "Show Checklist" at bounding box center [342, 89] width 685 height 25
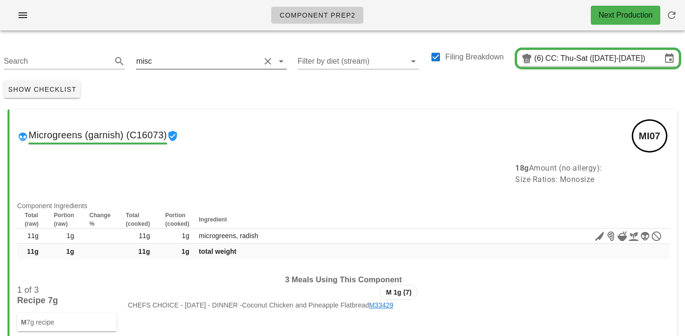
click at [146, 60] on div "misc" at bounding box center [144, 61] width 16 height 9
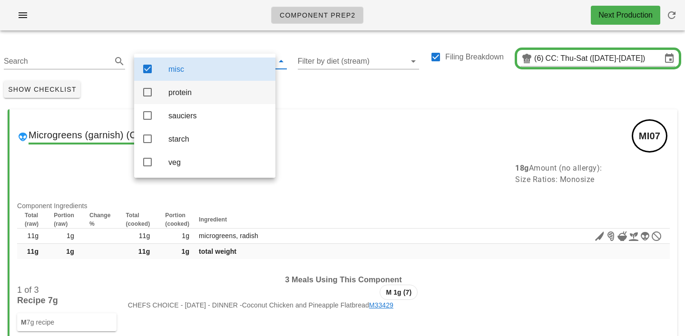
click at [174, 89] on div "protein" at bounding box center [217, 92] width 99 height 9
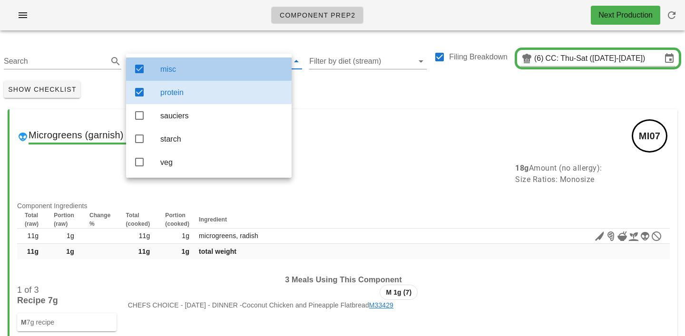
click at [177, 71] on div "misc" at bounding box center [222, 69] width 124 height 9
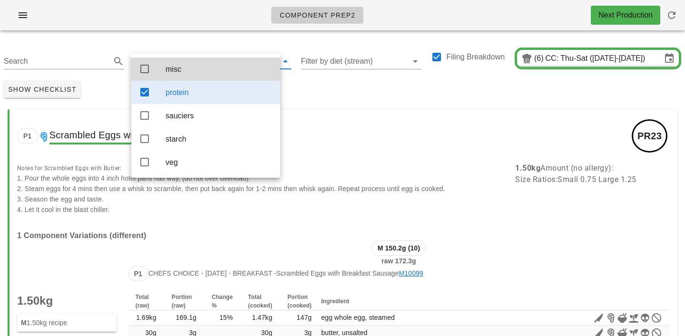
click at [344, 93] on div "Show Checklist" at bounding box center [342, 89] width 685 height 25
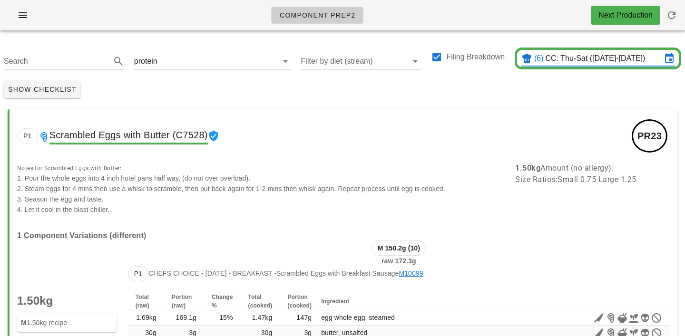
click at [602, 64] on input "CC: Thu-Sat ([DATE]-[DATE])" at bounding box center [603, 58] width 116 height 15
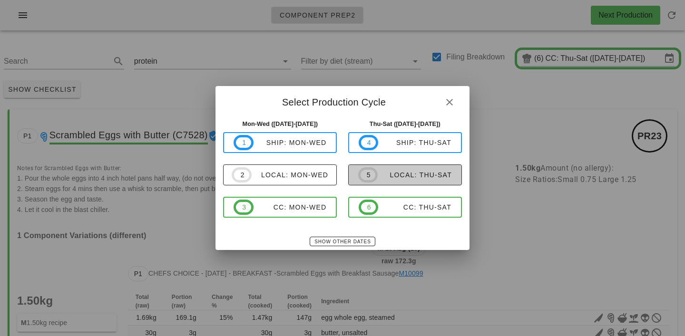
click at [409, 180] on span "5 local: Thu-Sat" at bounding box center [405, 174] width 94 height 15
type input "local: Thu-Sat ([DATE]-[DATE])"
